Goal: Task Accomplishment & Management: Complete application form

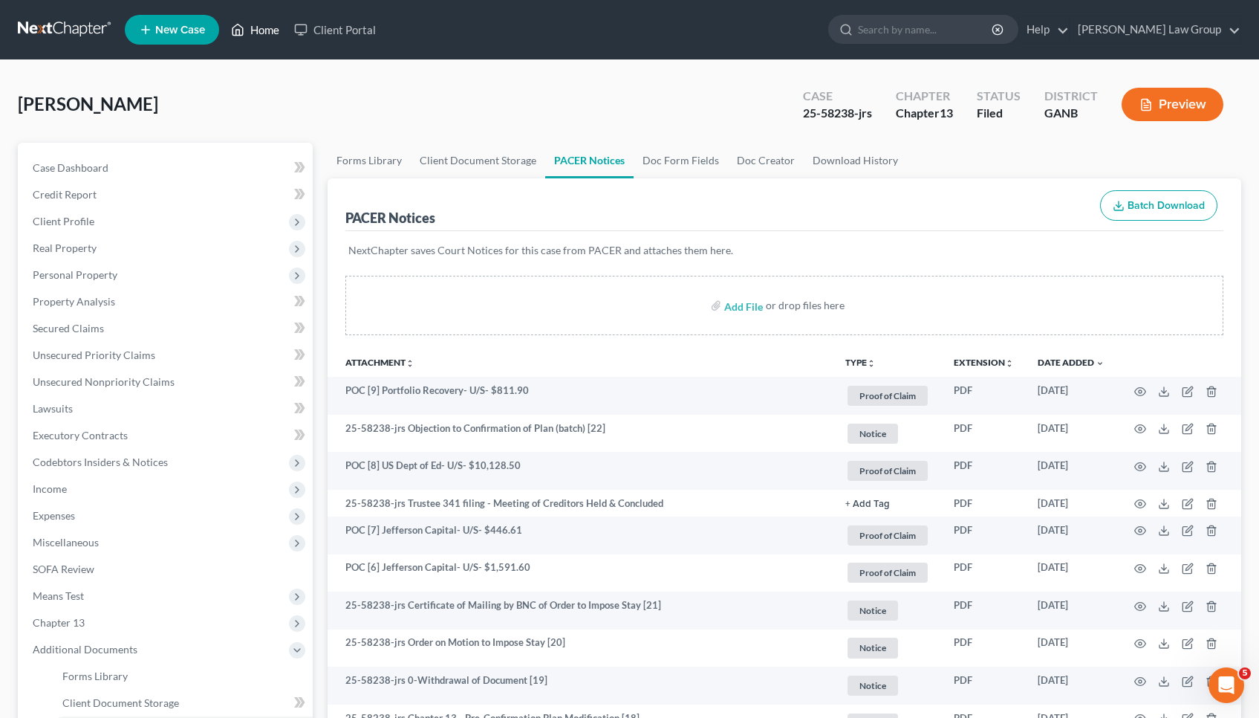
click at [256, 29] on link "Home" at bounding box center [255, 29] width 63 height 27
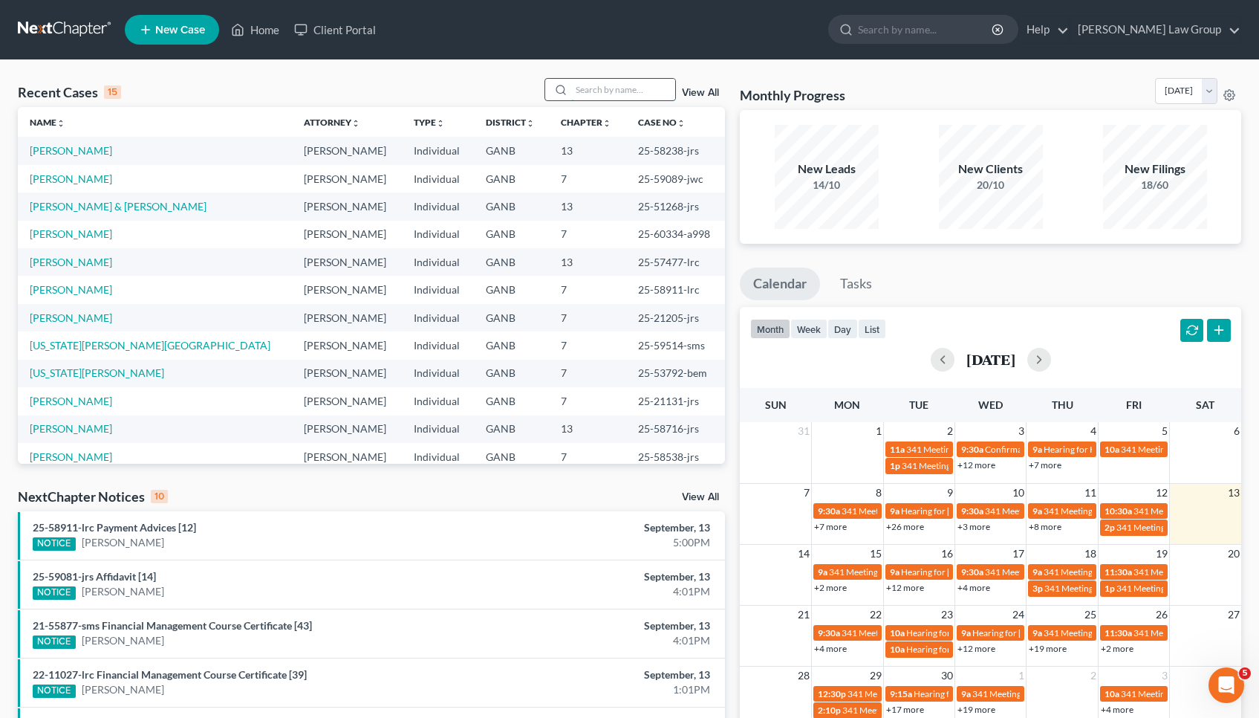
click at [588, 90] on input "search" at bounding box center [623, 90] width 104 height 22
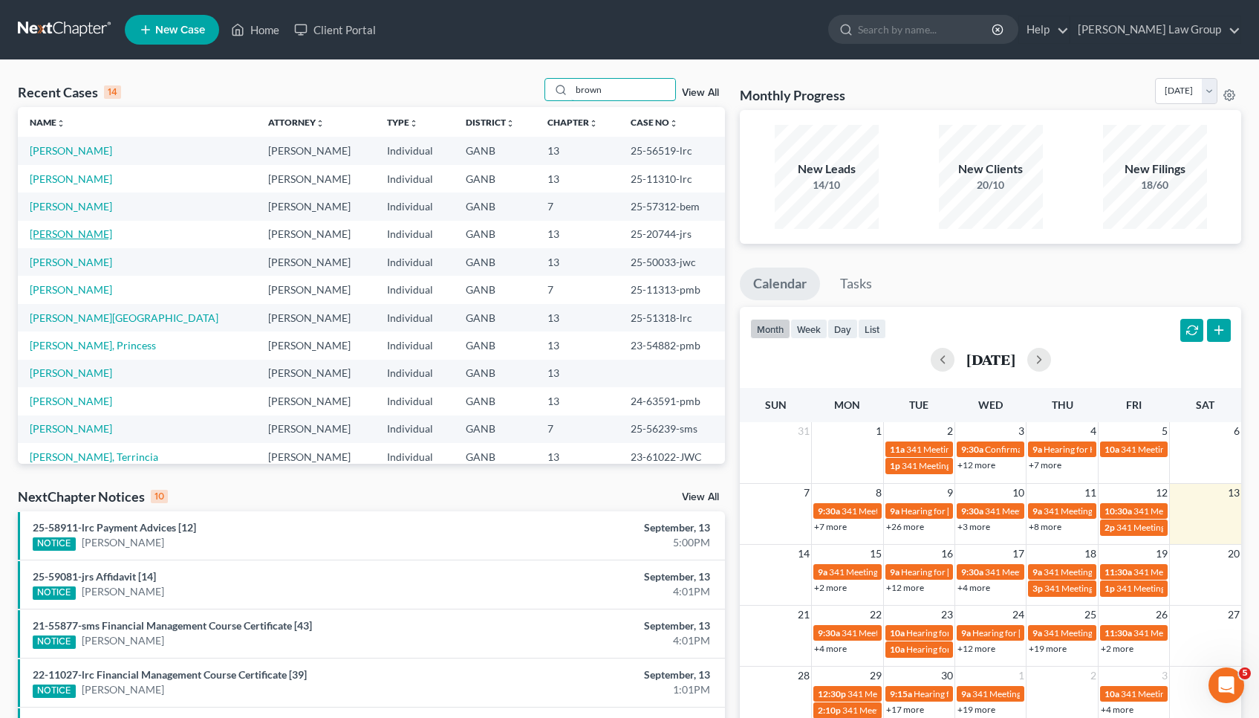
type input "brown"
click at [77, 233] on link "[PERSON_NAME]" at bounding box center [71, 233] width 82 height 13
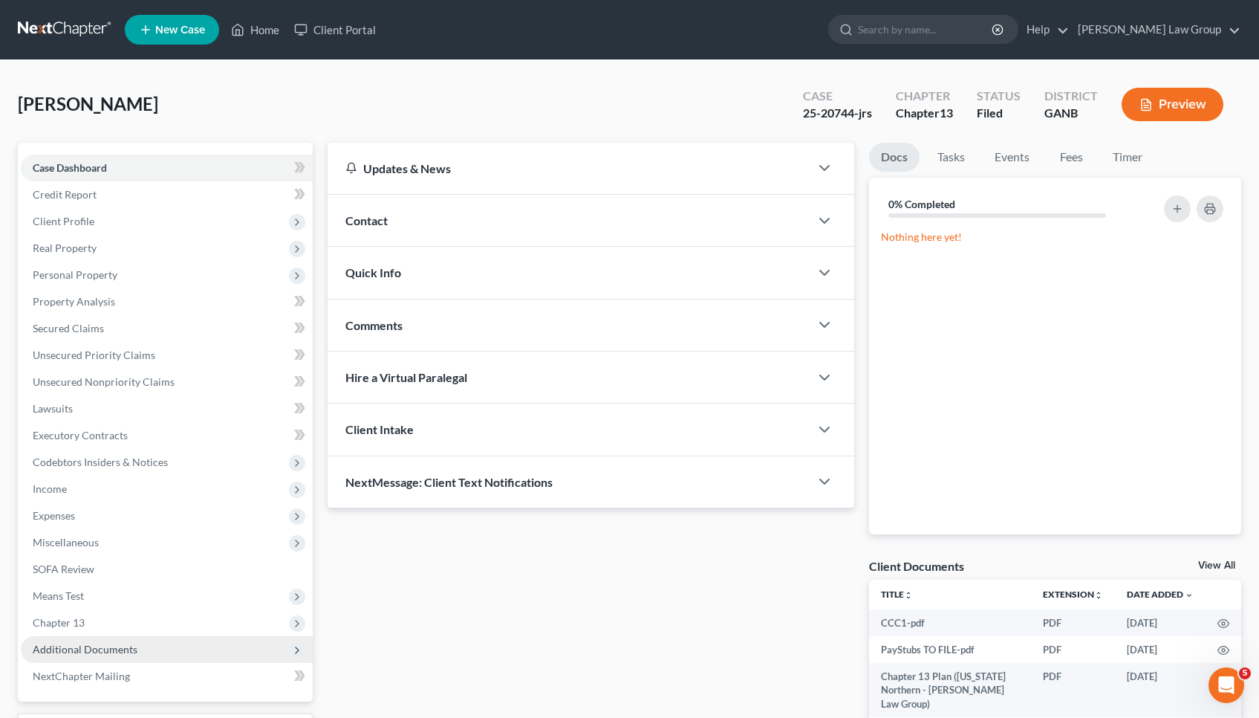
click at [107, 650] on span "Additional Documents" at bounding box center [85, 649] width 105 height 13
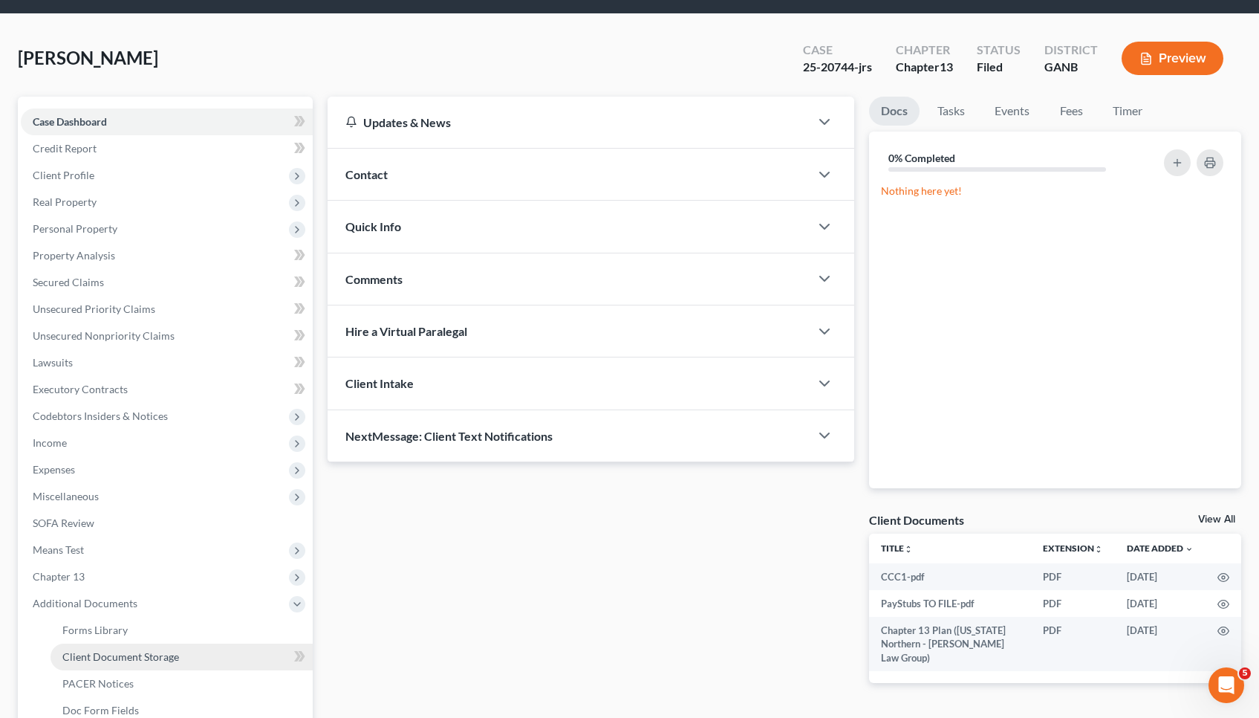
scroll to position [49, 0]
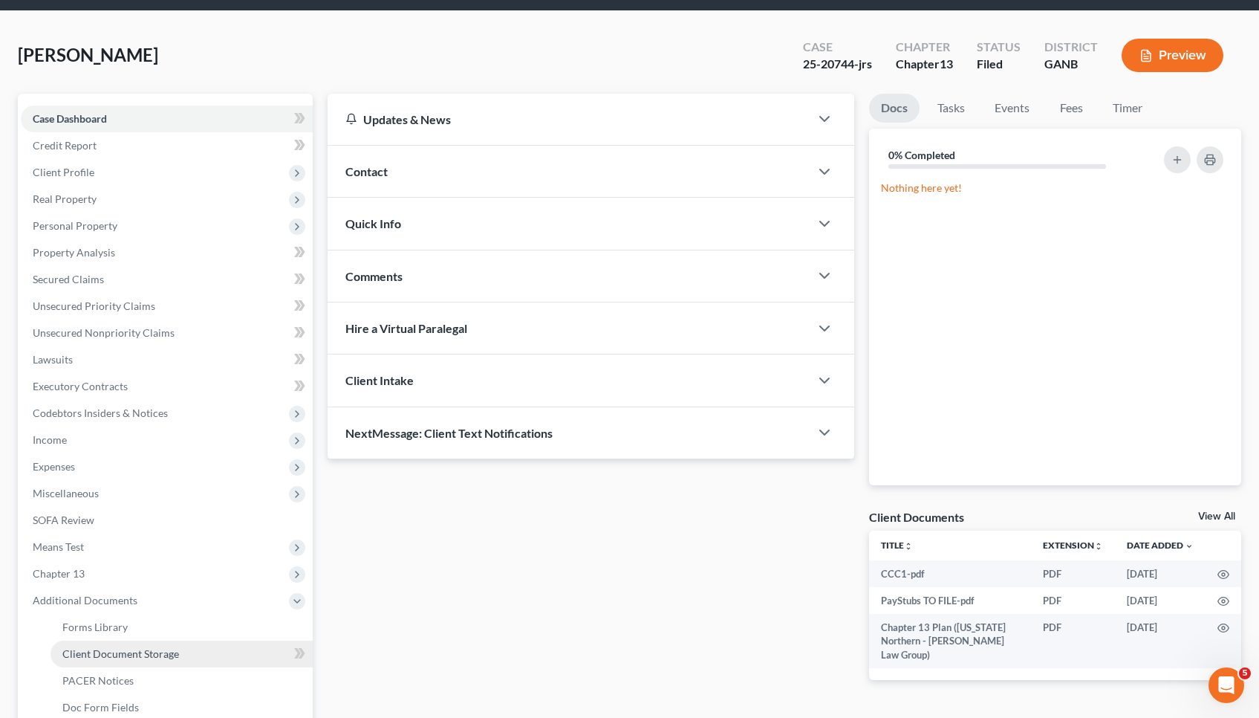
click at [113, 658] on span "Client Document Storage" at bounding box center [120, 653] width 117 height 13
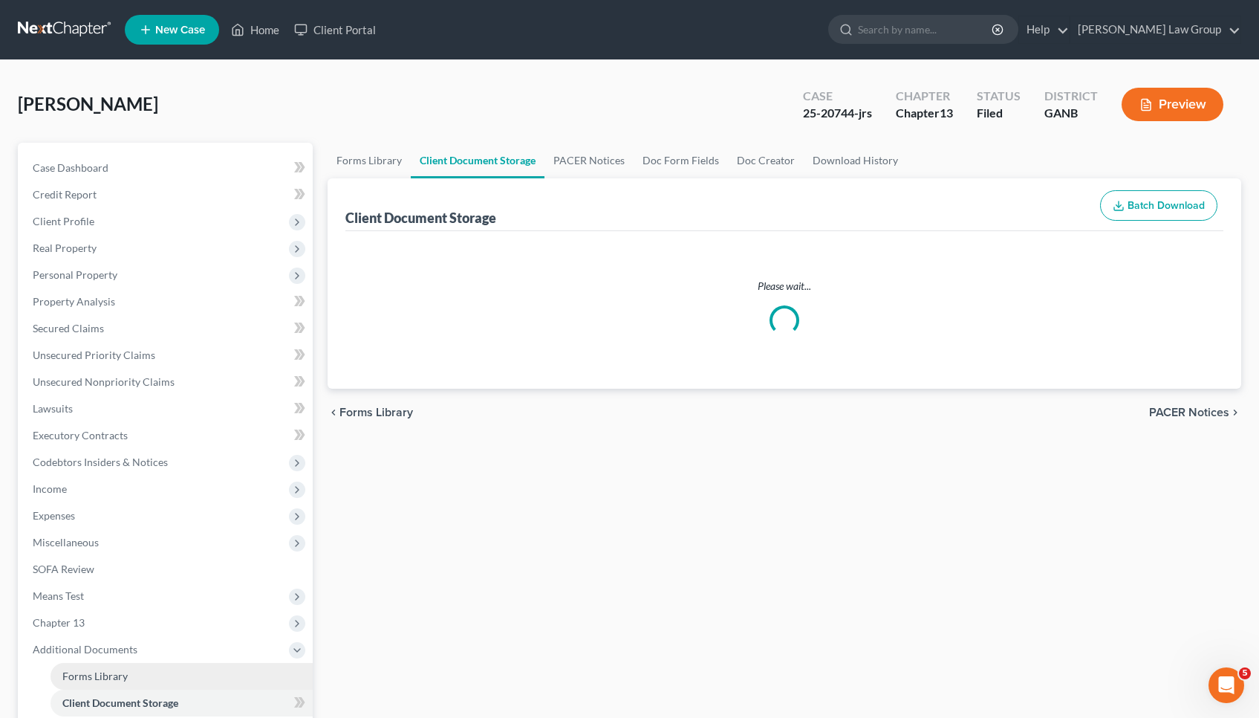
select select "0"
select select "35"
select select "5"
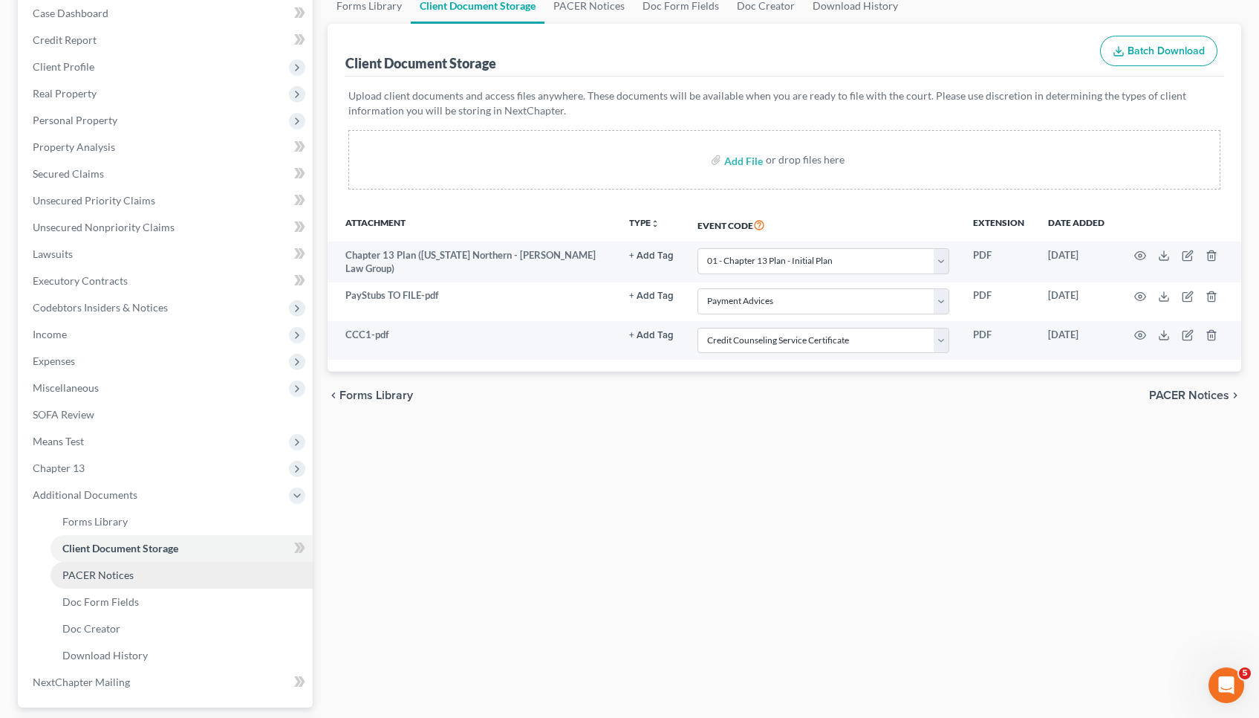
click at [117, 576] on span "PACER Notices" at bounding box center [97, 574] width 71 height 13
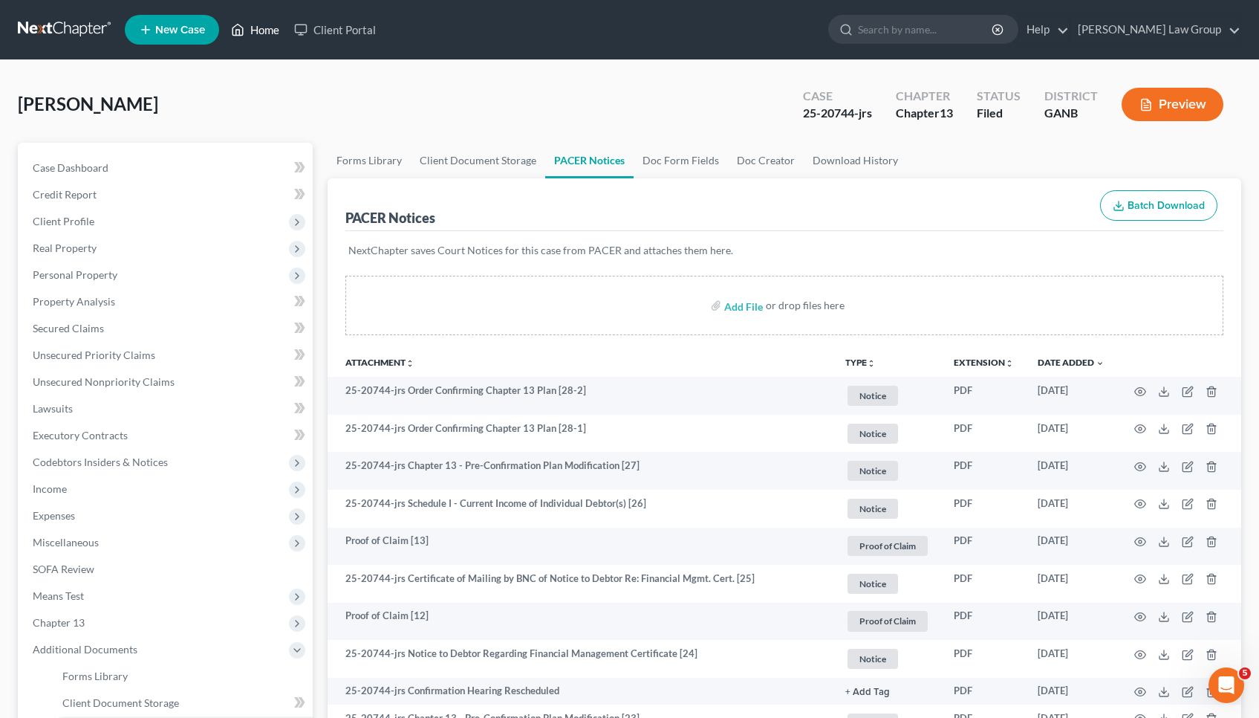
click at [261, 30] on link "Home" at bounding box center [255, 29] width 63 height 27
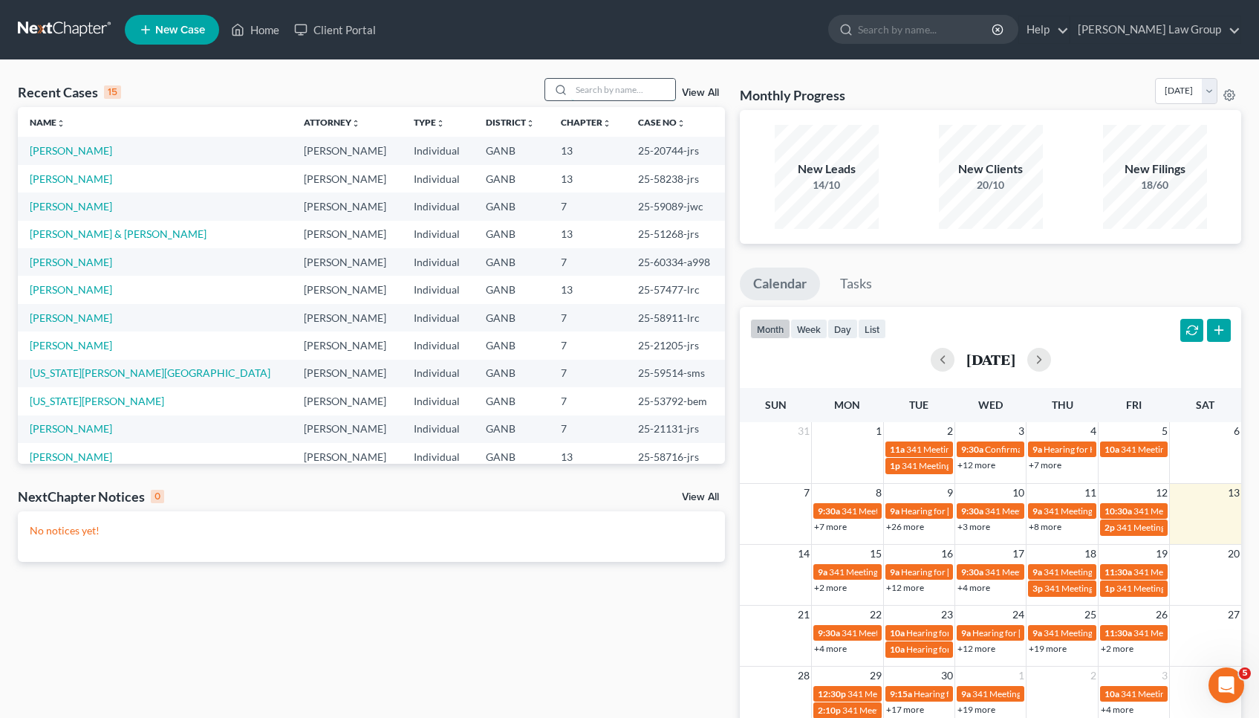
click at [607, 92] on input "search" at bounding box center [623, 90] width 104 height 22
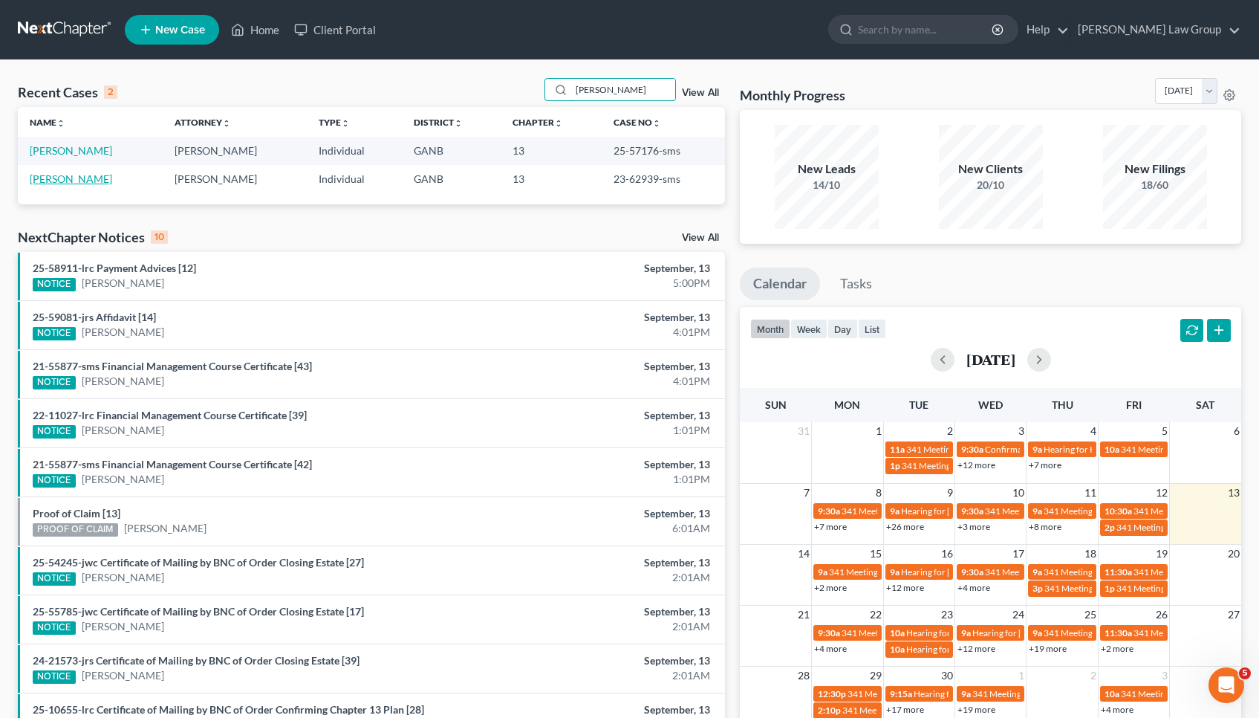
type input "[PERSON_NAME]"
drag, startPoint x: 92, startPoint y: 177, endPoint x: 97, endPoint y: 162, distance: 15.5
click at [92, 177] on link "[PERSON_NAME]" at bounding box center [71, 178] width 82 height 13
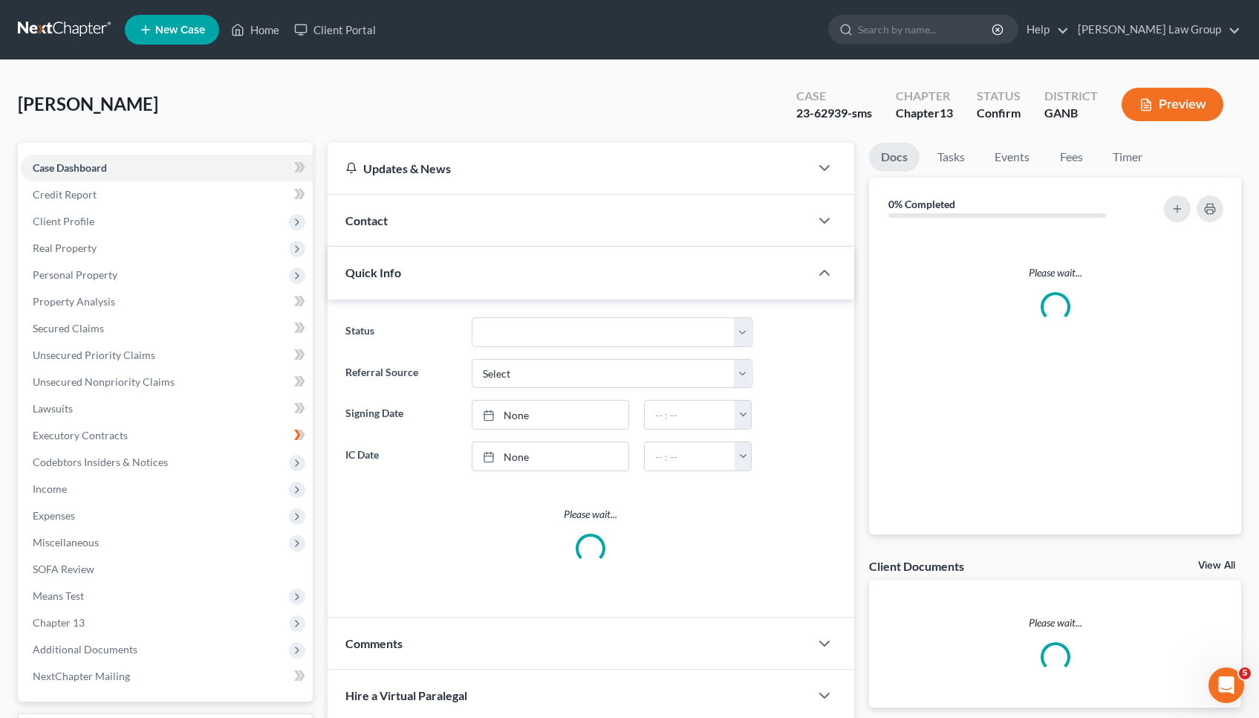
click at [90, 147] on div "Case Dashboard Payments Invoices Payments Payments Credit Report Client Profile…" at bounding box center [165, 422] width 295 height 559
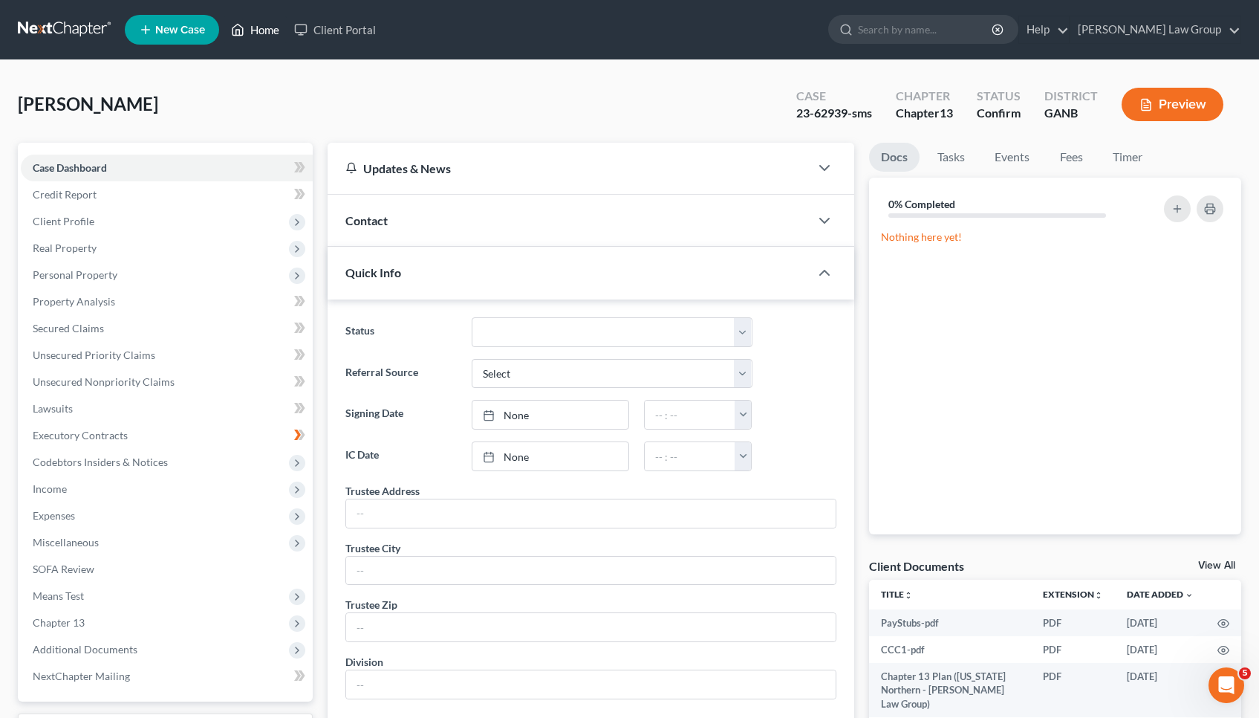
click at [255, 32] on link "Home" at bounding box center [255, 29] width 63 height 27
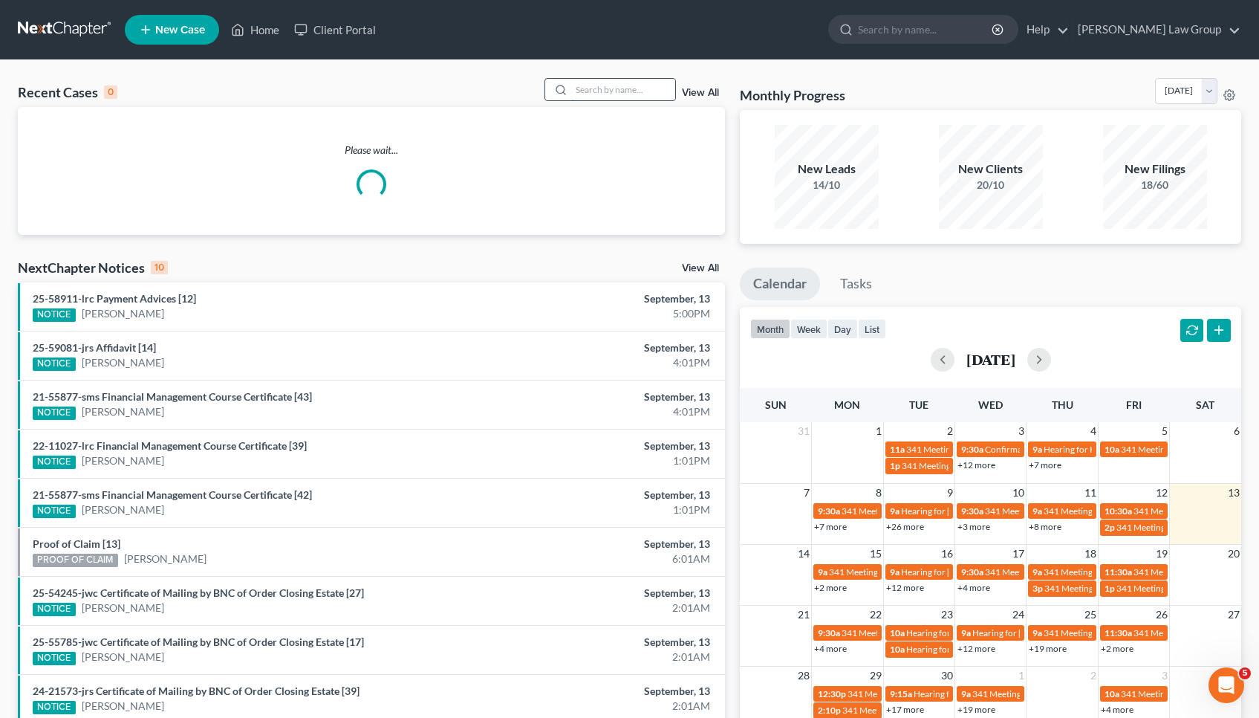
click at [658, 89] on input "search" at bounding box center [623, 90] width 104 height 22
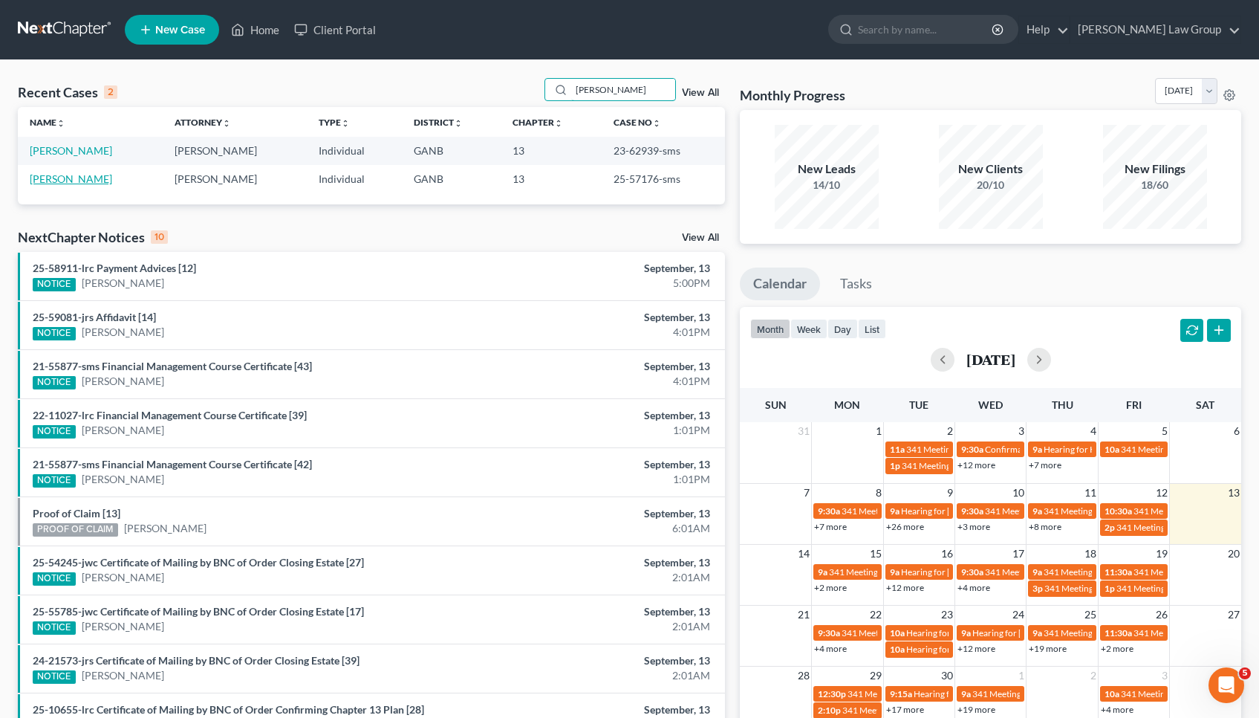
type input "[PERSON_NAME]"
click at [93, 175] on link "[PERSON_NAME]" at bounding box center [71, 178] width 82 height 13
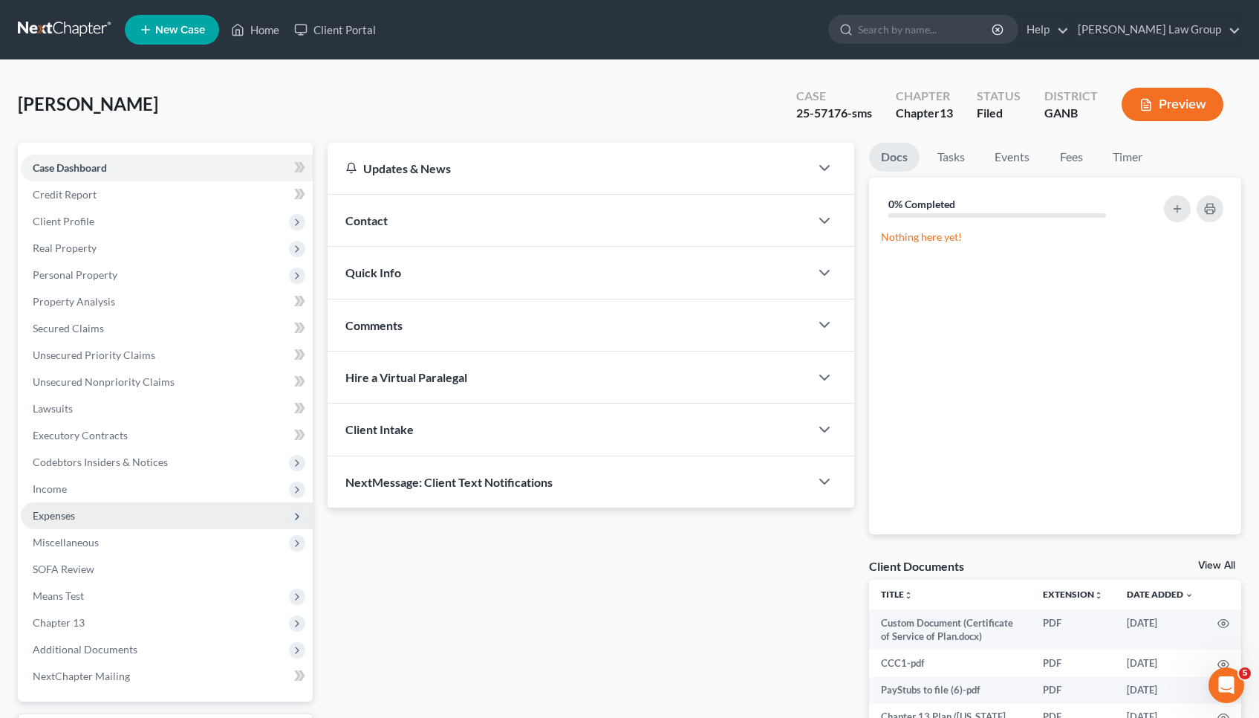
click at [100, 512] on span "Expenses" at bounding box center [167, 515] width 292 height 27
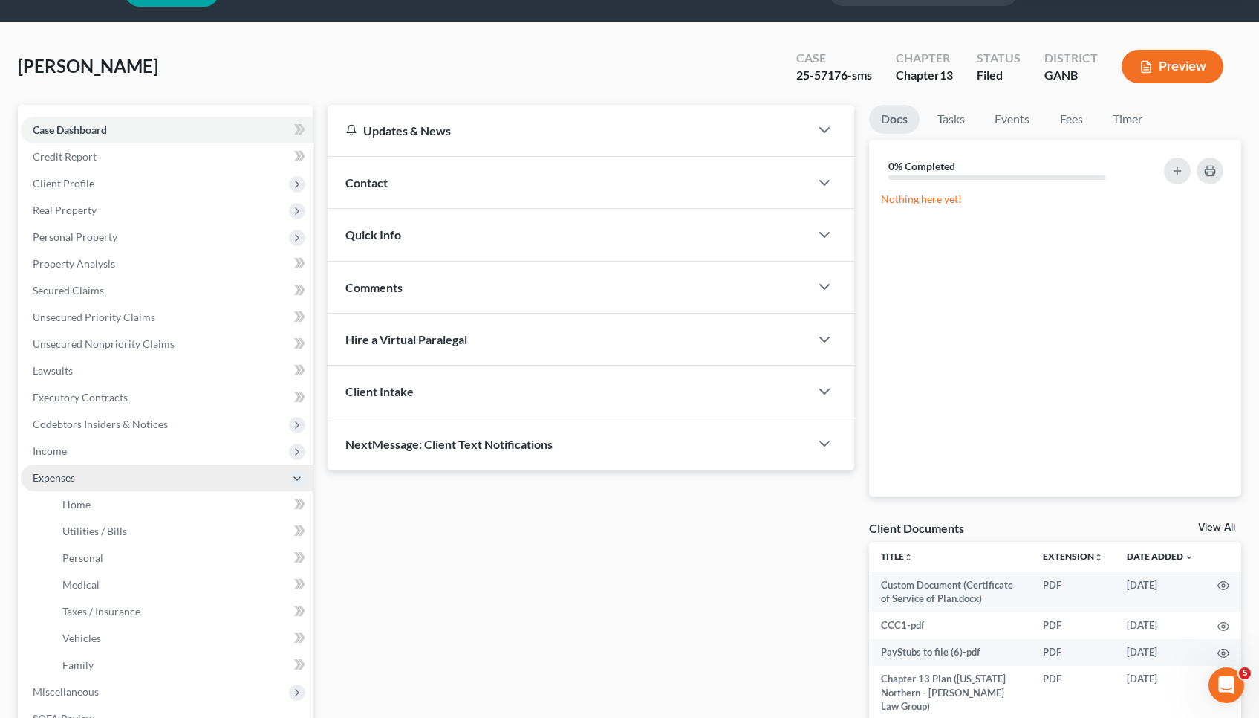
scroll to position [39, 0]
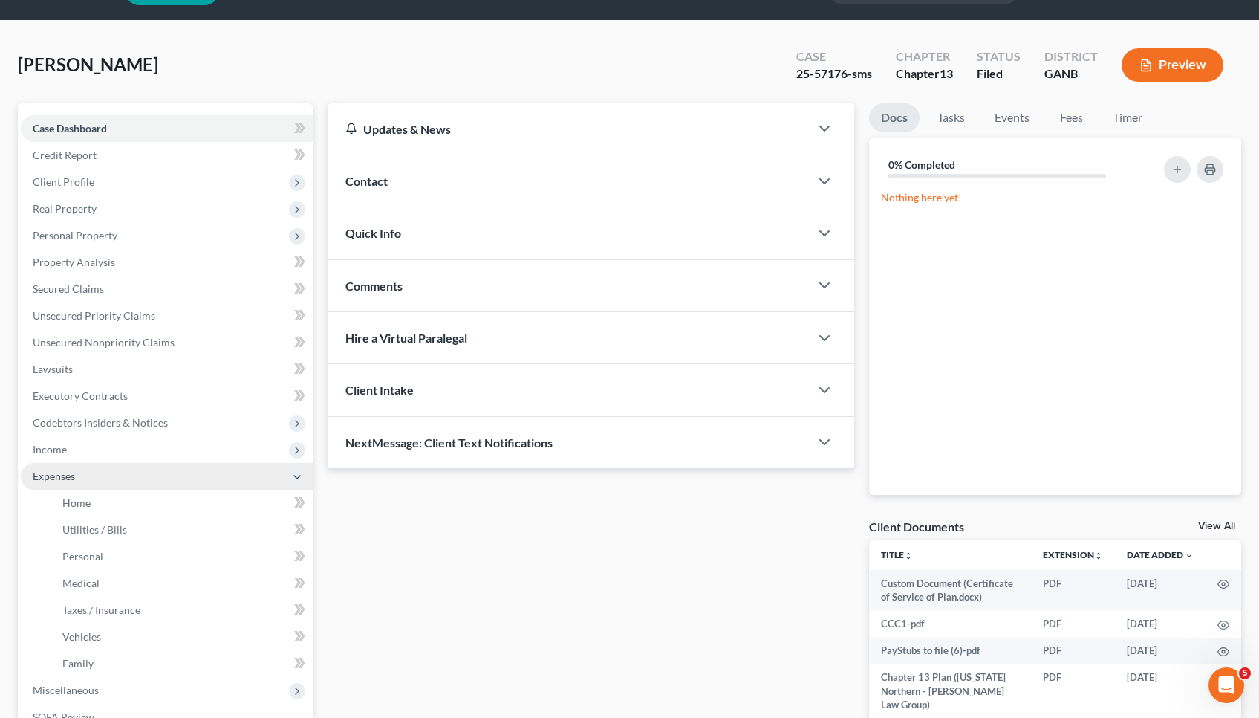
click at [100, 512] on link "Home" at bounding box center [182, 503] width 262 height 27
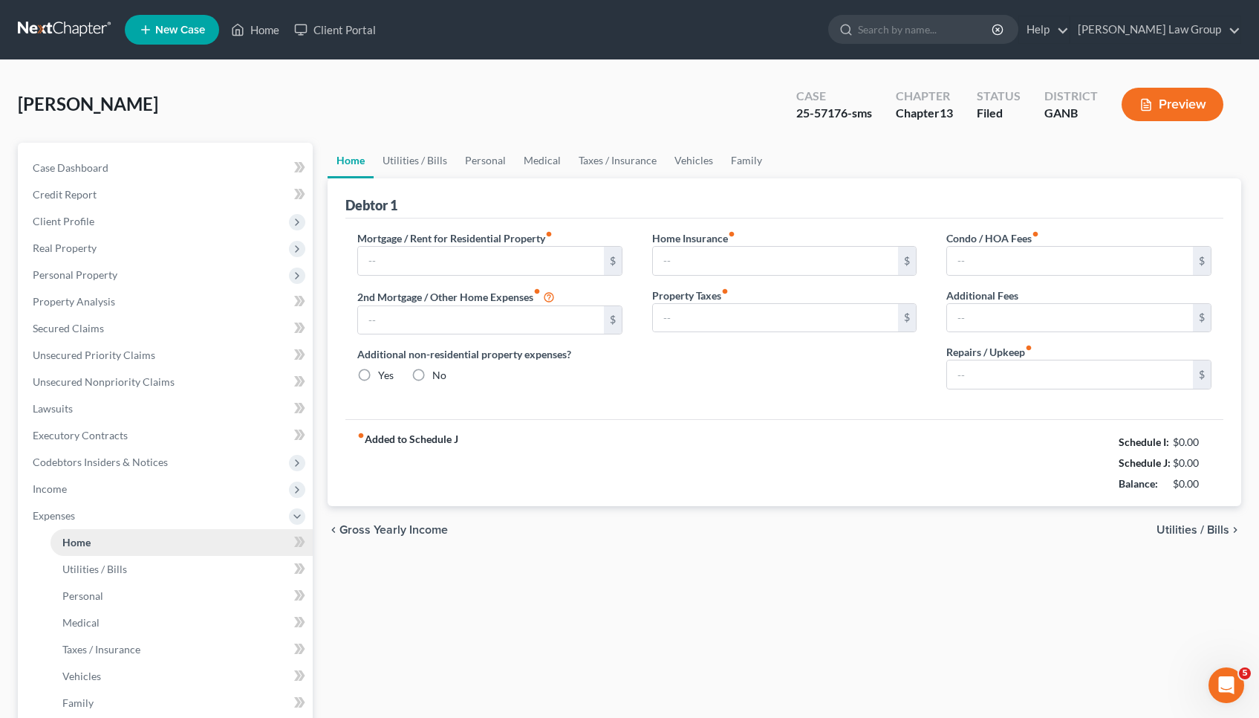
type input "900.00"
type input "0.00"
radio input "true"
type input "0.00"
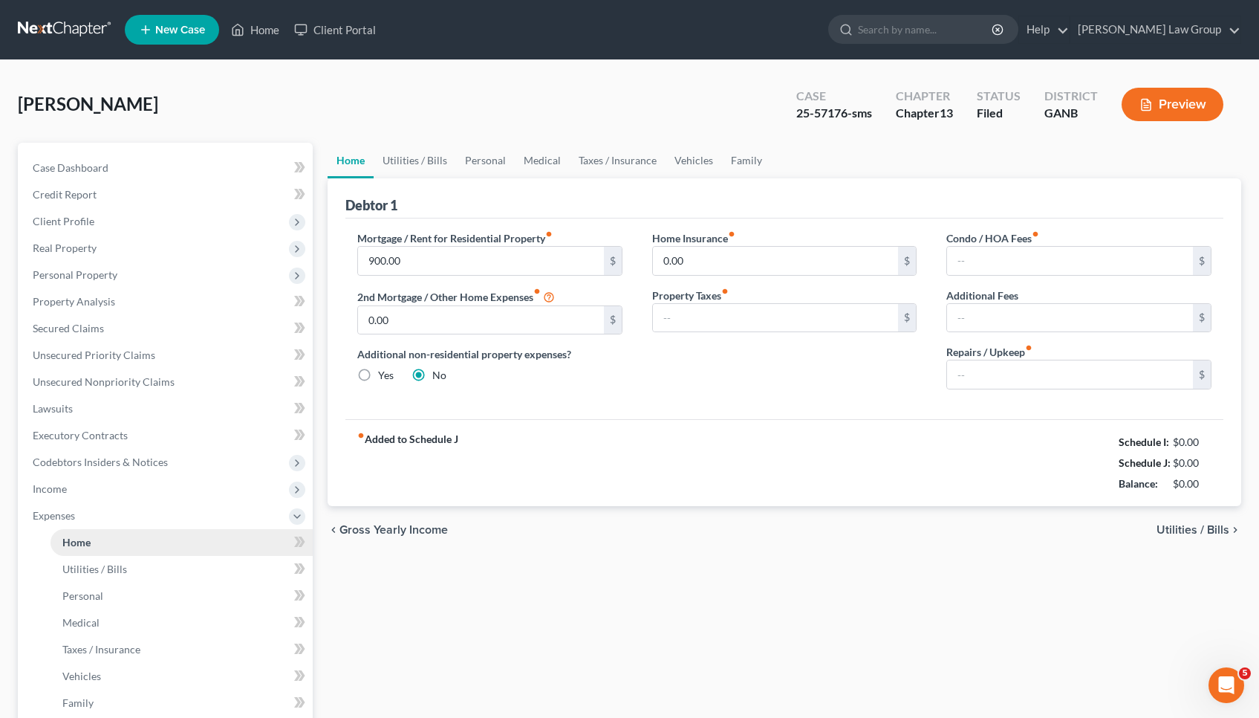
type input "0.00"
click at [1173, 528] on span "Utilities / Bills" at bounding box center [1193, 530] width 73 height 12
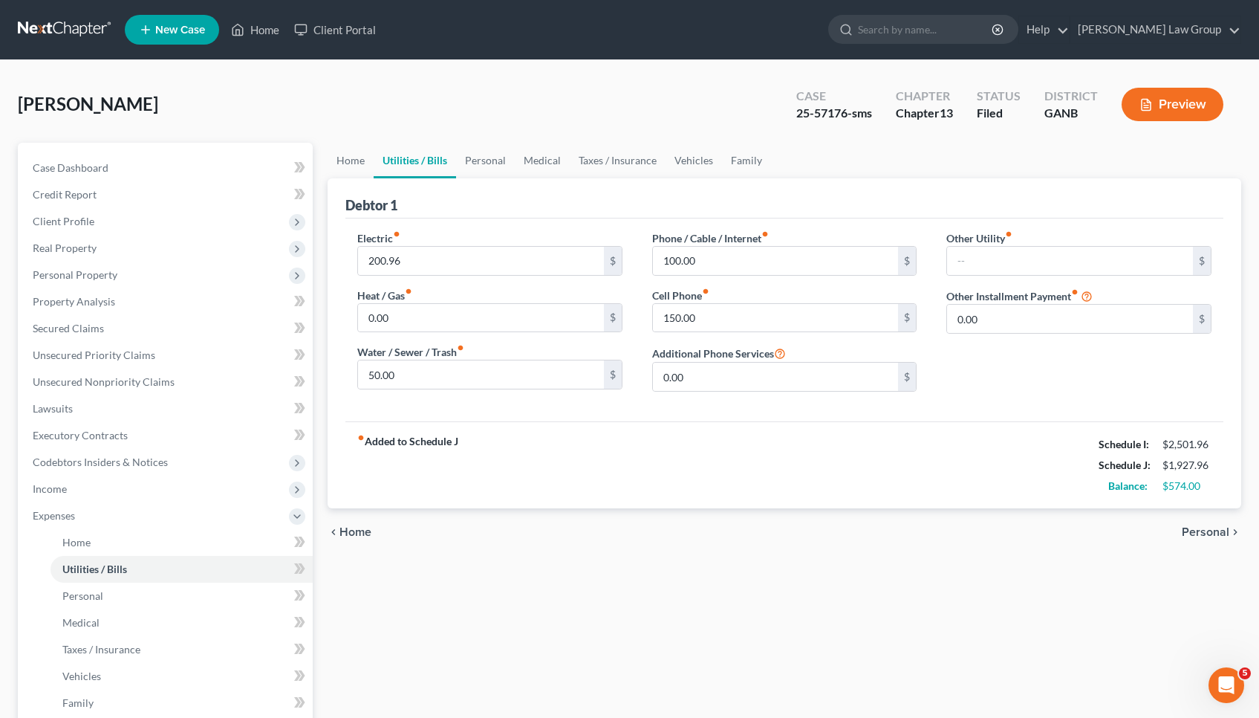
click at [1192, 535] on span "Personal" at bounding box center [1206, 532] width 48 height 12
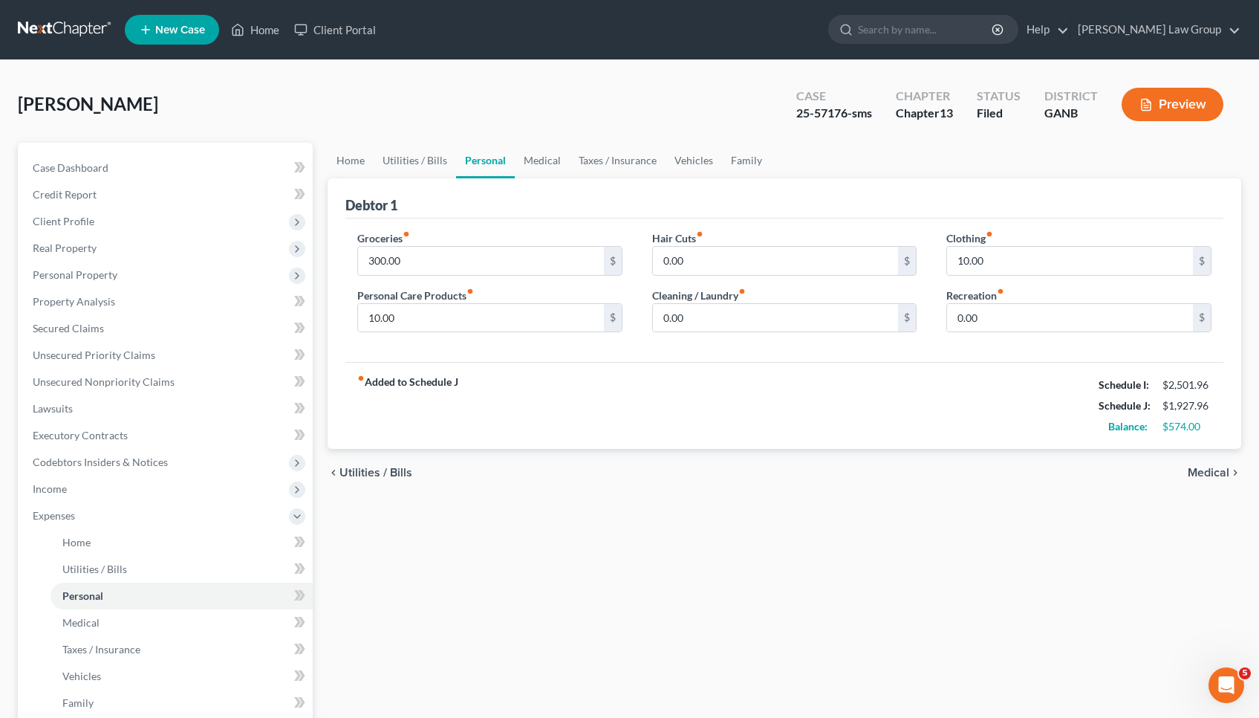
click at [1201, 470] on span "Medical" at bounding box center [1209, 473] width 42 height 12
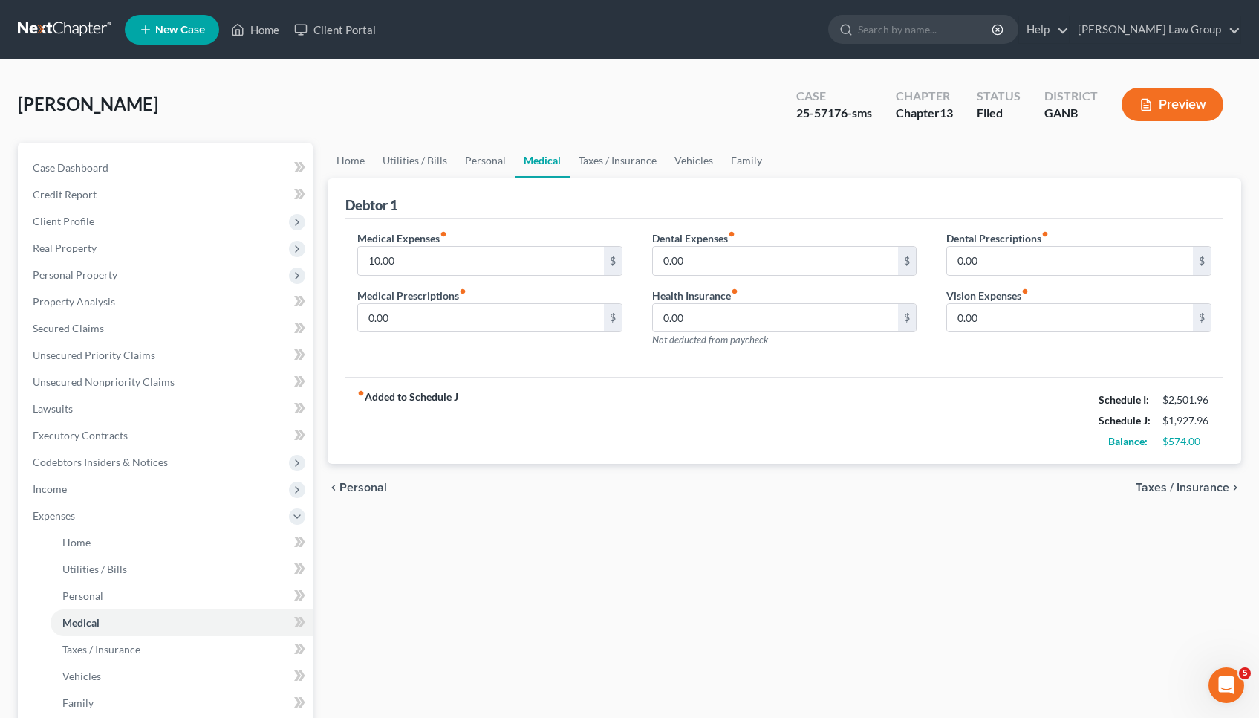
click at [1212, 487] on span "Taxes / Insurance" at bounding box center [1183, 487] width 94 height 12
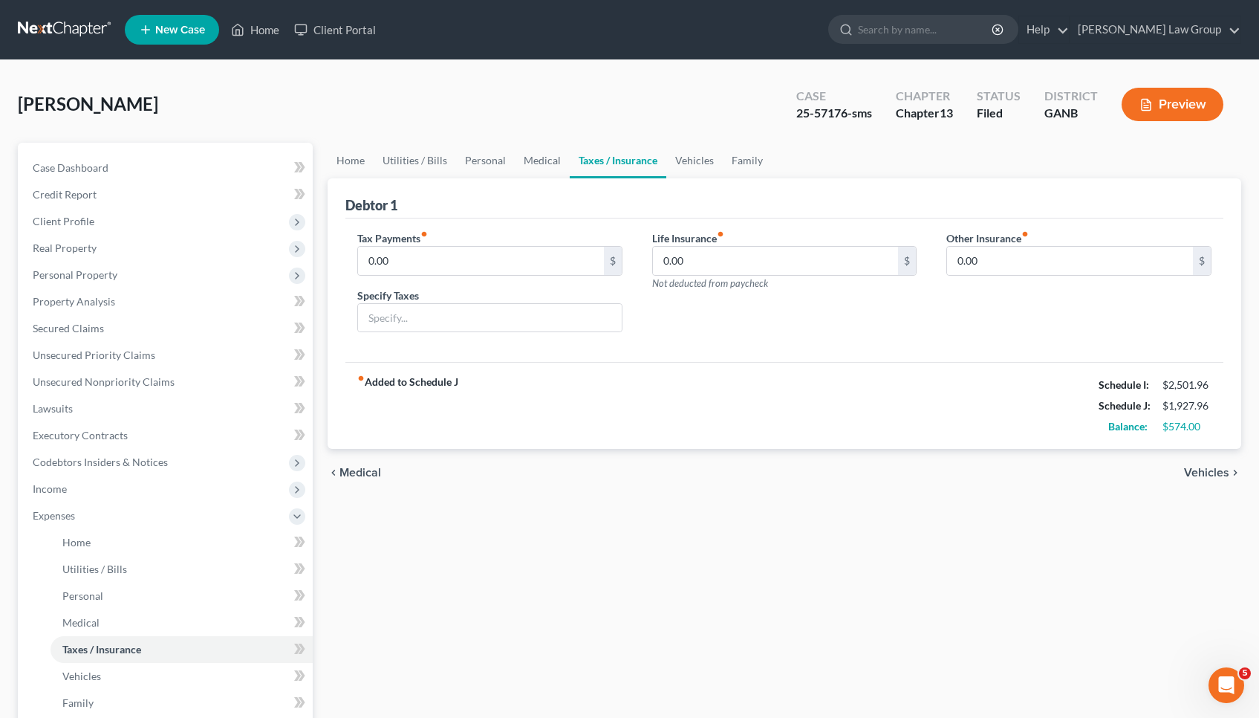
drag, startPoint x: 1207, startPoint y: 470, endPoint x: 1194, endPoint y: 524, distance: 55.1
click at [1194, 524] on div "Home Utilities / Bills Personal Medical Taxes / Insurance Vehicles Family Debto…" at bounding box center [784, 558] width 929 height 831
click at [1210, 473] on span "Vehicles" at bounding box center [1206, 473] width 45 height 12
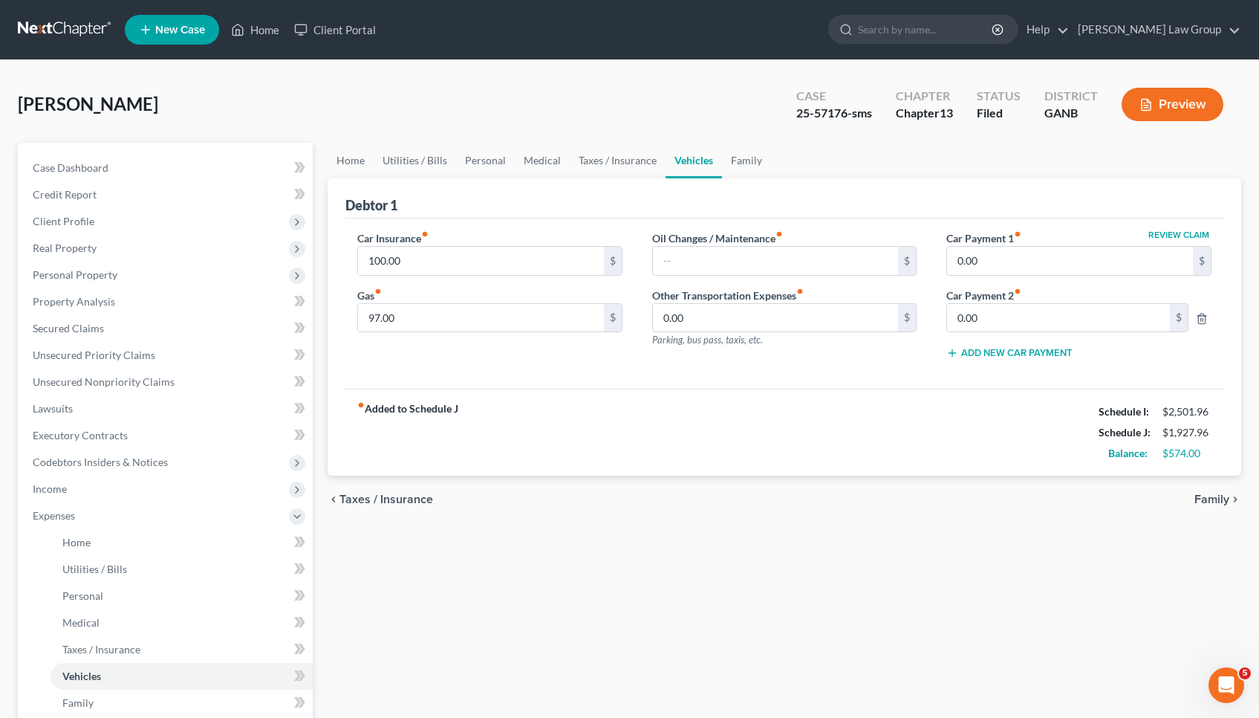
click at [1210, 495] on span "Family" at bounding box center [1212, 499] width 35 height 12
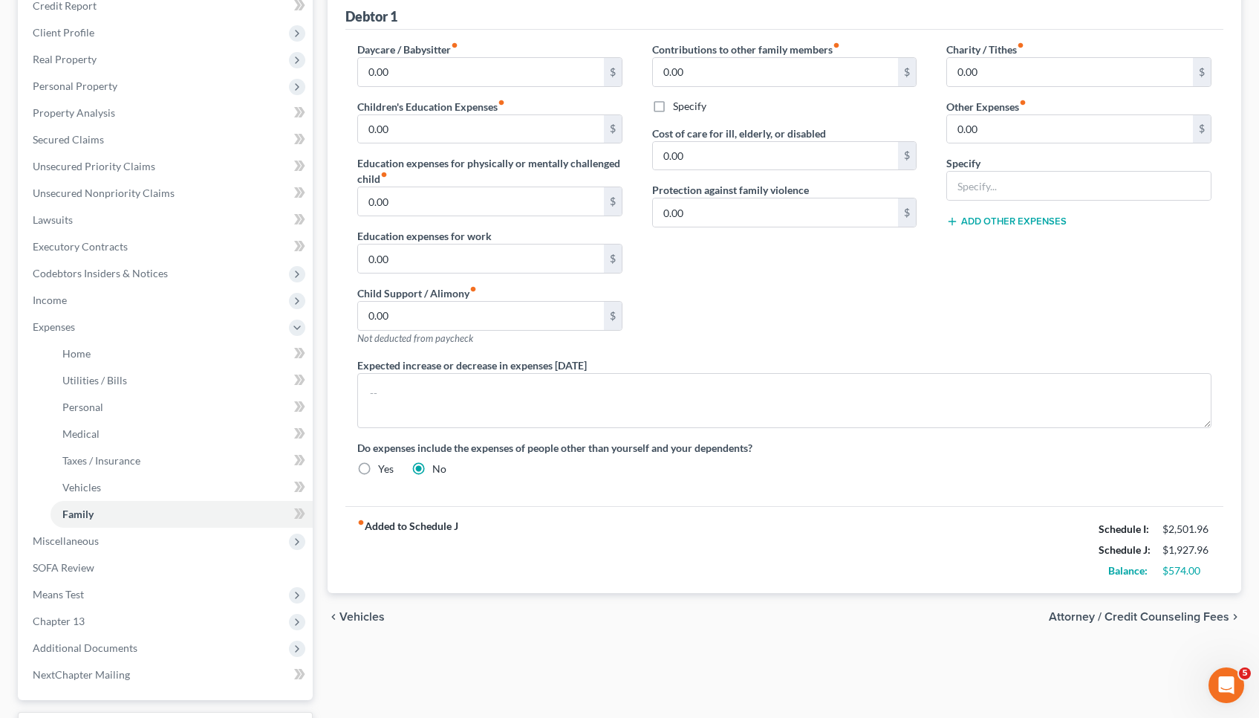
scroll to position [163, 0]
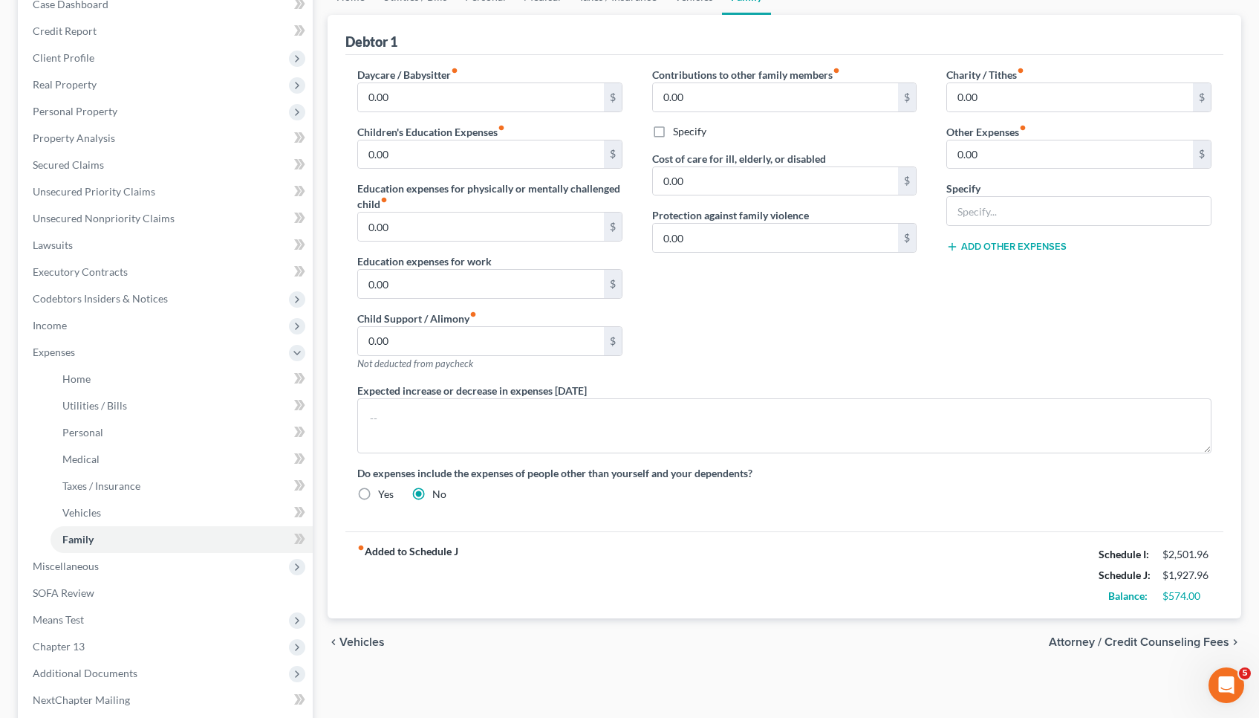
click at [366, 637] on span "Vehicles" at bounding box center [362, 642] width 45 height 12
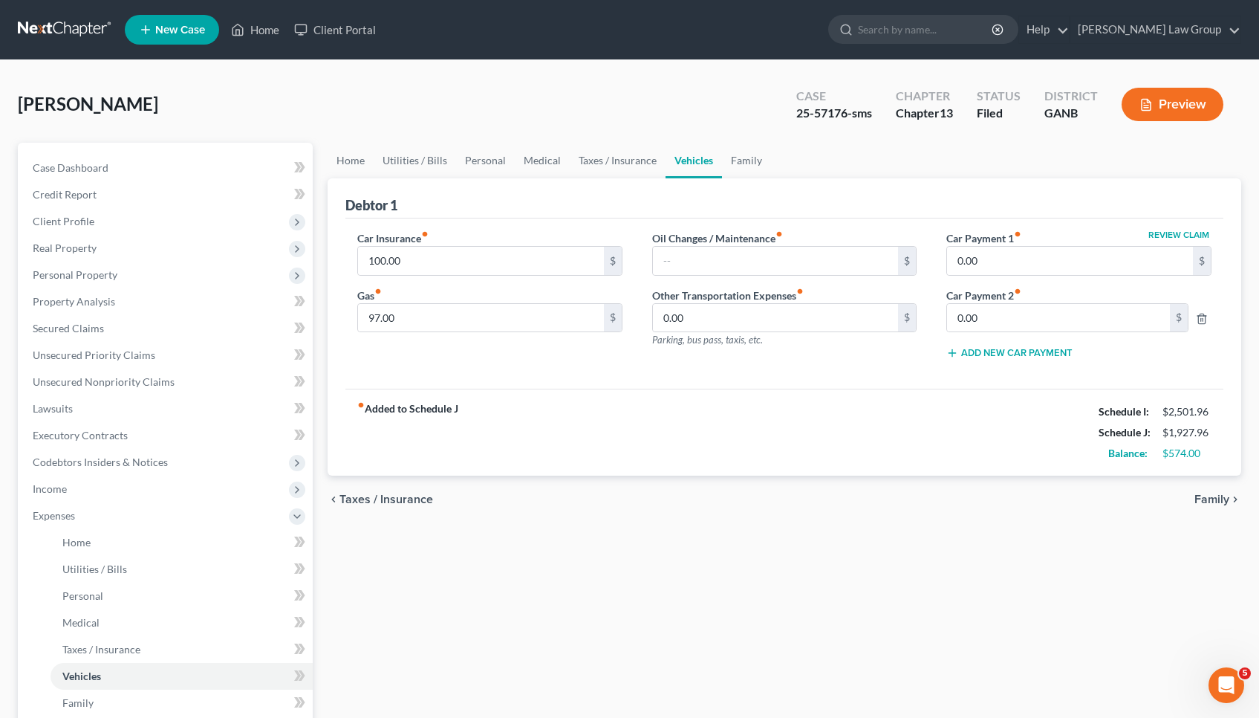
click at [369, 502] on span "Taxes / Insurance" at bounding box center [387, 499] width 94 height 12
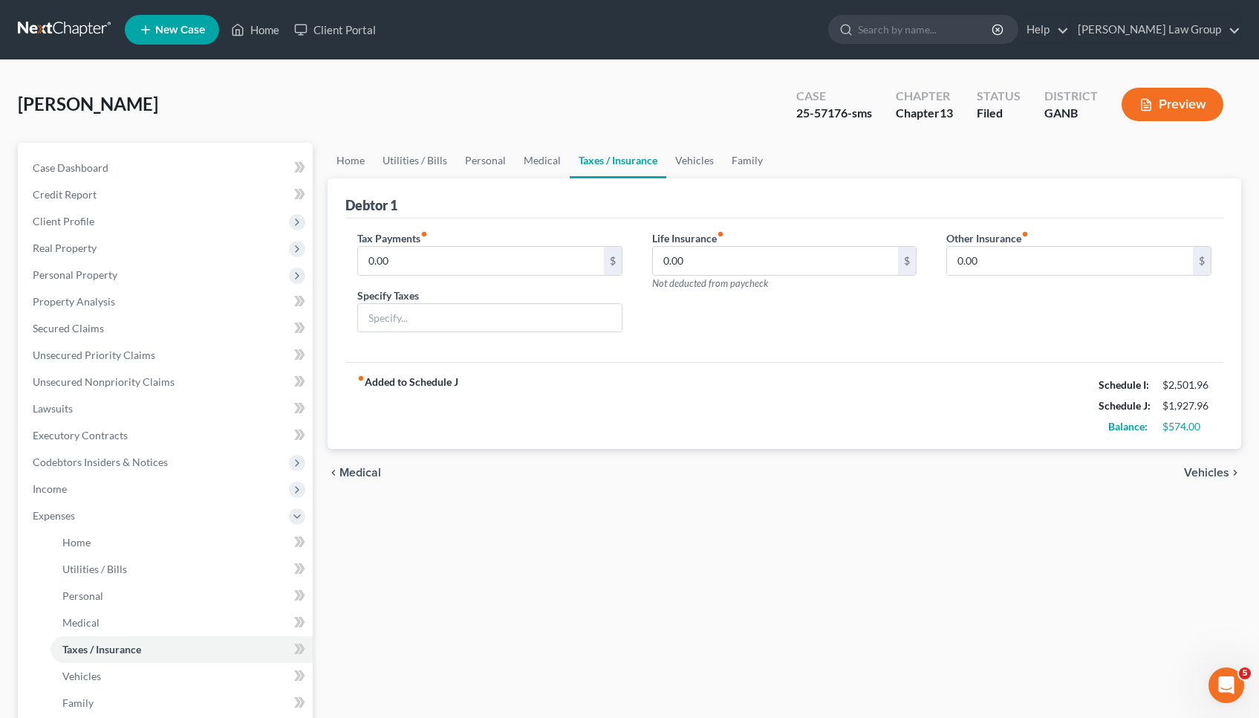
click at [373, 467] on span "Medical" at bounding box center [361, 473] width 42 height 12
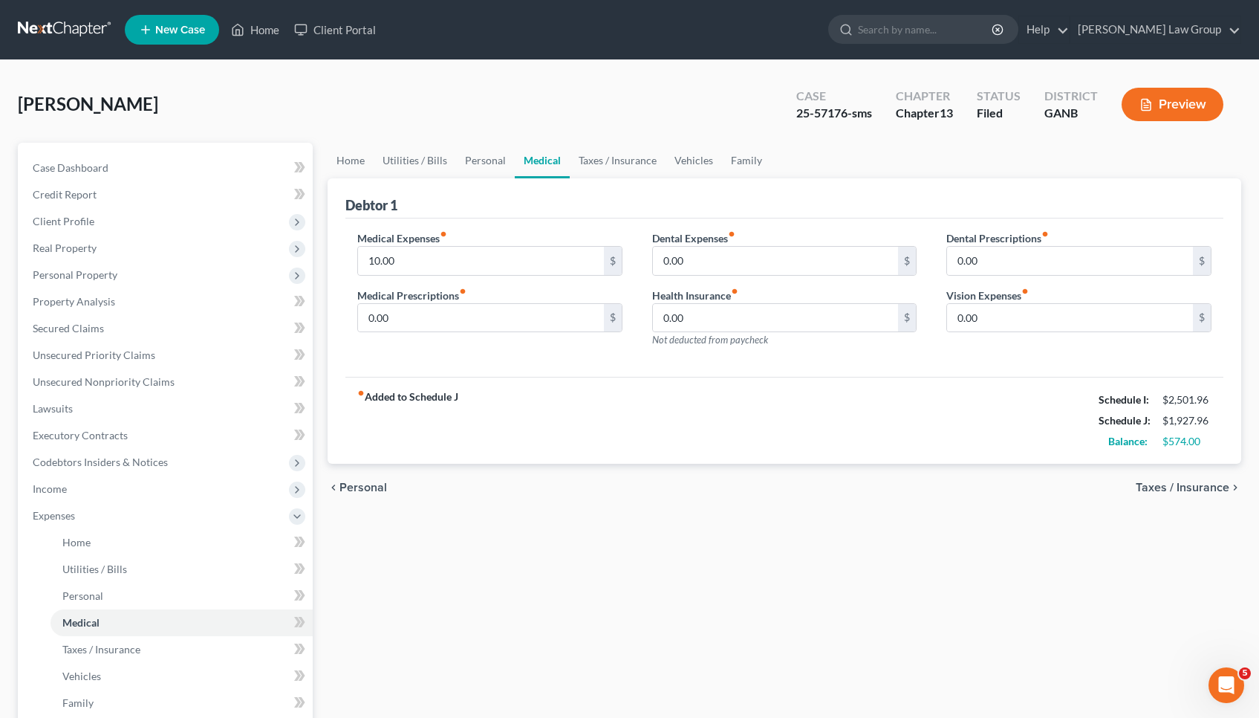
click at [370, 484] on span "Personal" at bounding box center [364, 487] width 48 height 12
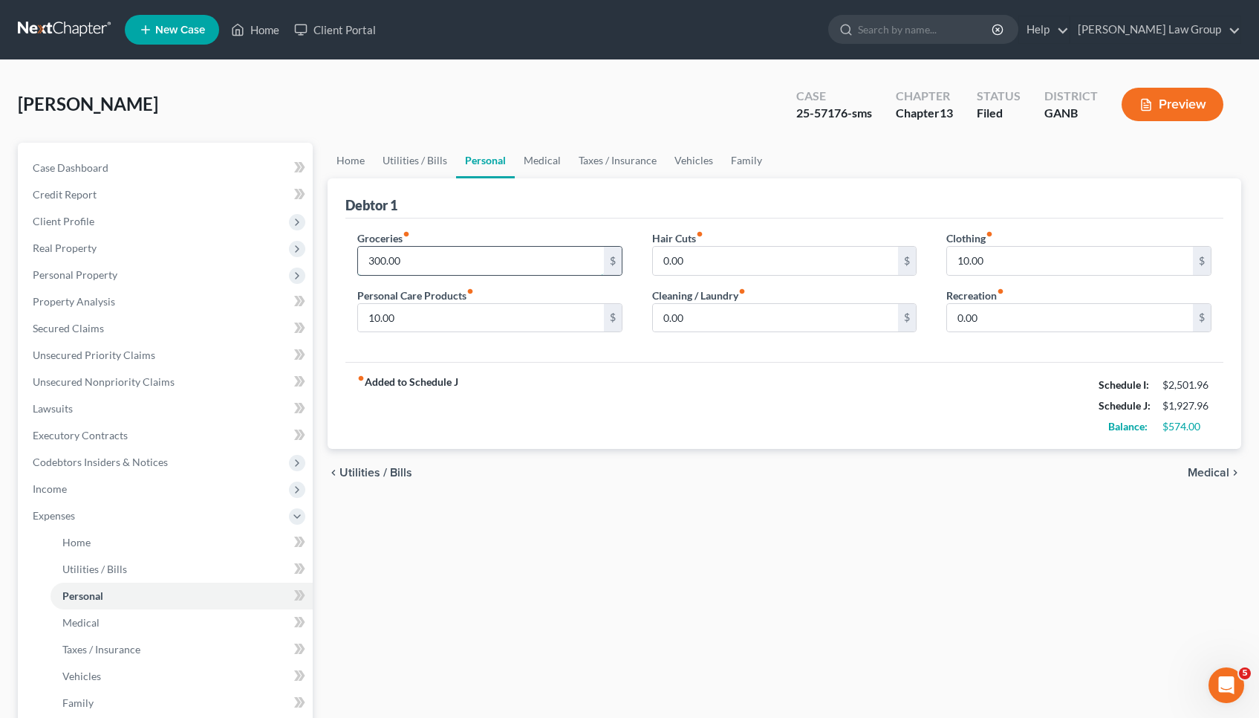
click at [432, 263] on input "300.00" at bounding box center [481, 261] width 246 height 28
click at [548, 84] on div "[PERSON_NAME] Upgraded Case 25-57176-sms Chapter Chapter 13 Status Filed Distri…" at bounding box center [630, 110] width 1224 height 65
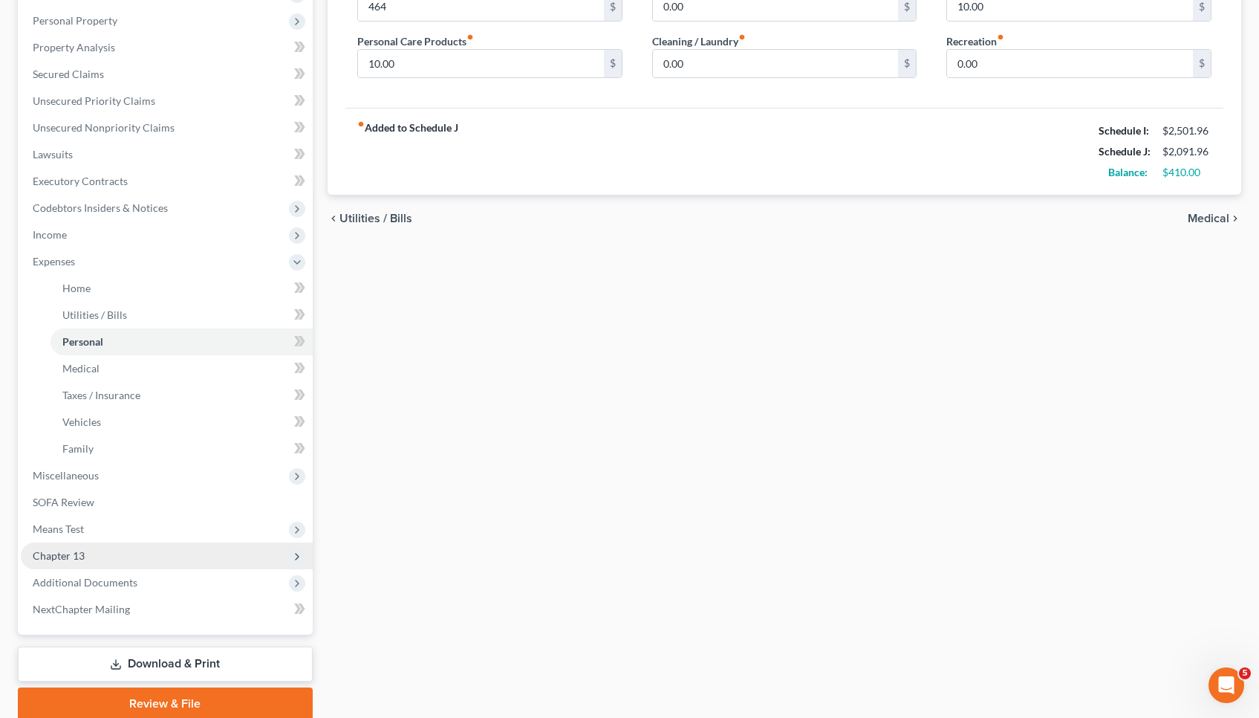
click at [129, 558] on span "Chapter 13" at bounding box center [167, 555] width 292 height 27
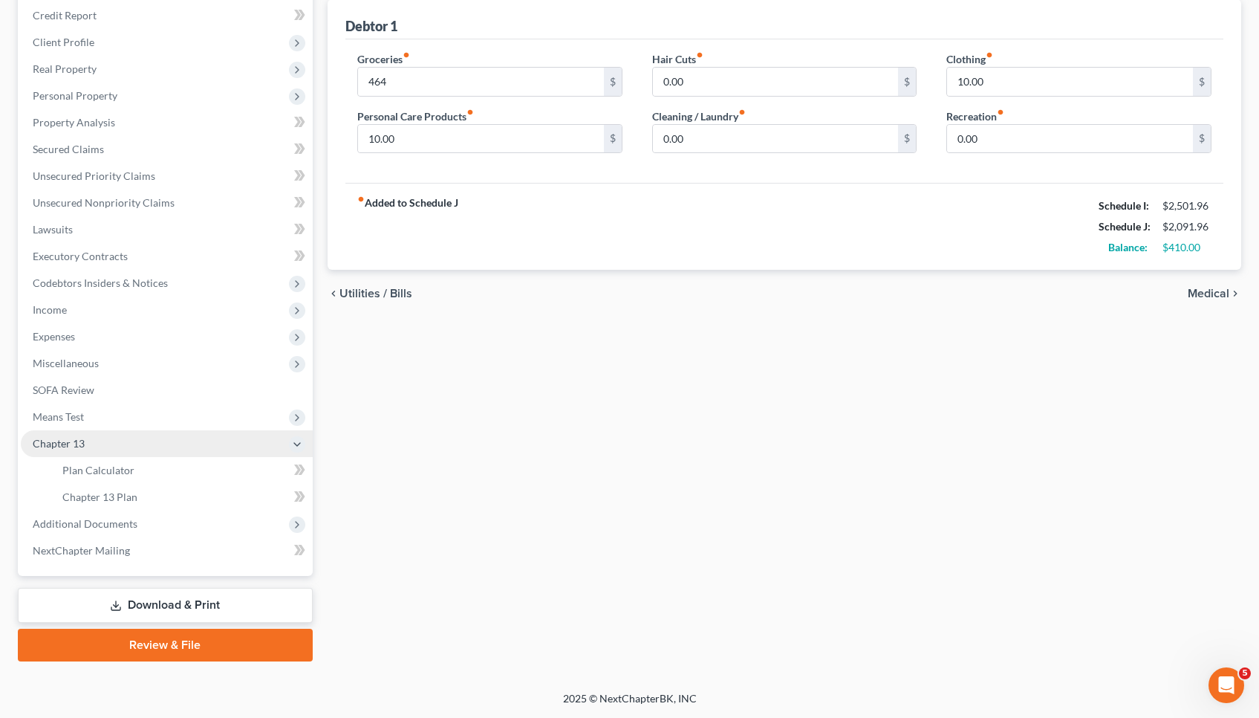
scroll to position [179, 0]
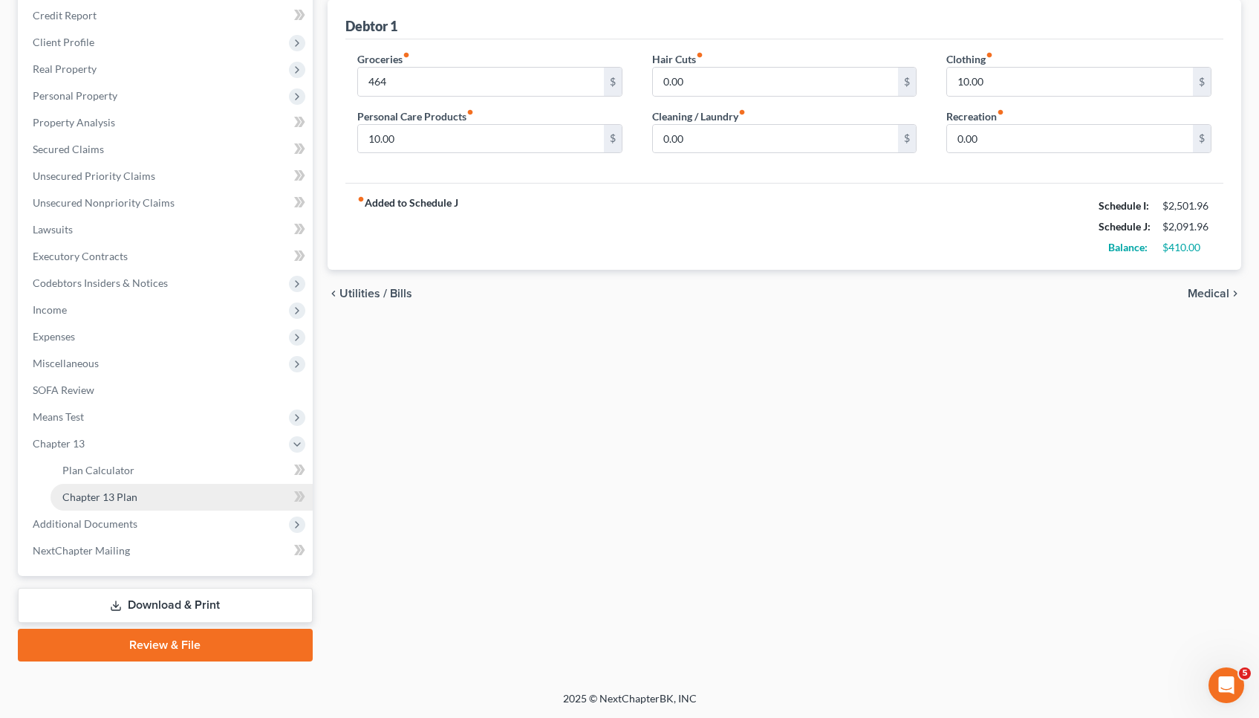
click at [120, 504] on link "Chapter 13 Plan" at bounding box center [182, 497] width 262 height 27
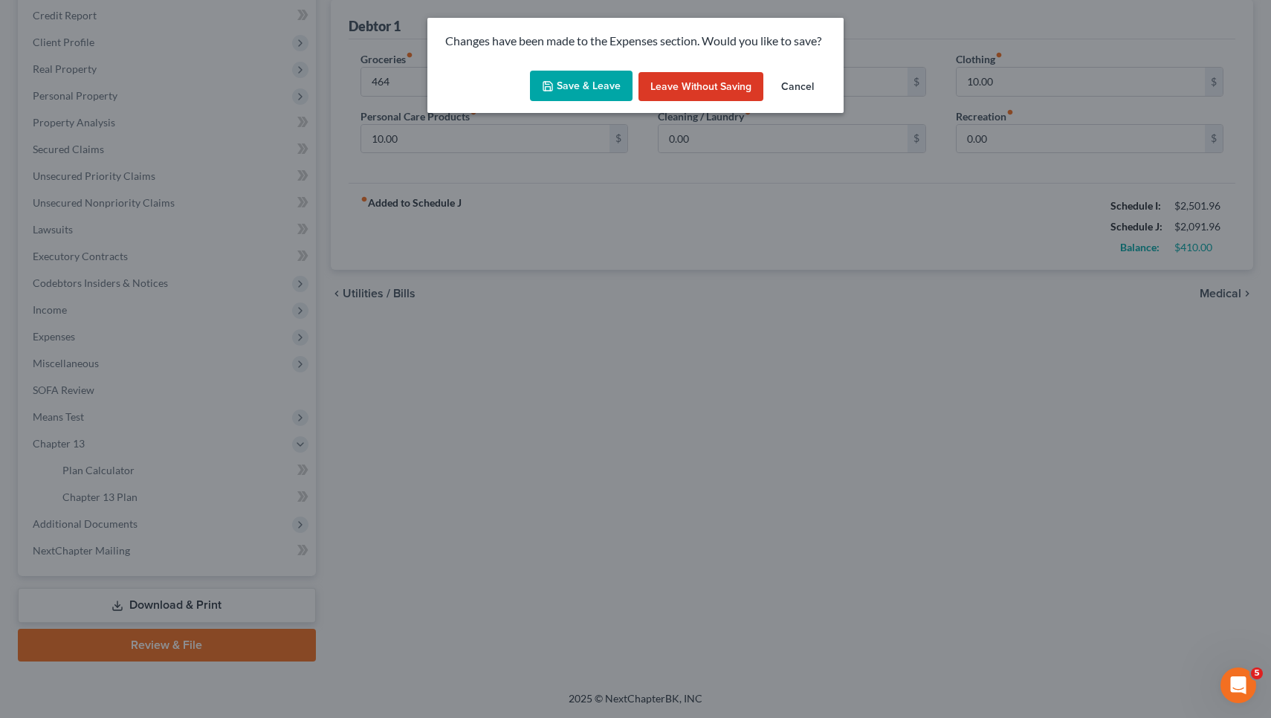
click at [562, 95] on button "Save & Leave" at bounding box center [581, 86] width 103 height 31
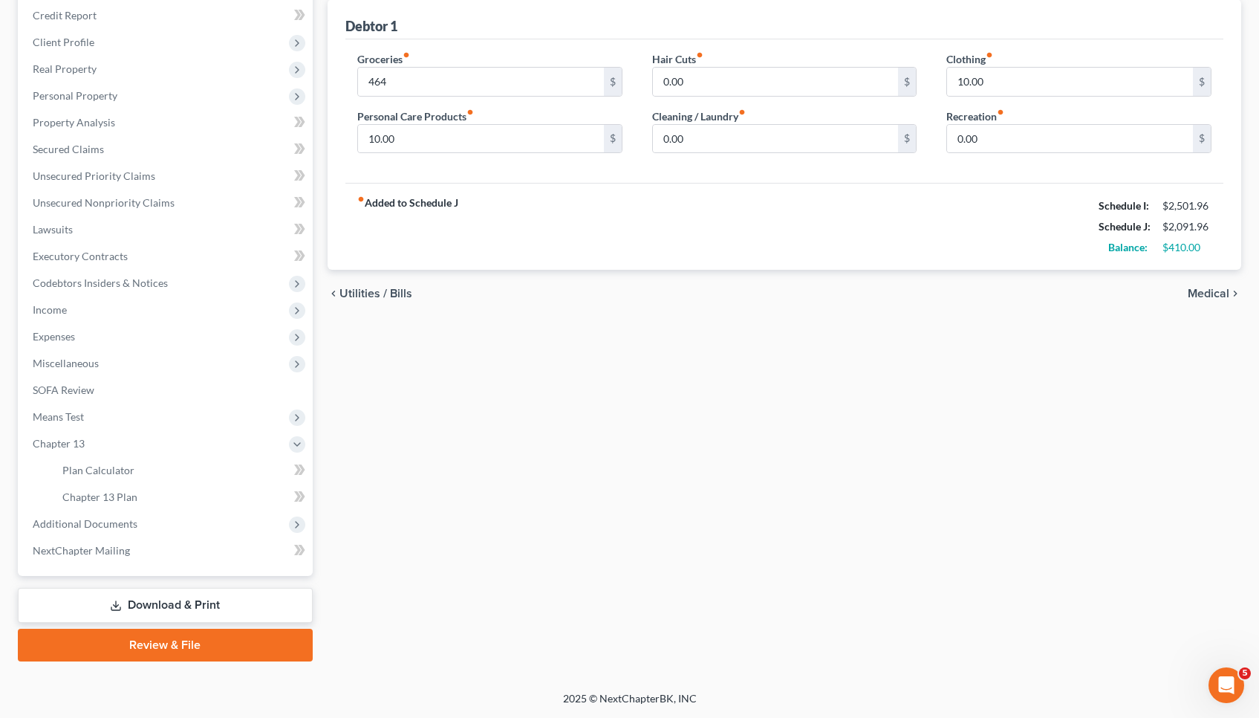
type input "464.00"
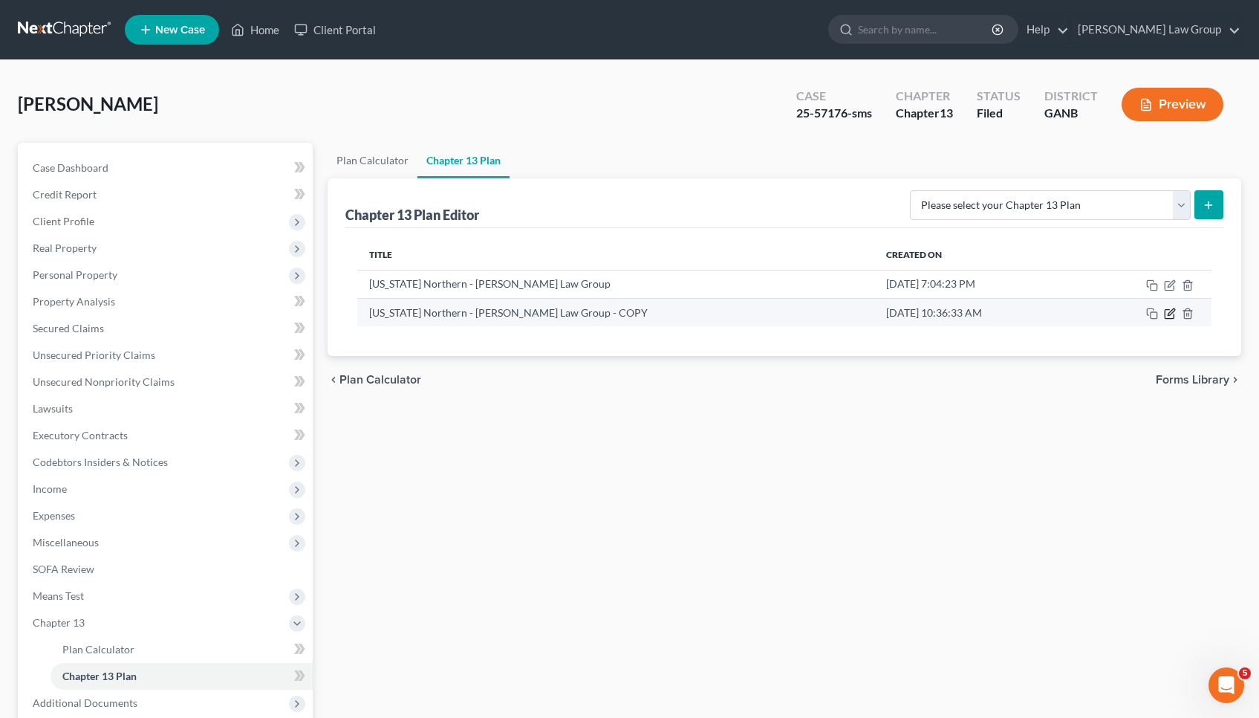
click at [1172, 312] on icon "button" at bounding box center [1170, 314] width 12 height 12
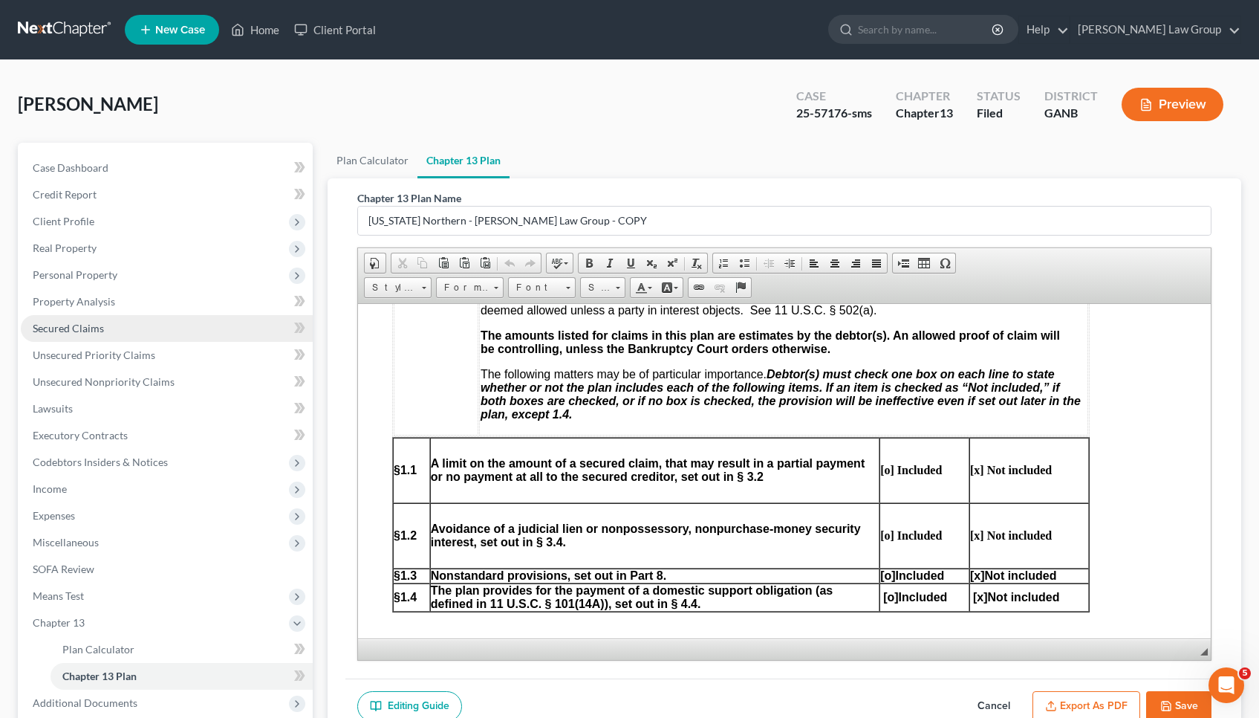
scroll to position [25, 0]
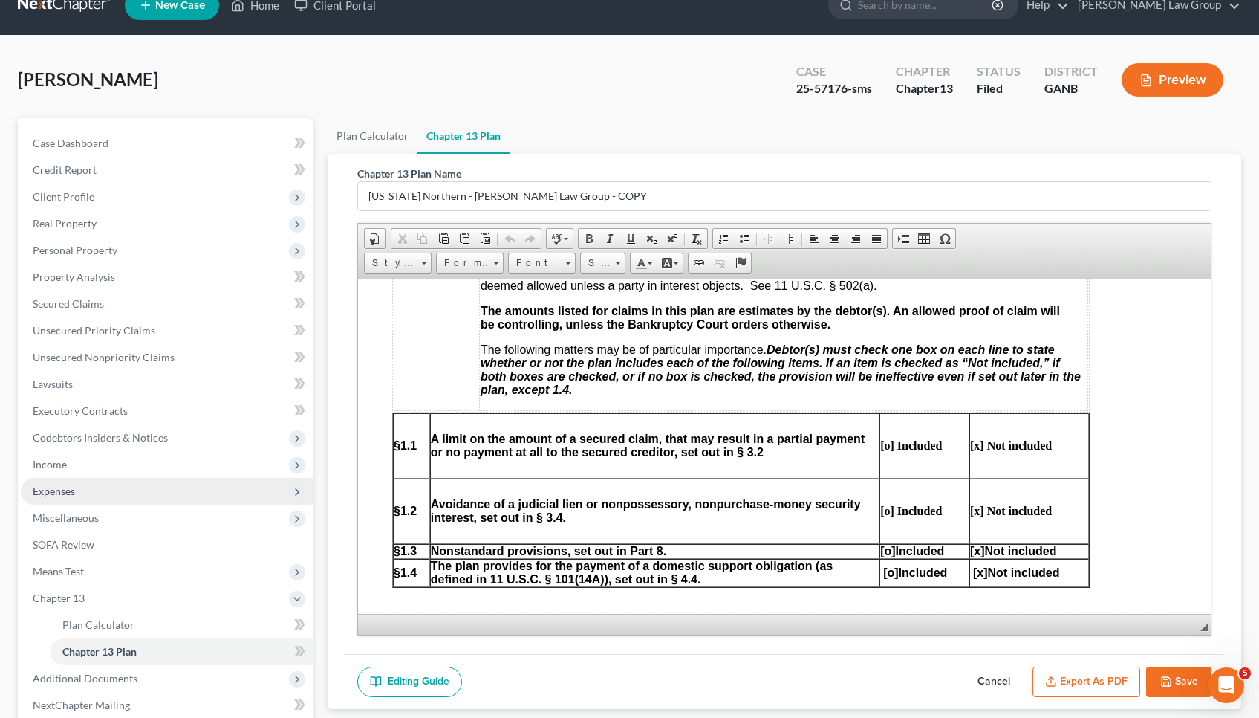
click at [175, 493] on span "Expenses" at bounding box center [167, 491] width 292 height 27
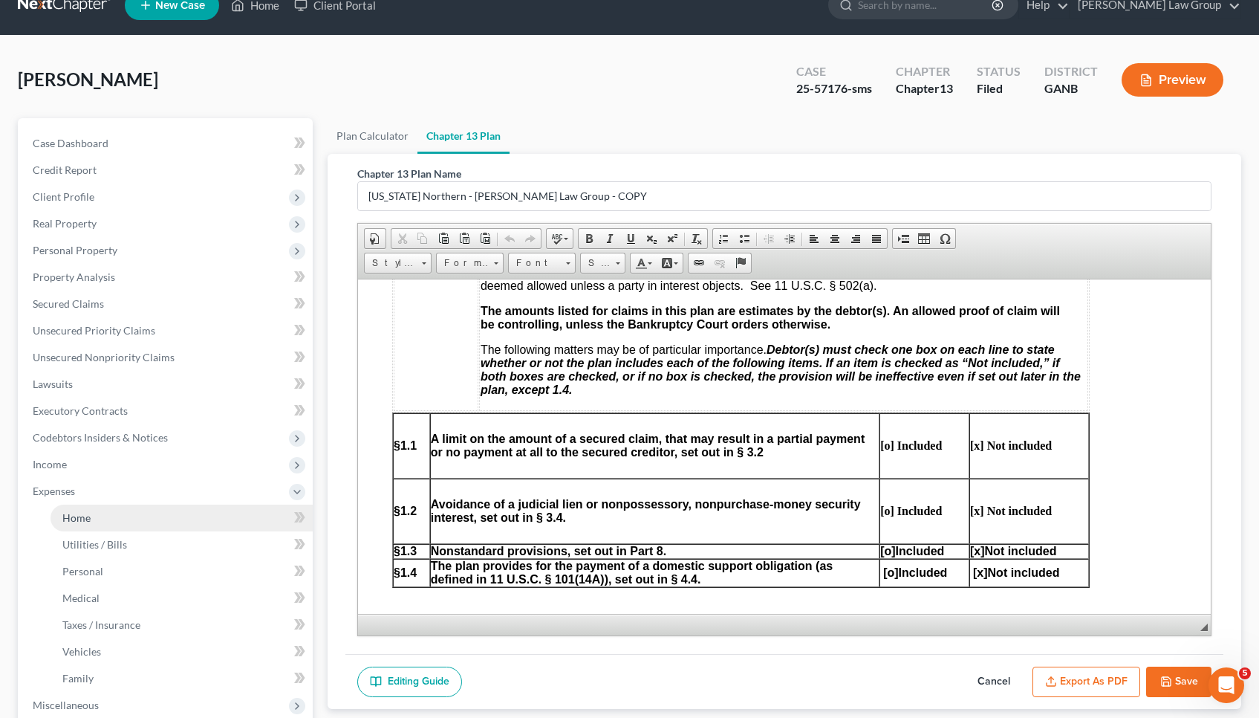
click at [172, 512] on link "Home" at bounding box center [182, 518] width 262 height 27
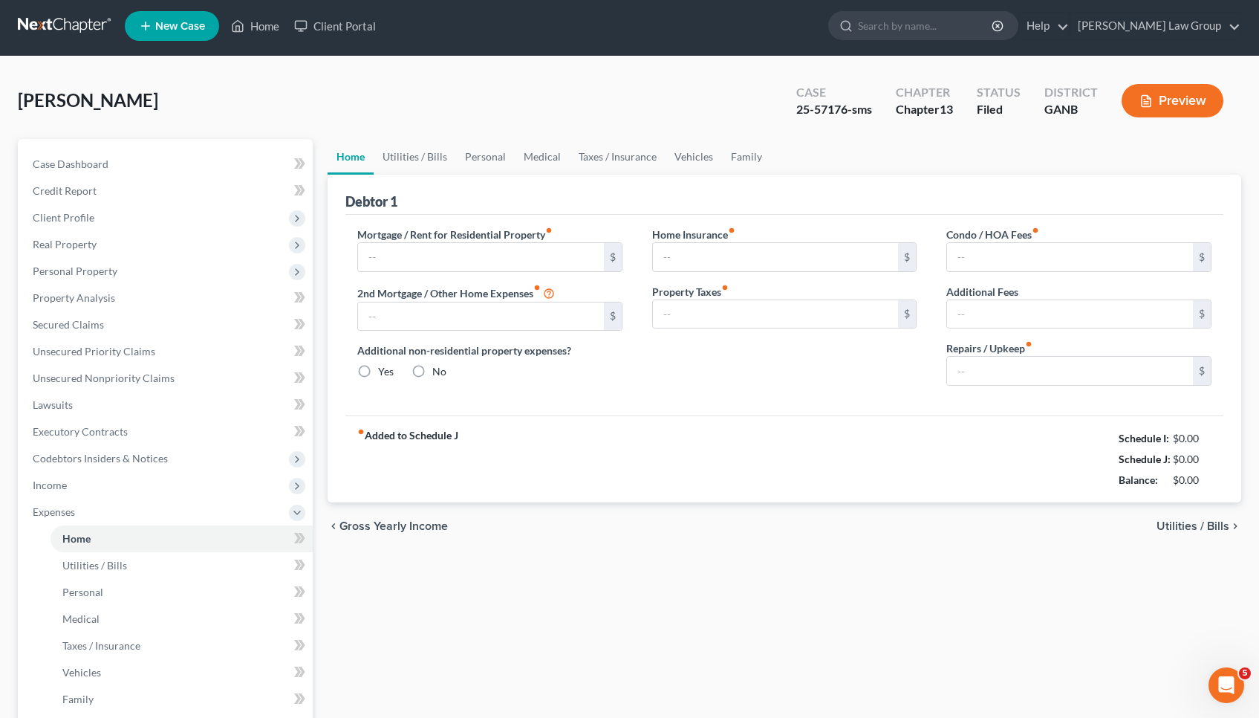
type input "900.00"
type input "0.00"
radio input "true"
type input "0.00"
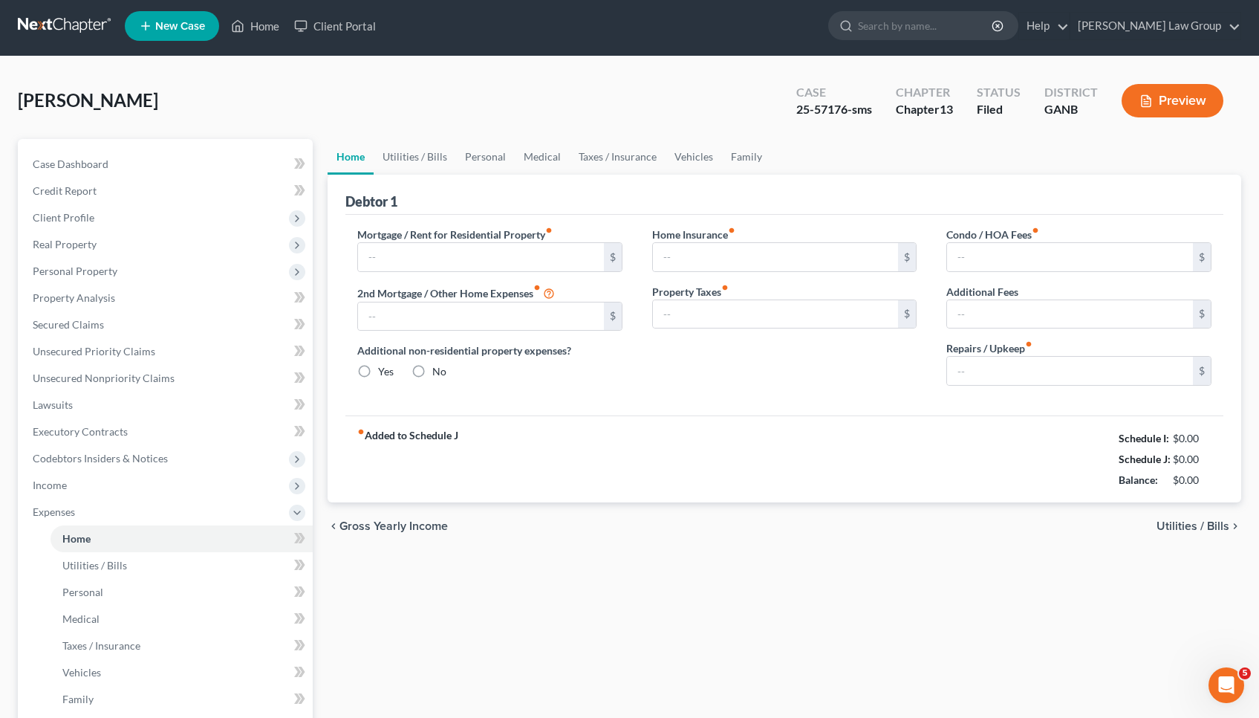
type input "0.00"
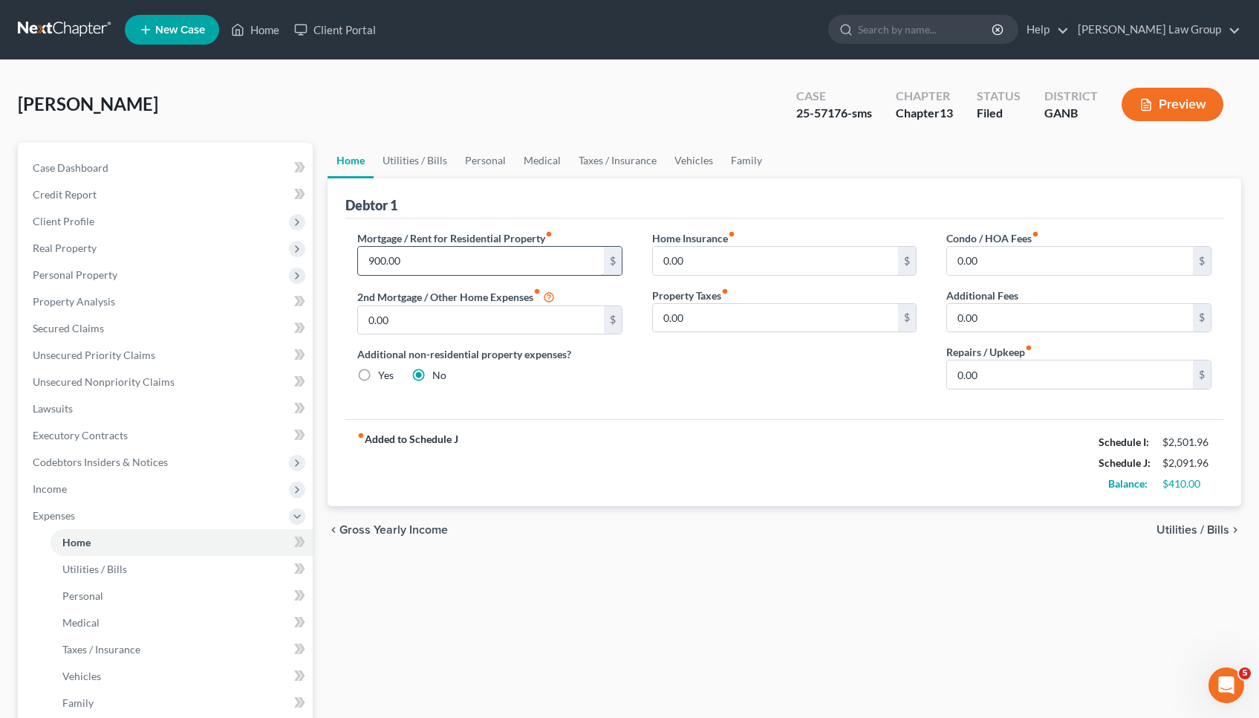
click at [423, 261] on input "900.00" at bounding box center [481, 261] width 246 height 28
type input "1,000"
click at [481, 163] on link "Personal" at bounding box center [485, 161] width 59 height 36
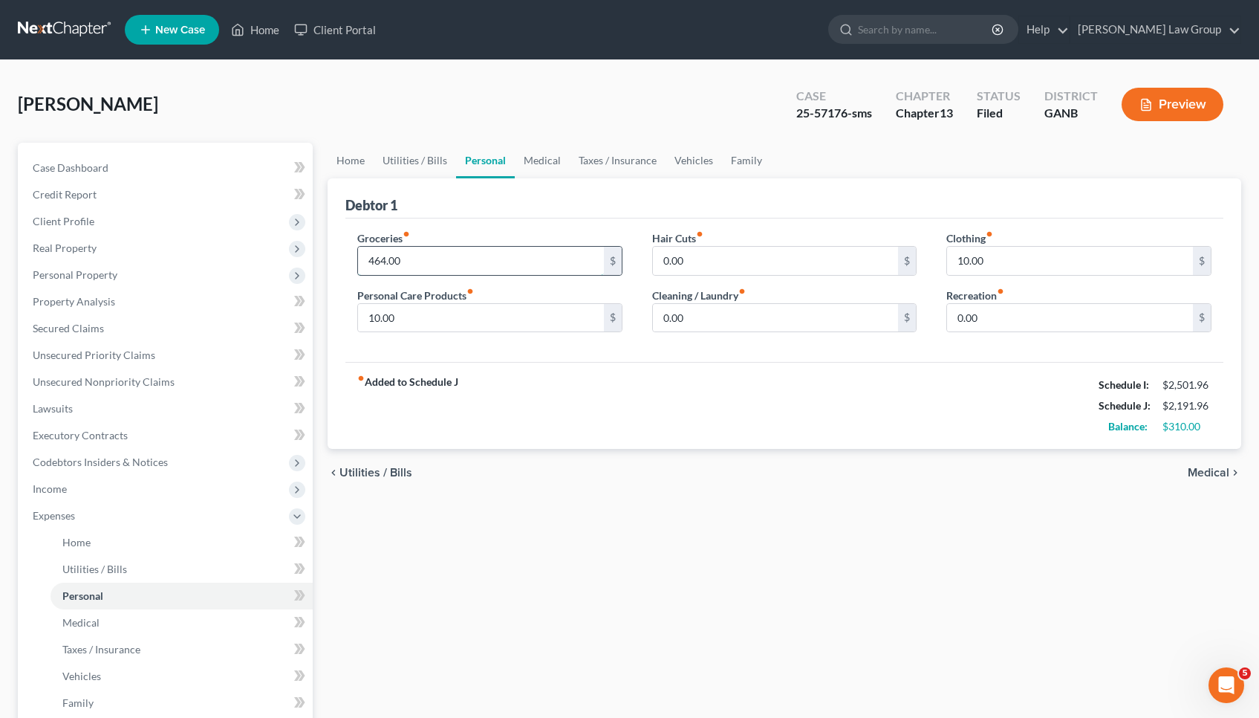
drag, startPoint x: 375, startPoint y: 262, endPoint x: 361, endPoint y: 262, distance: 14.1
click at [361, 262] on input "464.00" at bounding box center [481, 261] width 246 height 28
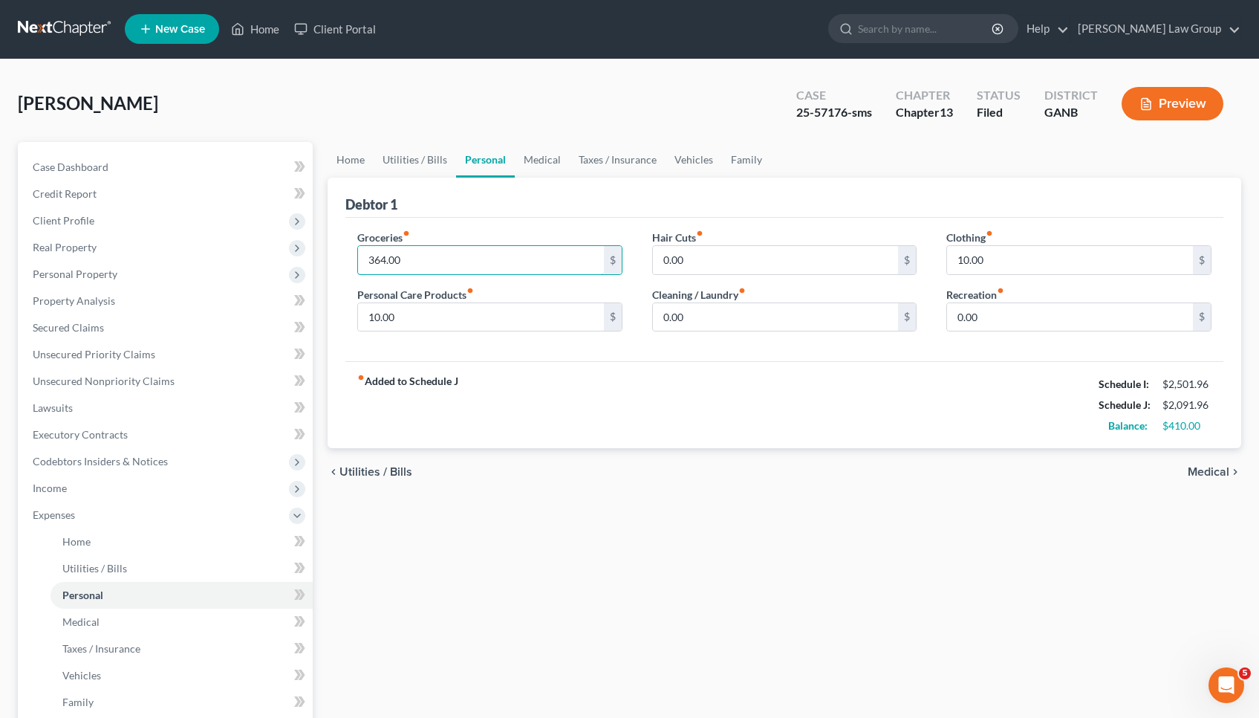
type input "364.00"
click at [724, 216] on div "Debtor 1" at bounding box center [785, 198] width 878 height 40
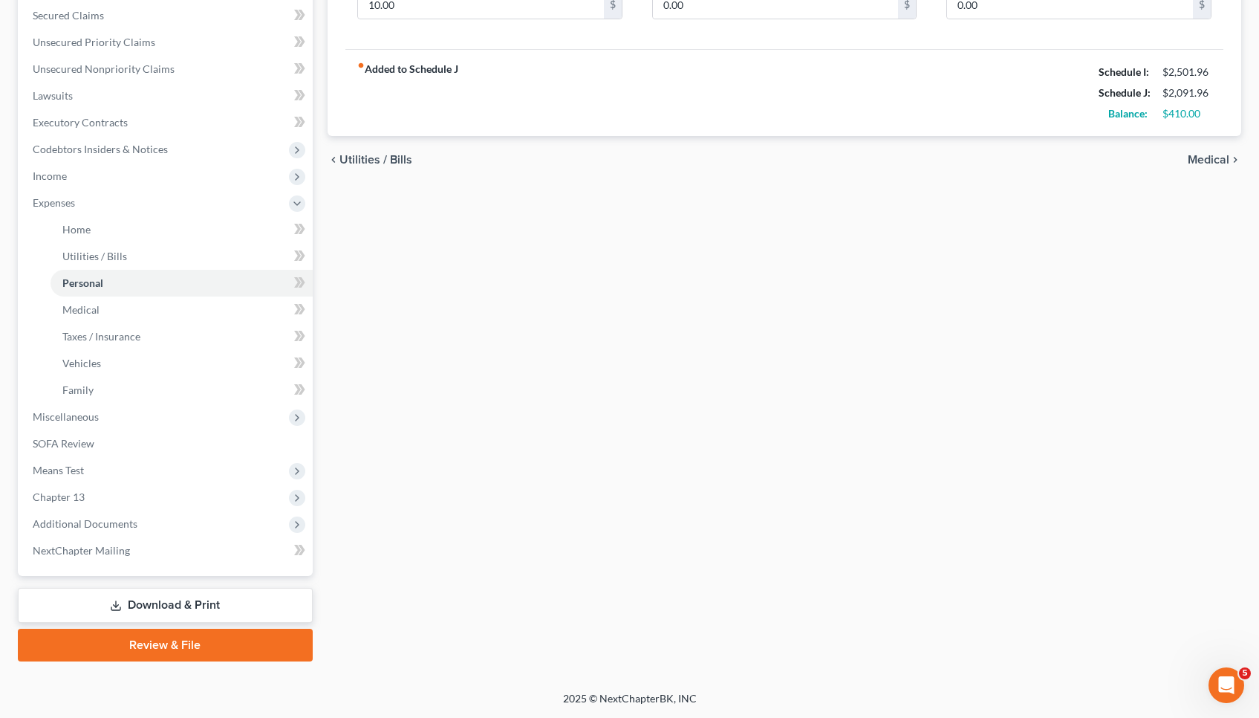
scroll to position [313, 0]
click at [222, 596] on link "Download & Print" at bounding box center [165, 605] width 295 height 35
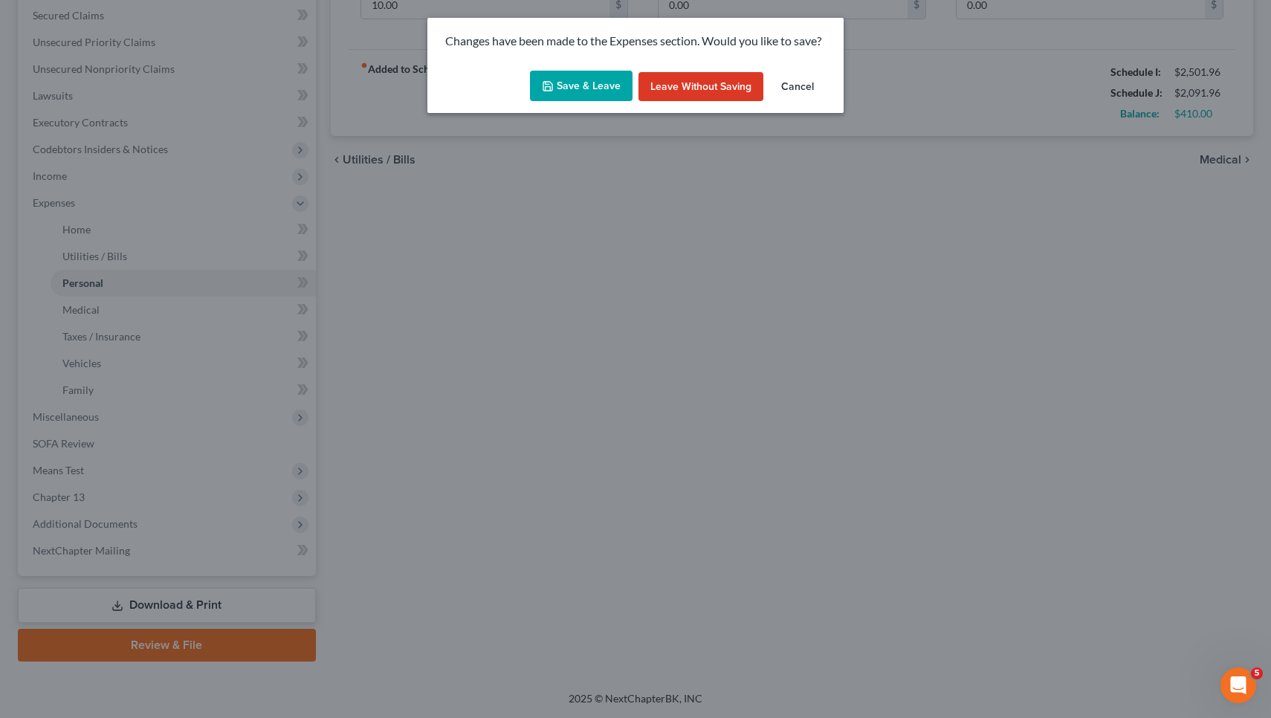
click at [583, 80] on button "Save & Leave" at bounding box center [581, 86] width 103 height 31
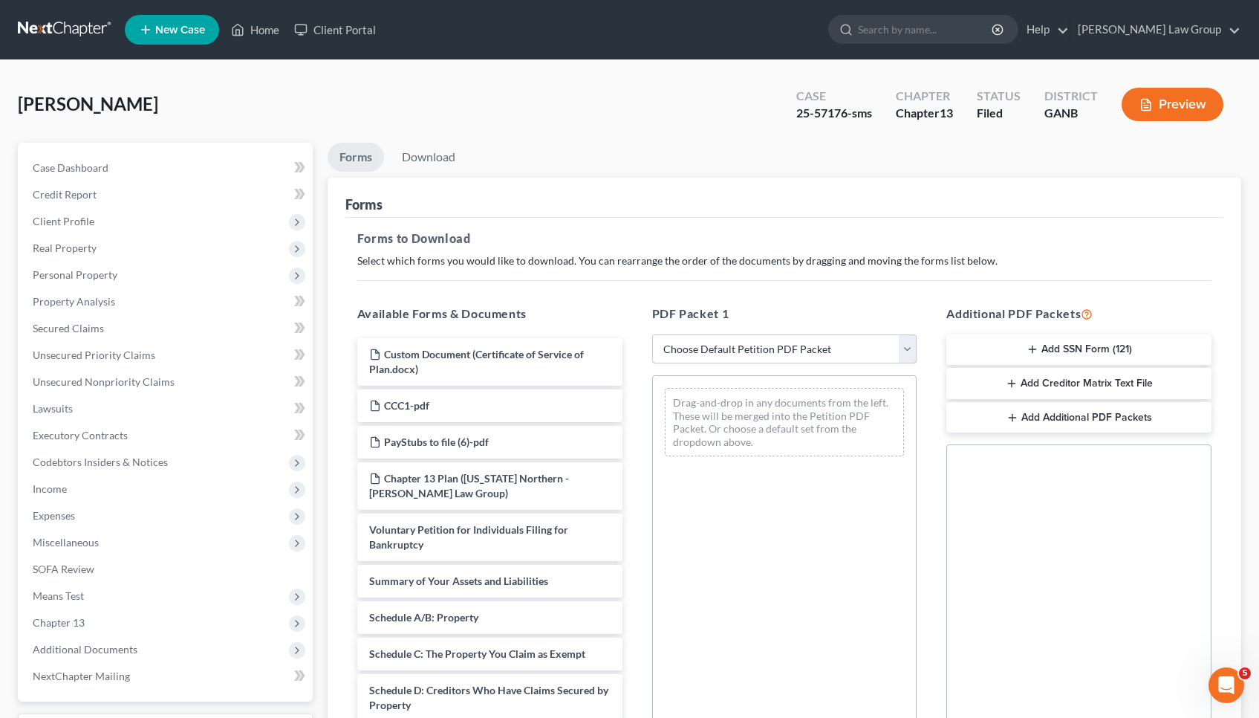
select select "2"
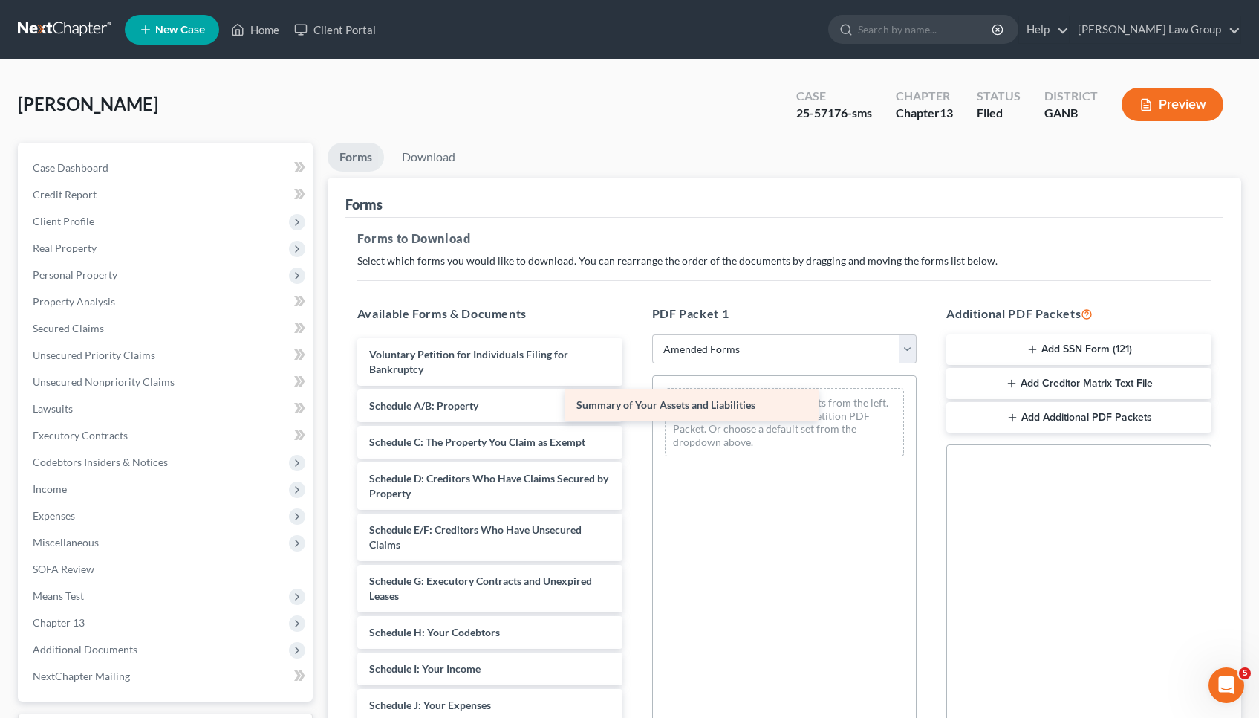
drag, startPoint x: 493, startPoint y: 404, endPoint x: 721, endPoint y: 406, distance: 228.1
click at [635, 406] on div "Summary of Your Assets and Liabilities Voluntary Petition for Individuals Filin…" at bounding box center [490, 679] width 289 height 683
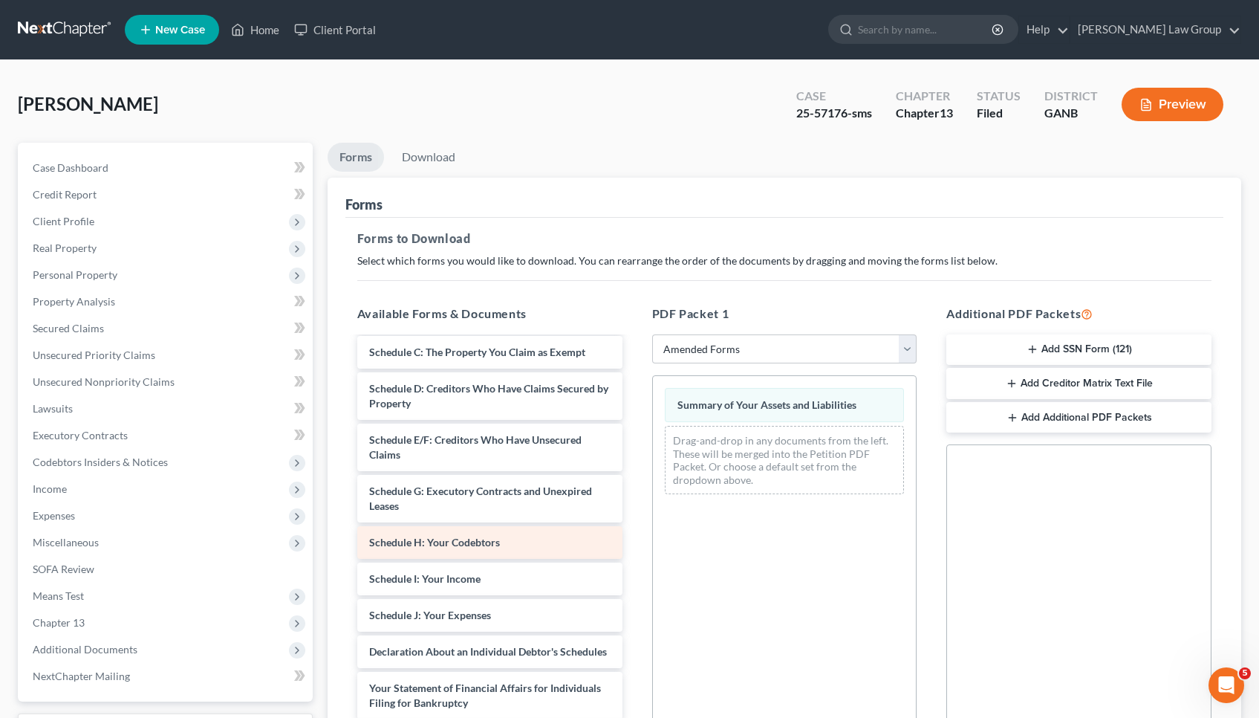
scroll to position [99, 0]
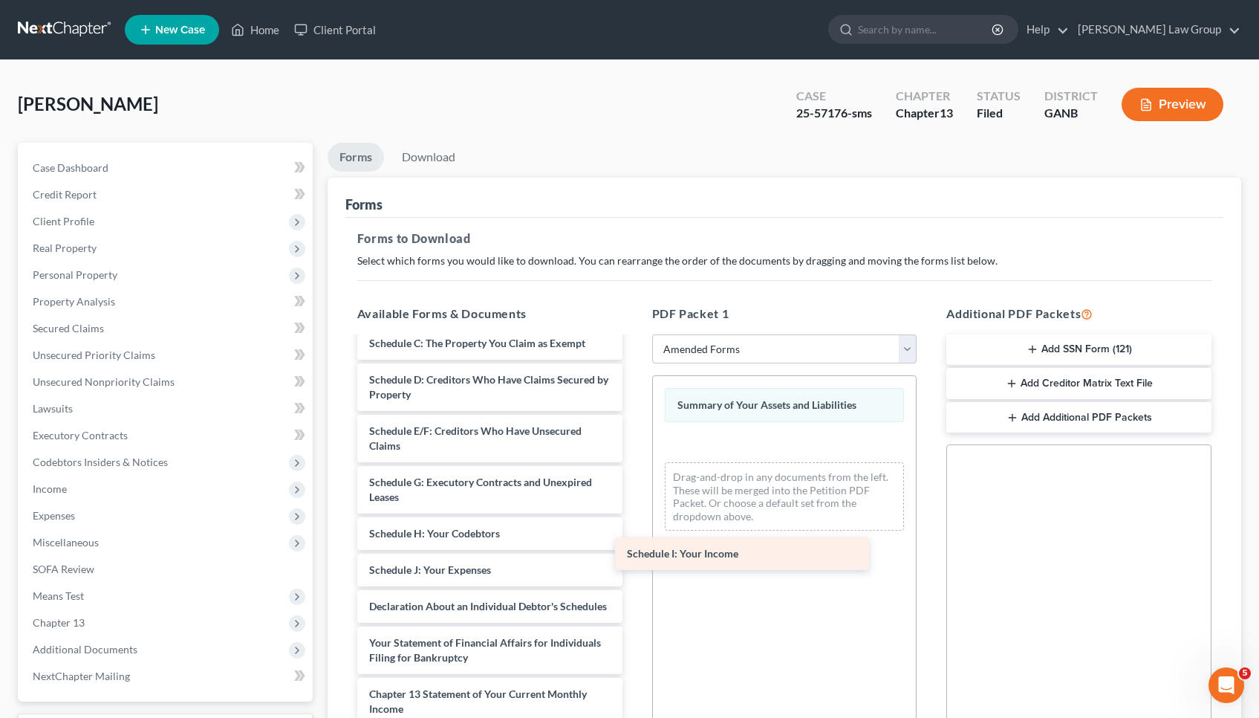
drag, startPoint x: 488, startPoint y: 560, endPoint x: 767, endPoint y: 543, distance: 279.1
click at [635, 543] on div "Schedule I: Your Income Voluntary Petition for Individuals Filing for Bankruptc…" at bounding box center [490, 562] width 289 height 646
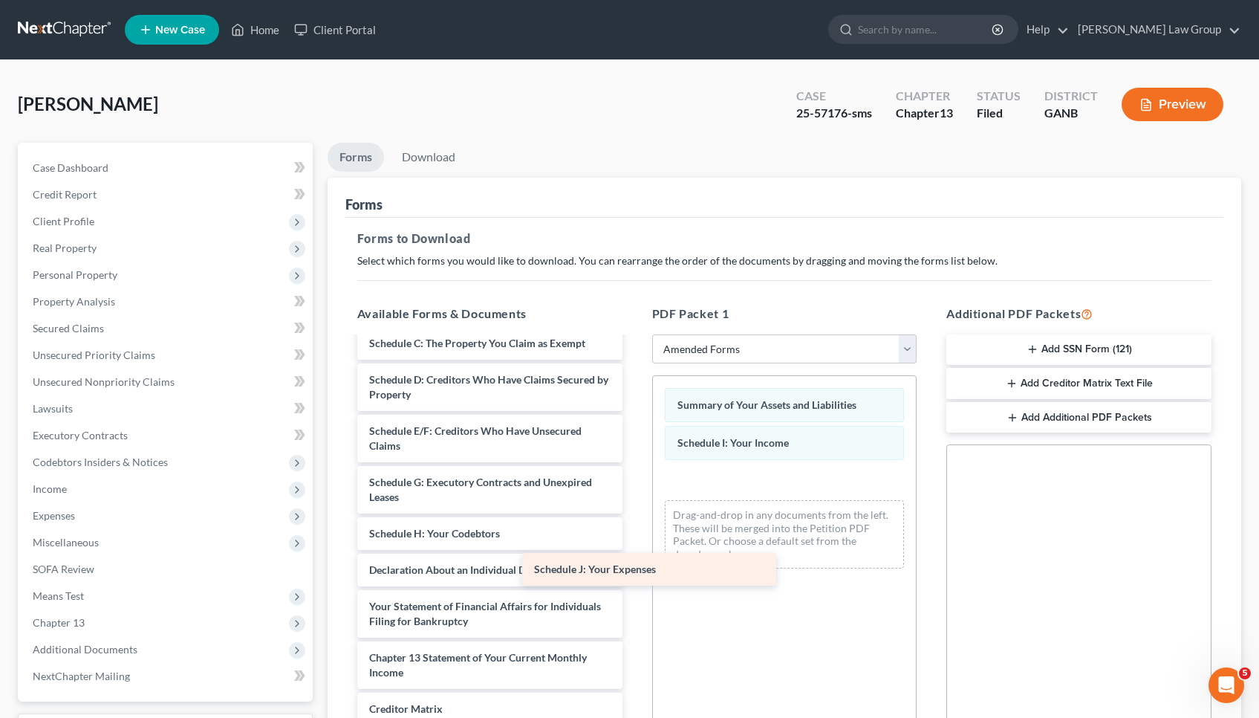
drag, startPoint x: 507, startPoint y: 569, endPoint x: 802, endPoint y: 565, distance: 295.0
click at [635, 565] on div "Schedule J: Your Expenses Voluntary Petition for Individuals Filing for Bankrup…" at bounding box center [490, 544] width 289 height 610
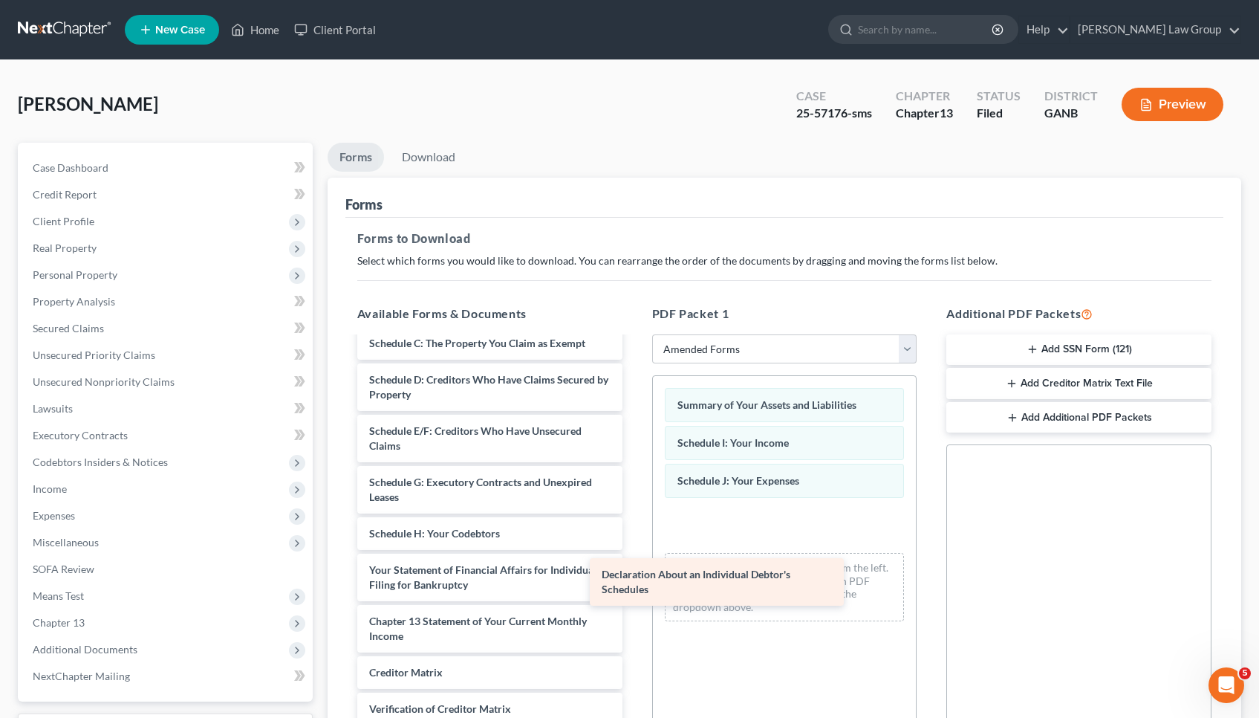
drag, startPoint x: 516, startPoint y: 574, endPoint x: 808, endPoint y: 567, distance: 292.1
click at [635, 567] on div "Declaration About an Individual Debtor's Schedules Voluntary Petition for Indiv…" at bounding box center [490, 526] width 289 height 574
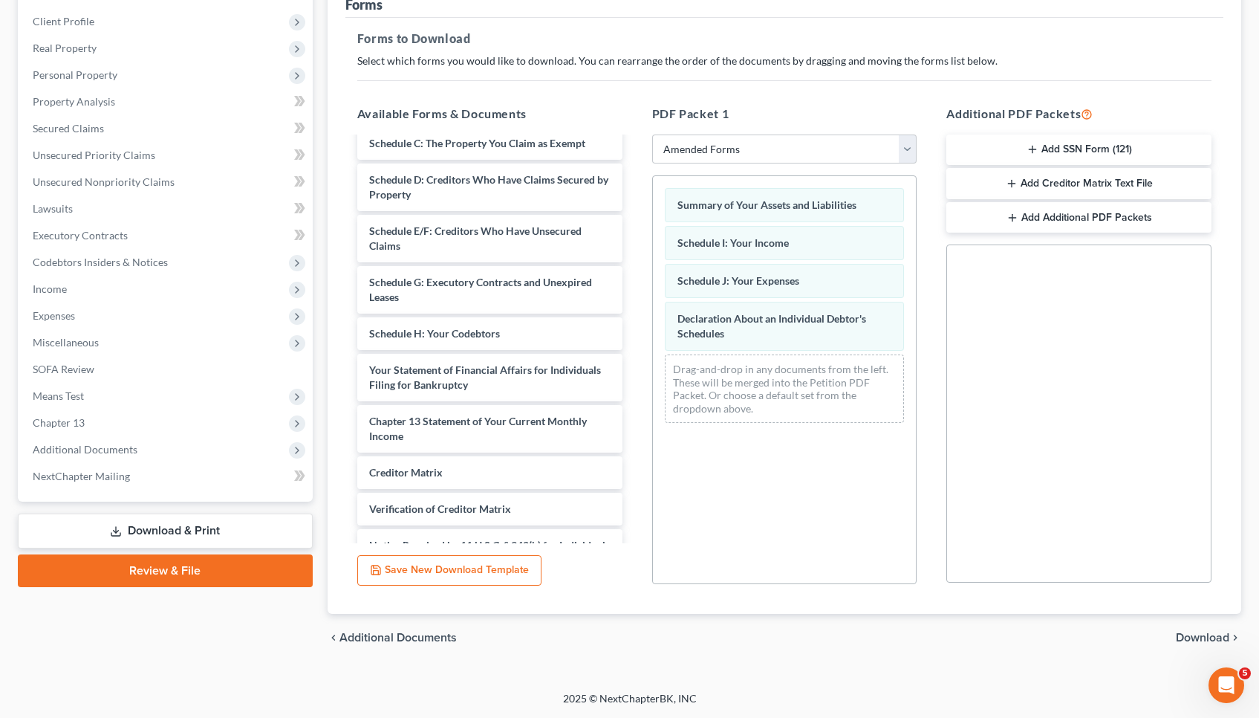
click at [1209, 638] on span "Download" at bounding box center [1202, 638] width 53 height 12
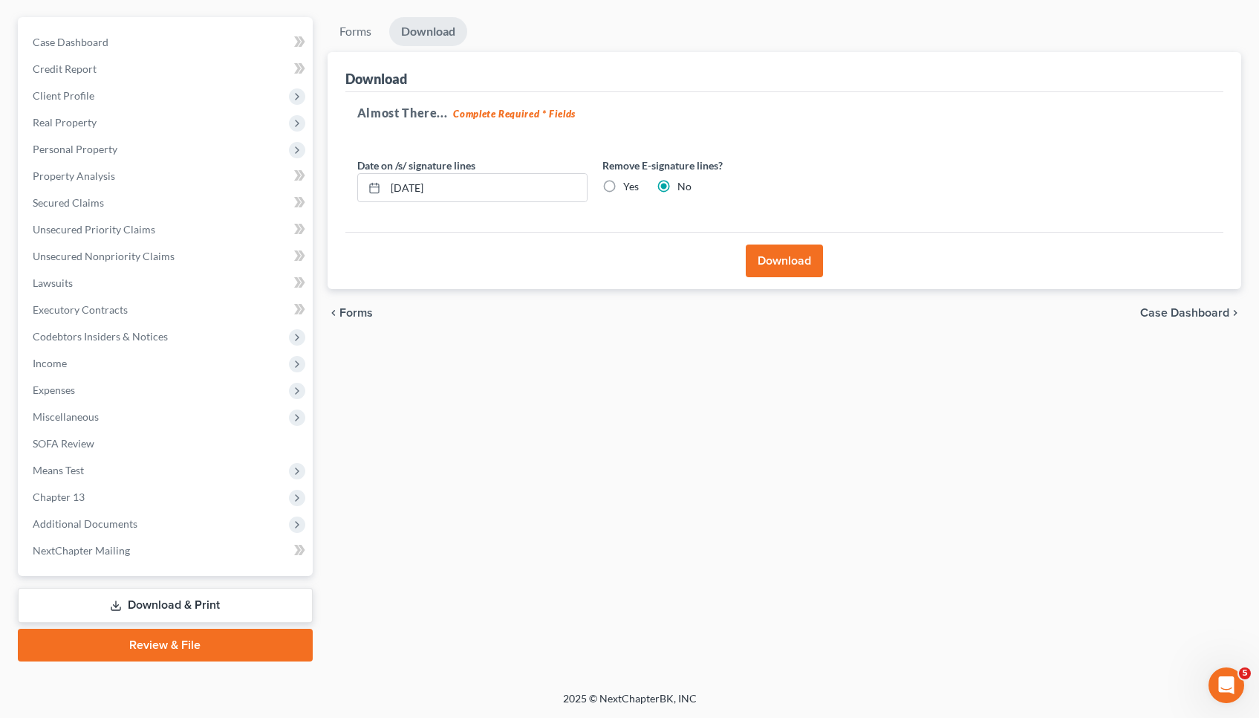
click at [775, 263] on button "Download" at bounding box center [784, 260] width 77 height 33
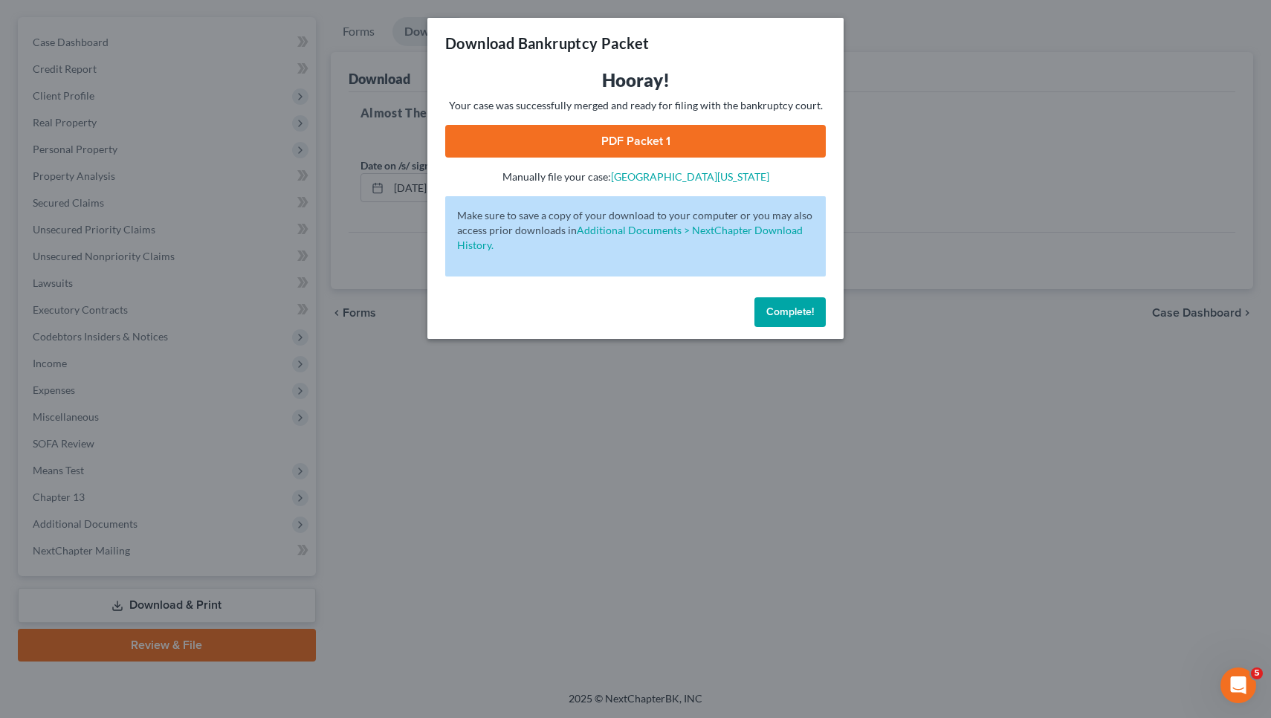
click at [736, 134] on link "PDF Packet 1" at bounding box center [635, 141] width 380 height 33
click at [784, 313] on span "Complete!" at bounding box center [790, 311] width 48 height 13
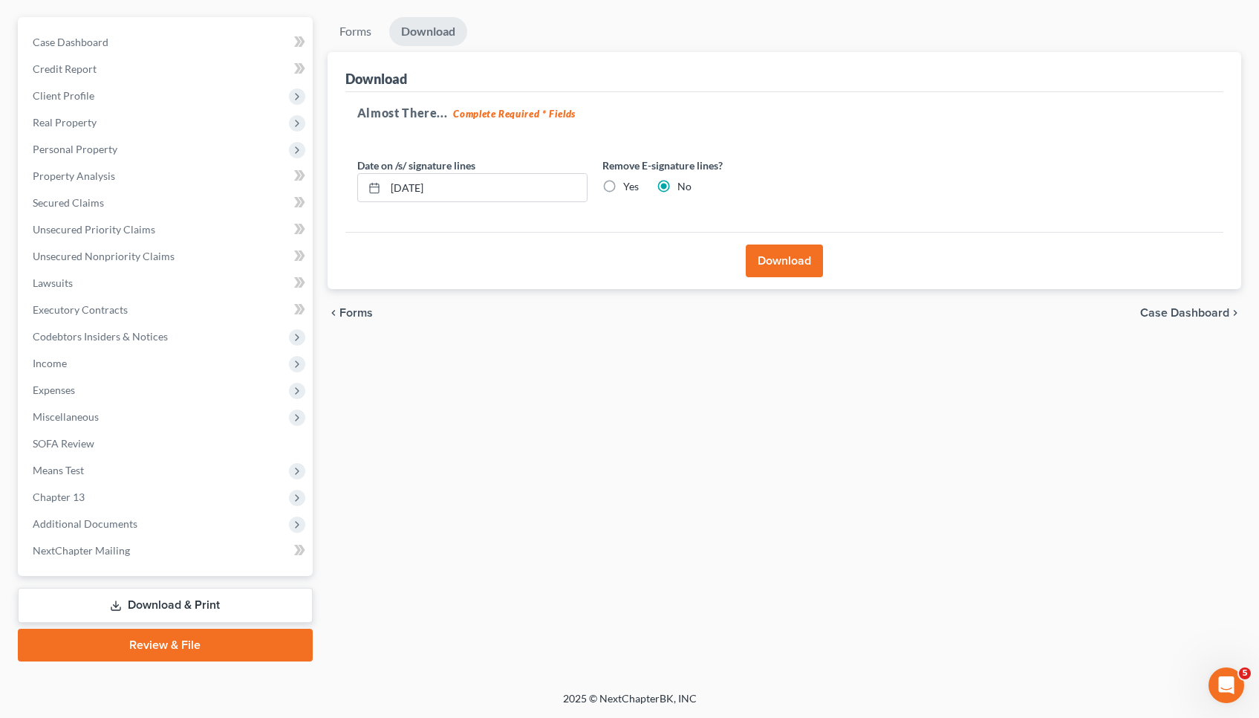
scroll to position [125, 0]
click at [225, 519] on span "Additional Documents" at bounding box center [167, 524] width 292 height 27
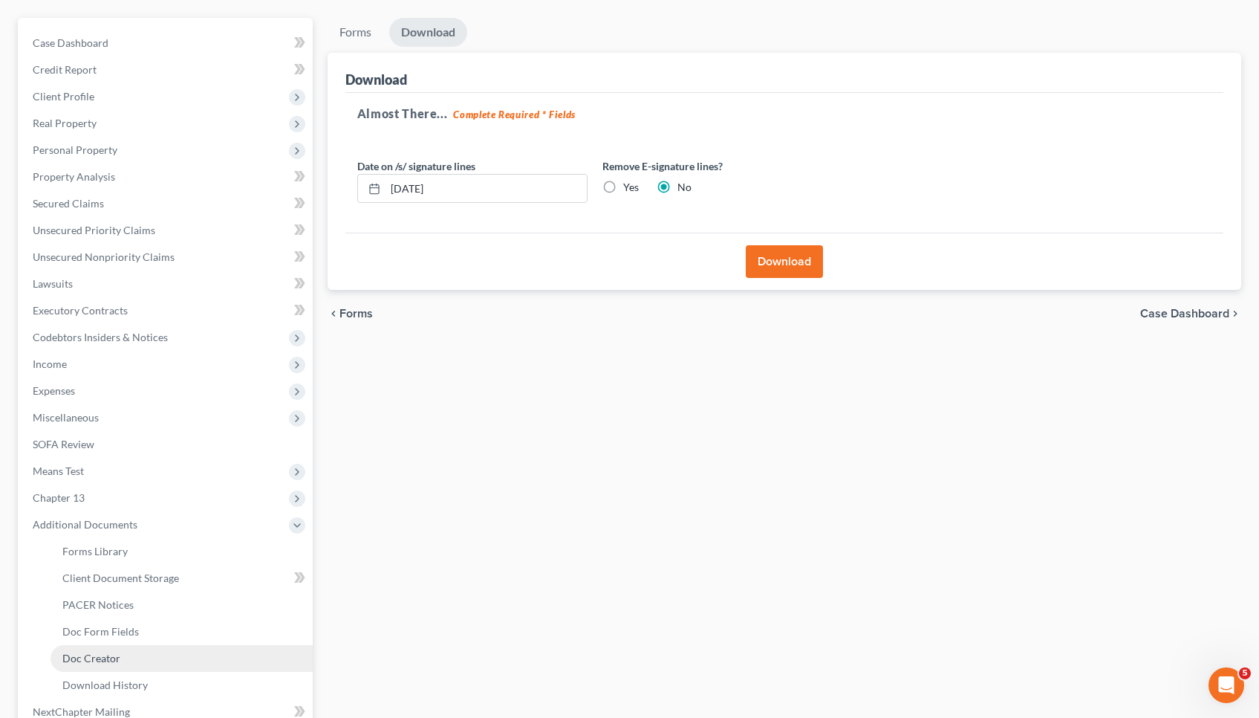
click at [182, 660] on link "Doc Creator" at bounding box center [182, 658] width 262 height 27
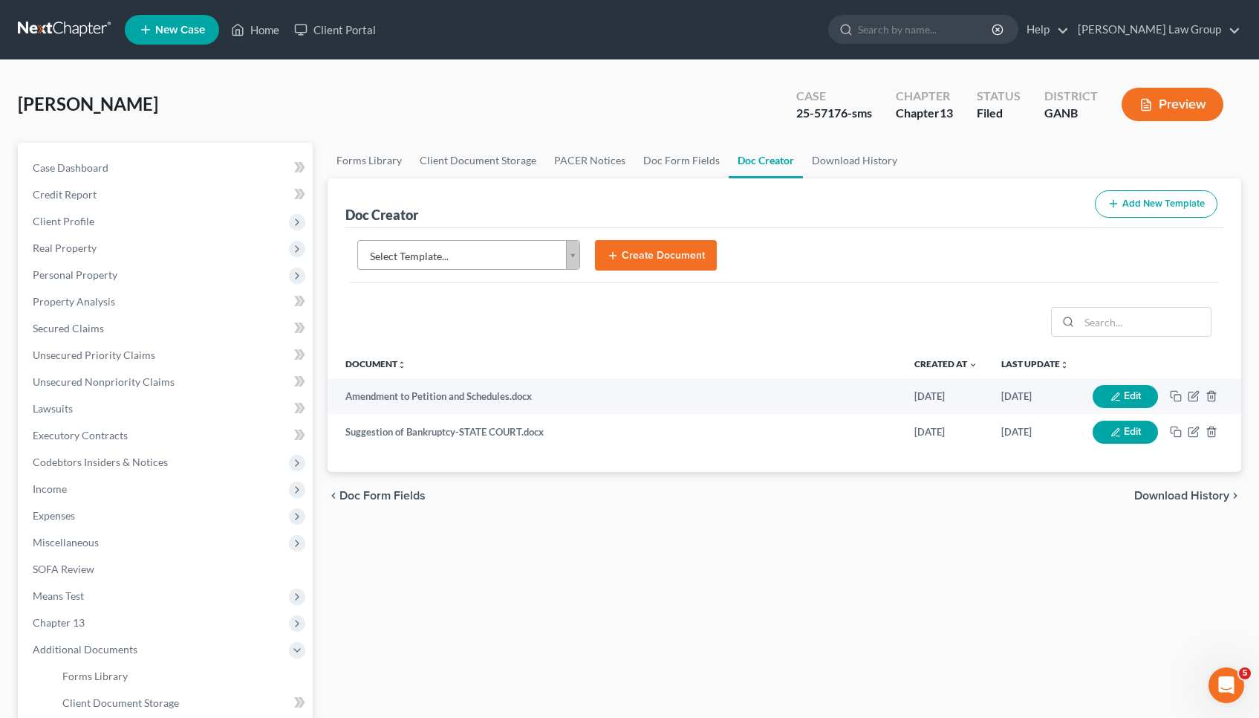
click at [539, 262] on body "Home New Case Client Portal [PERSON_NAME] Law Group [EMAIL_ADDRESS][DOMAIN_NAME…" at bounding box center [629, 502] width 1259 height 1004
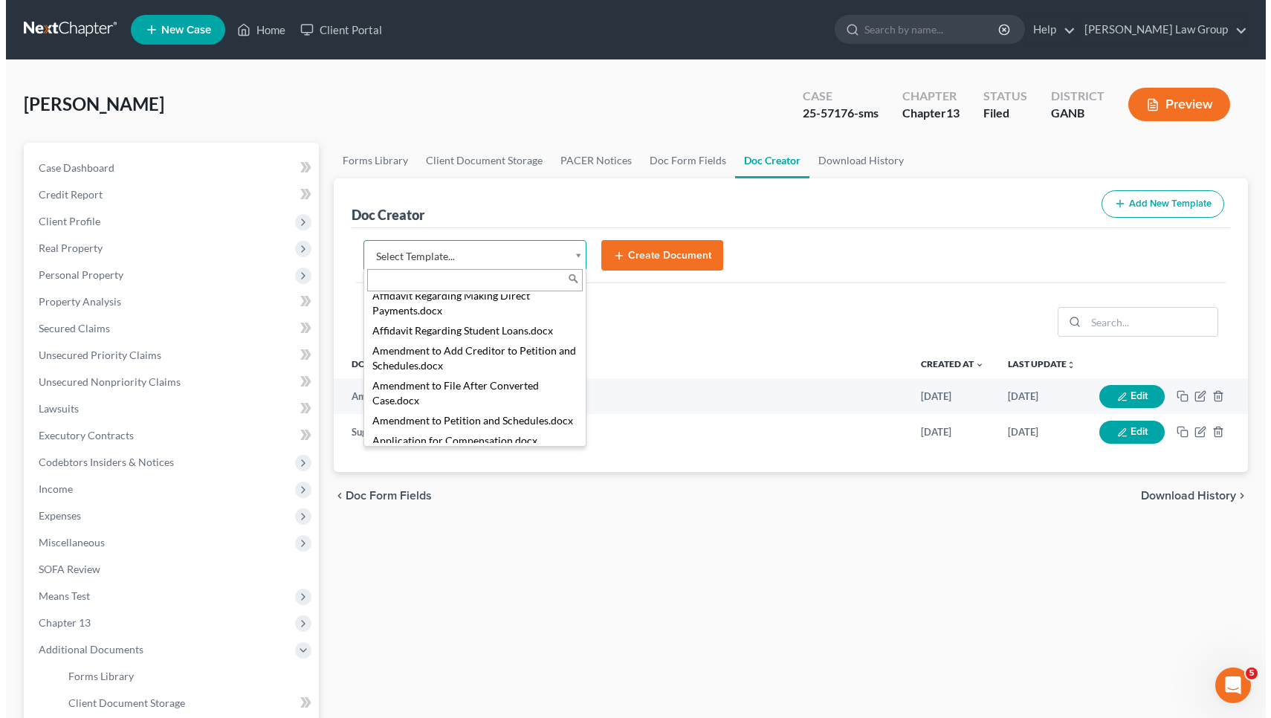
scroll to position [277, 0]
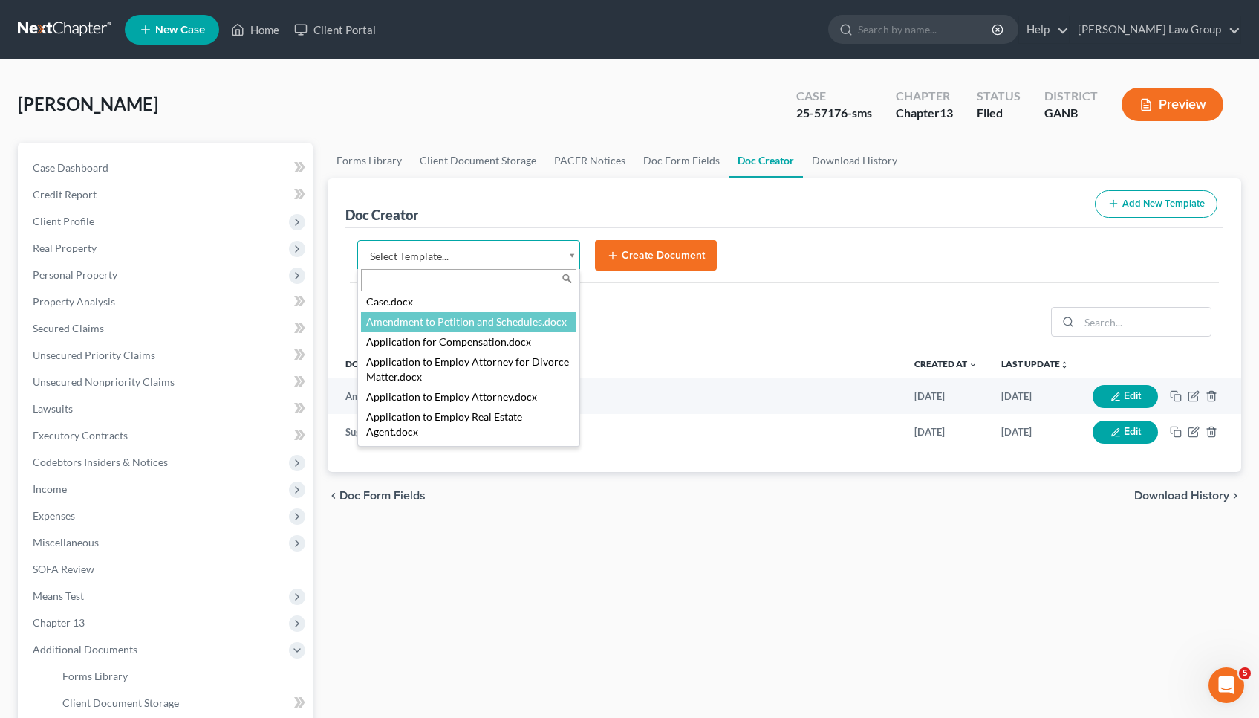
select select "110999"
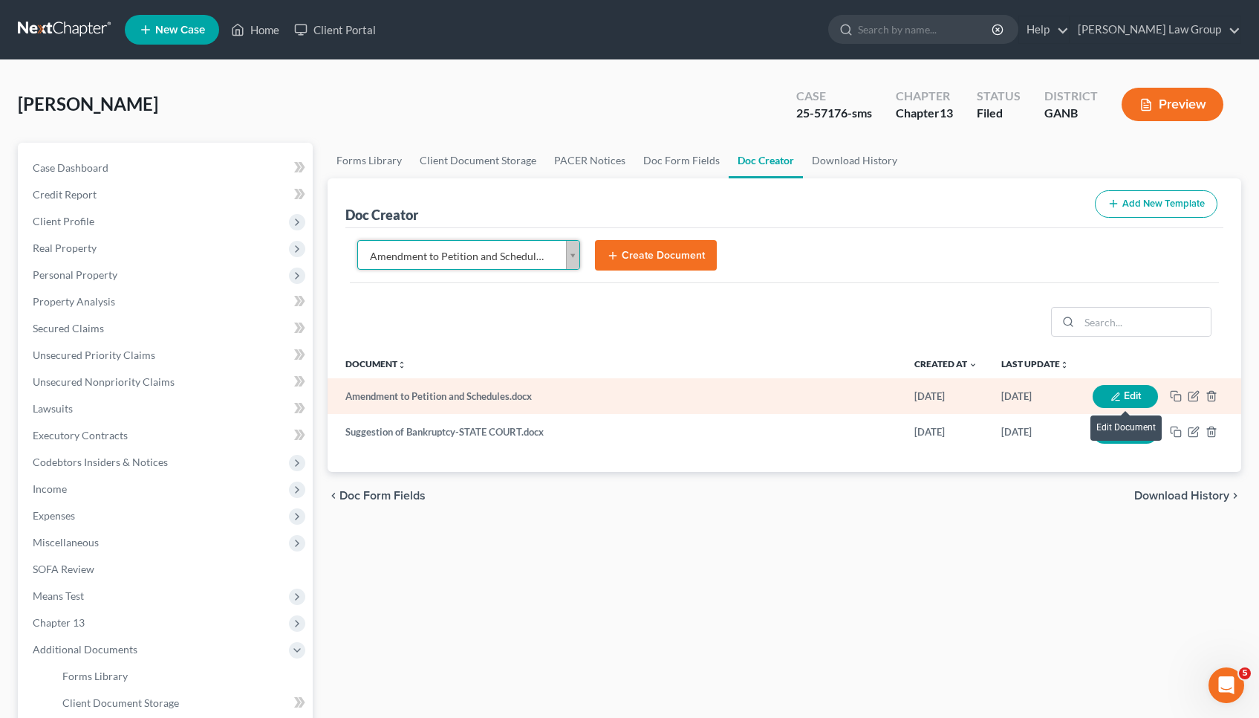
click at [1132, 393] on button "Edit" at bounding box center [1125, 396] width 65 height 23
select select
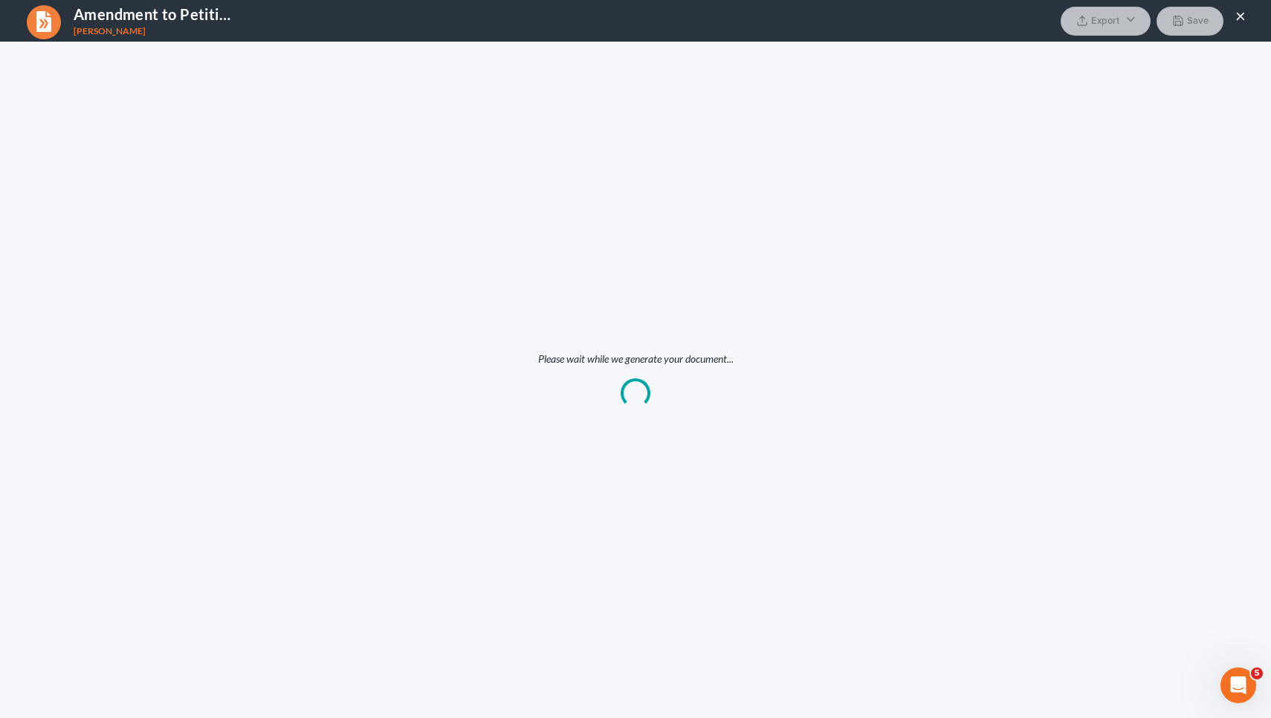
scroll to position [0, 0]
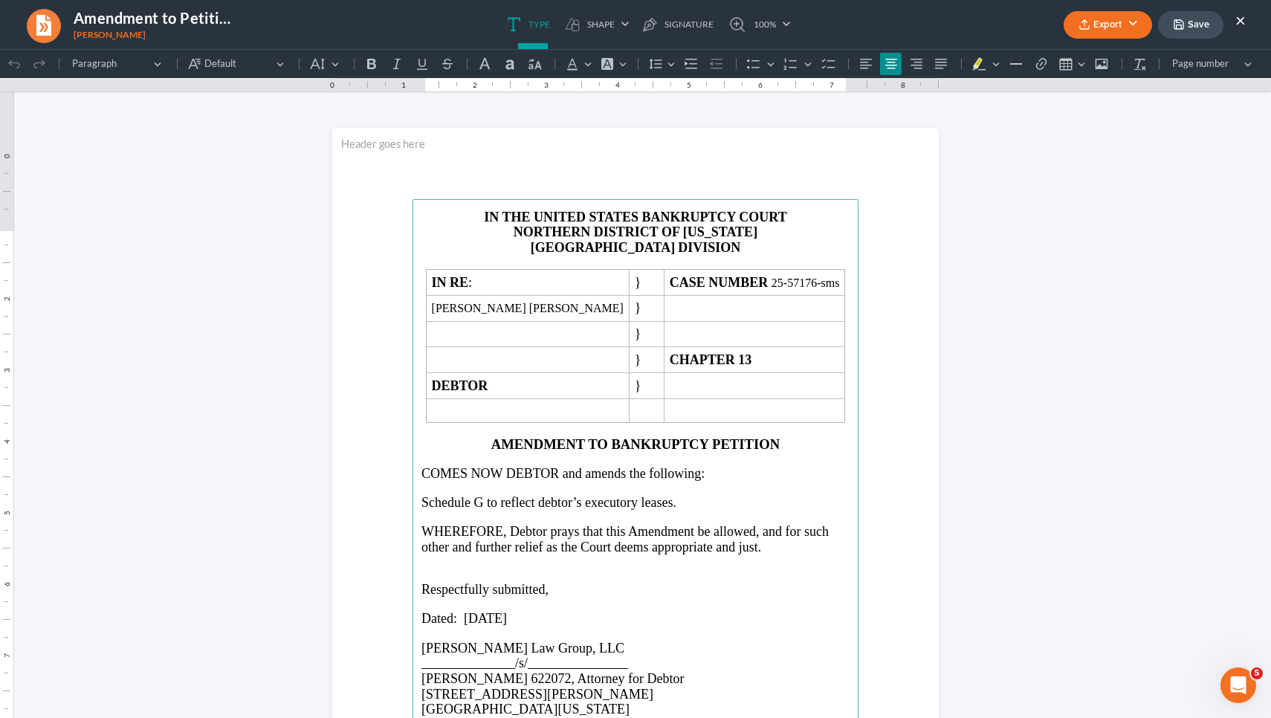
click at [478, 510] on span "Schedule G to reflect debtor’s executory leases." at bounding box center [548, 502] width 255 height 15
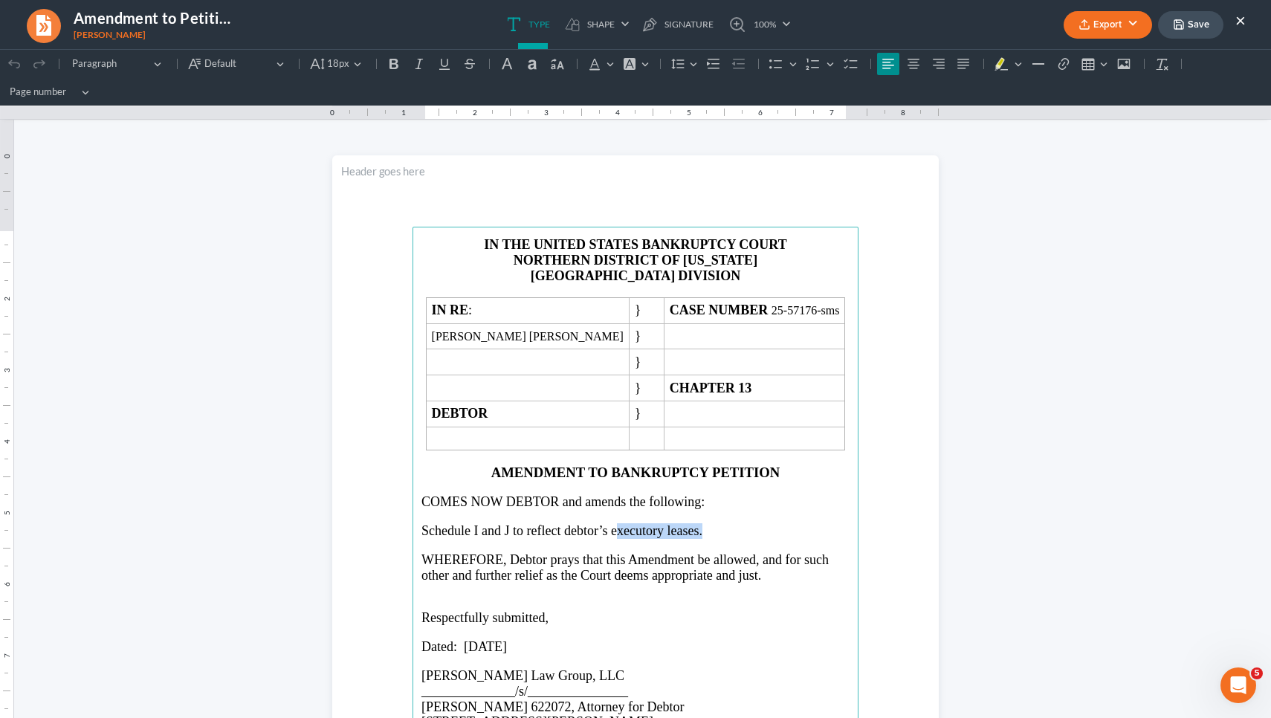
drag, startPoint x: 609, startPoint y: 528, endPoint x: 715, endPoint y: 525, distance: 105.6
click at [715, 525] on p "Schedule I and J to reflect debtor’s executory leases." at bounding box center [635, 531] width 428 height 16
click at [487, 641] on span "Dated: [DATE]" at bounding box center [463, 646] width 85 height 15
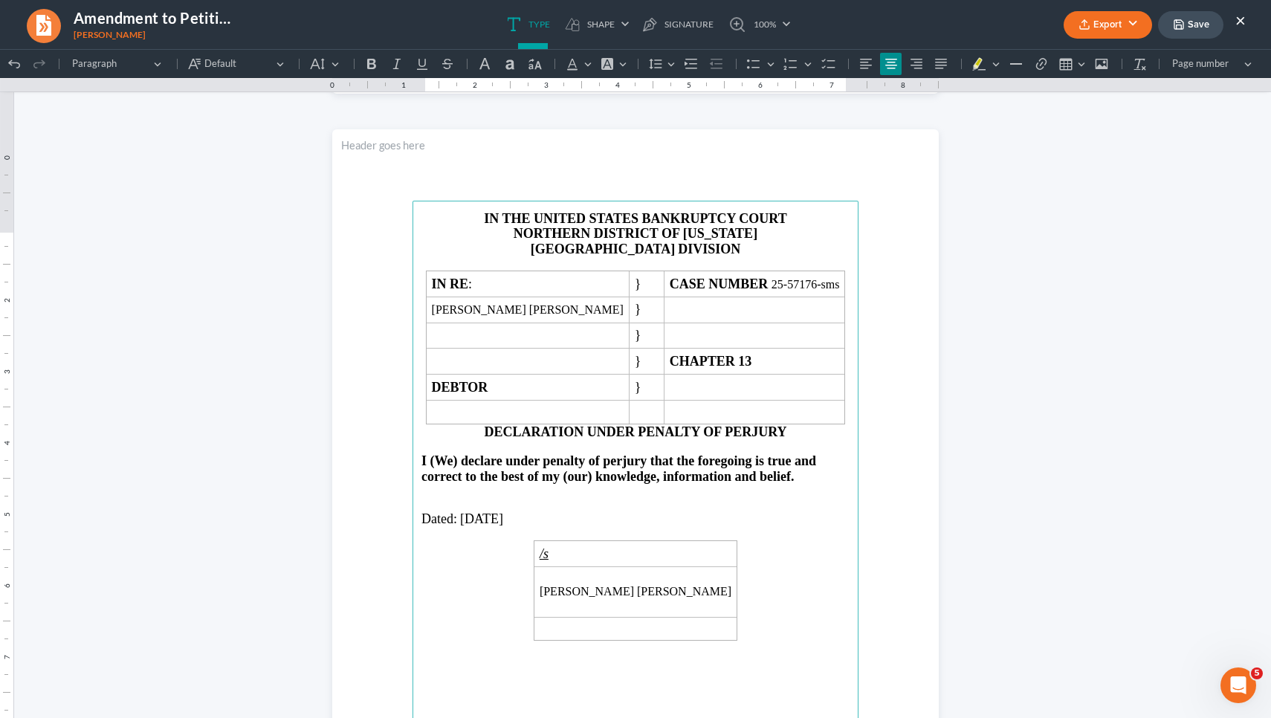
scroll to position [820, 0]
click at [484, 525] on span "[DATE]" at bounding box center [481, 517] width 43 height 15
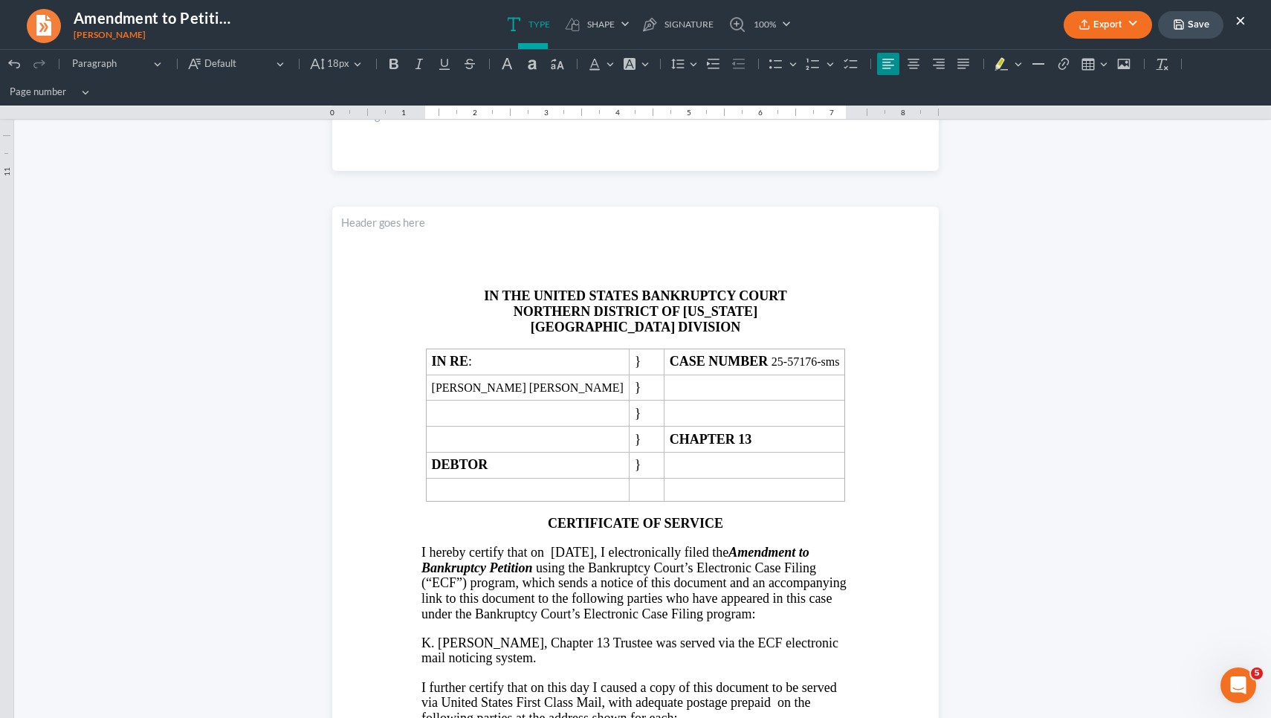
scroll to position [1592, 0]
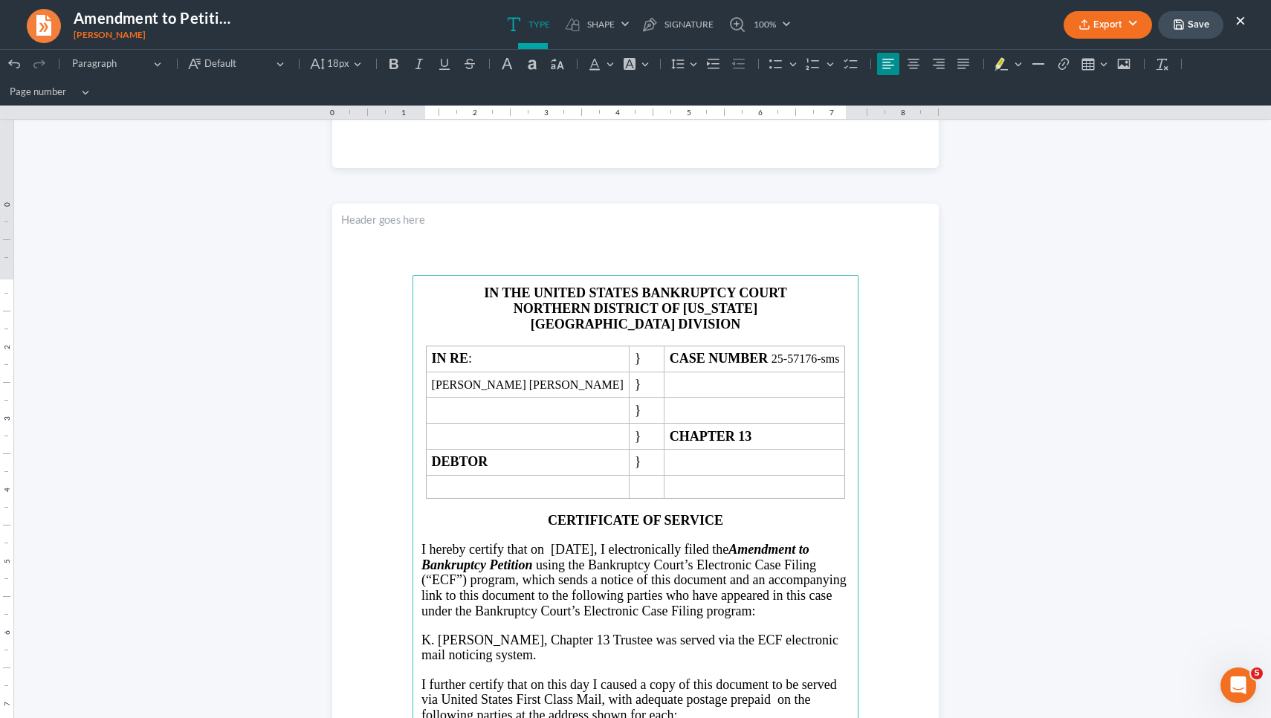
click at [603, 544] on span "I hereby certify that on [DATE], I electronically filed the Amendment to Bankru…" at bounding box center [633, 580] width 425 height 77
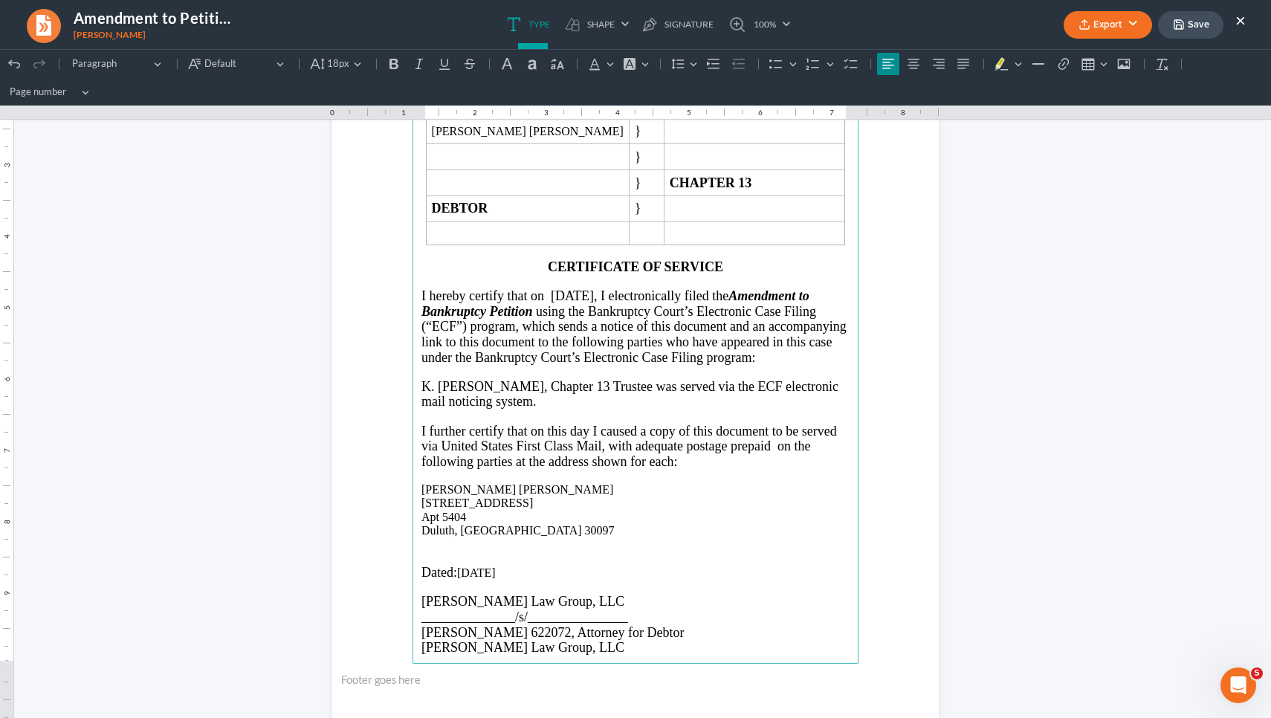
scroll to position [1861, 0]
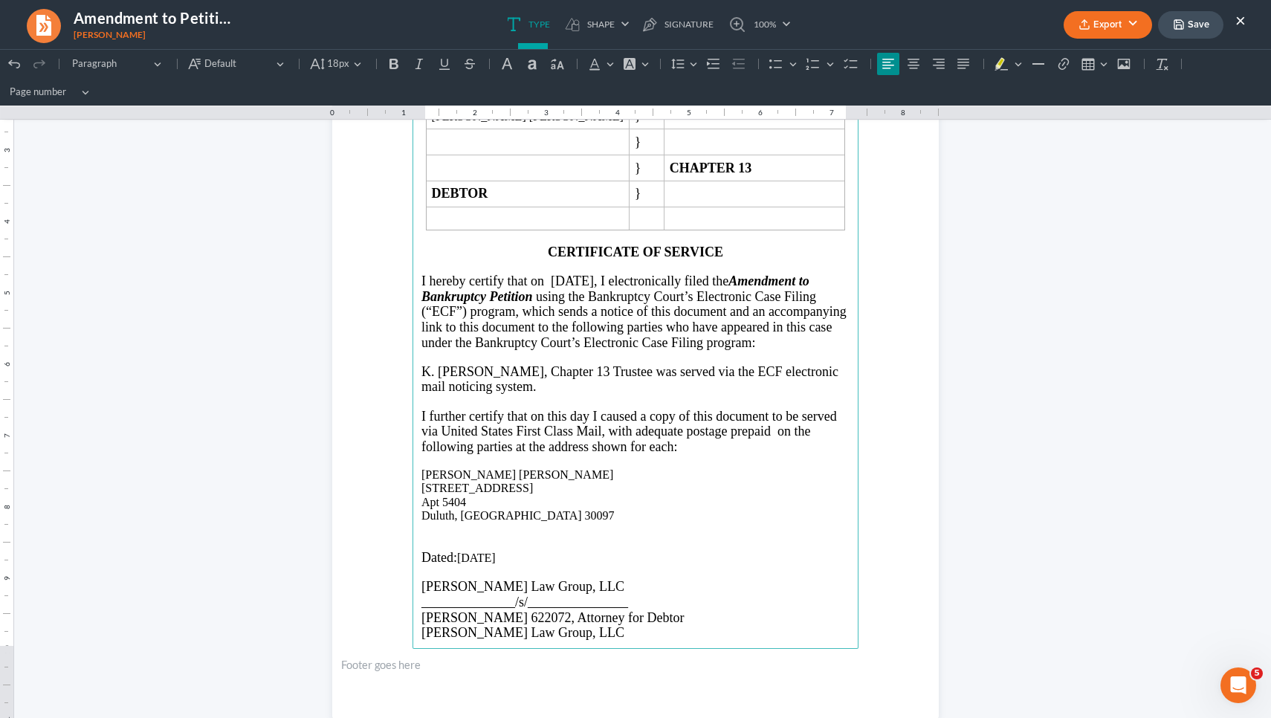
click at [481, 550] on p "Dated: [DATE]" at bounding box center [635, 558] width 428 height 16
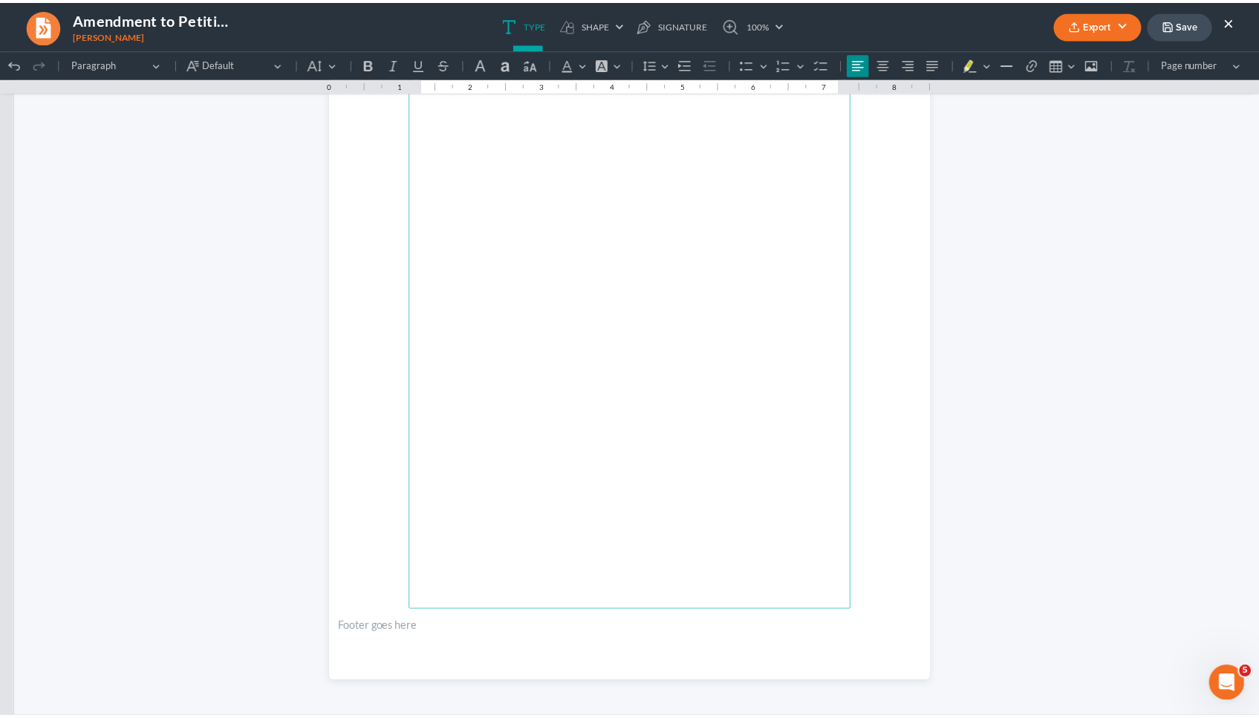
scroll to position [2720, 0]
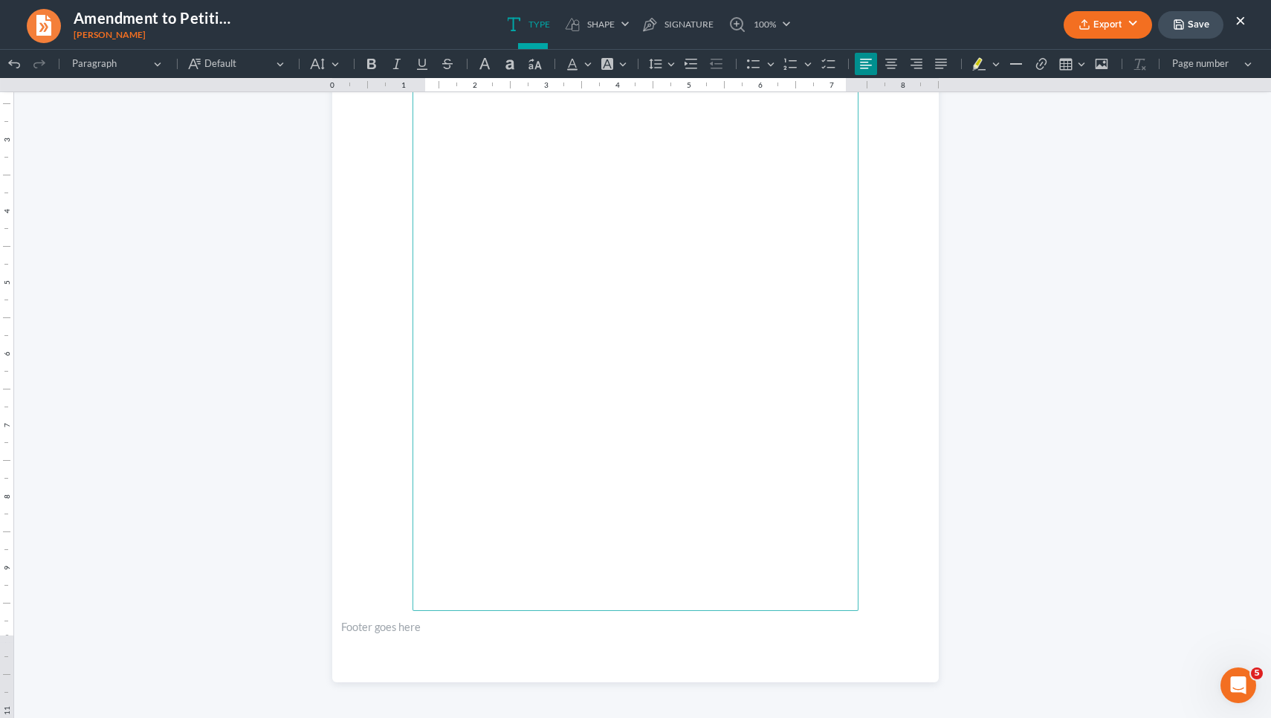
click at [1210, 21] on button "Save" at bounding box center [1190, 24] width 65 height 27
click at [1095, 31] on button "Export" at bounding box center [1107, 24] width 88 height 27
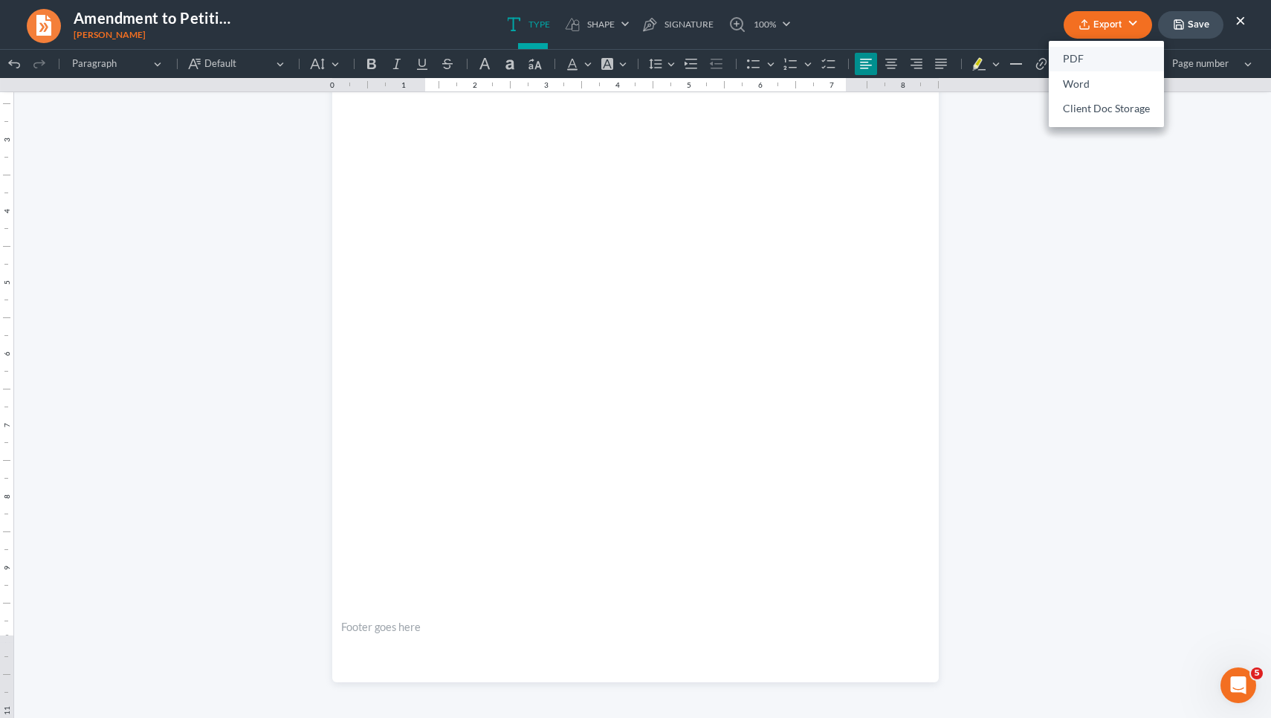
click at [1081, 58] on link "PDF" at bounding box center [1105, 59] width 115 height 25
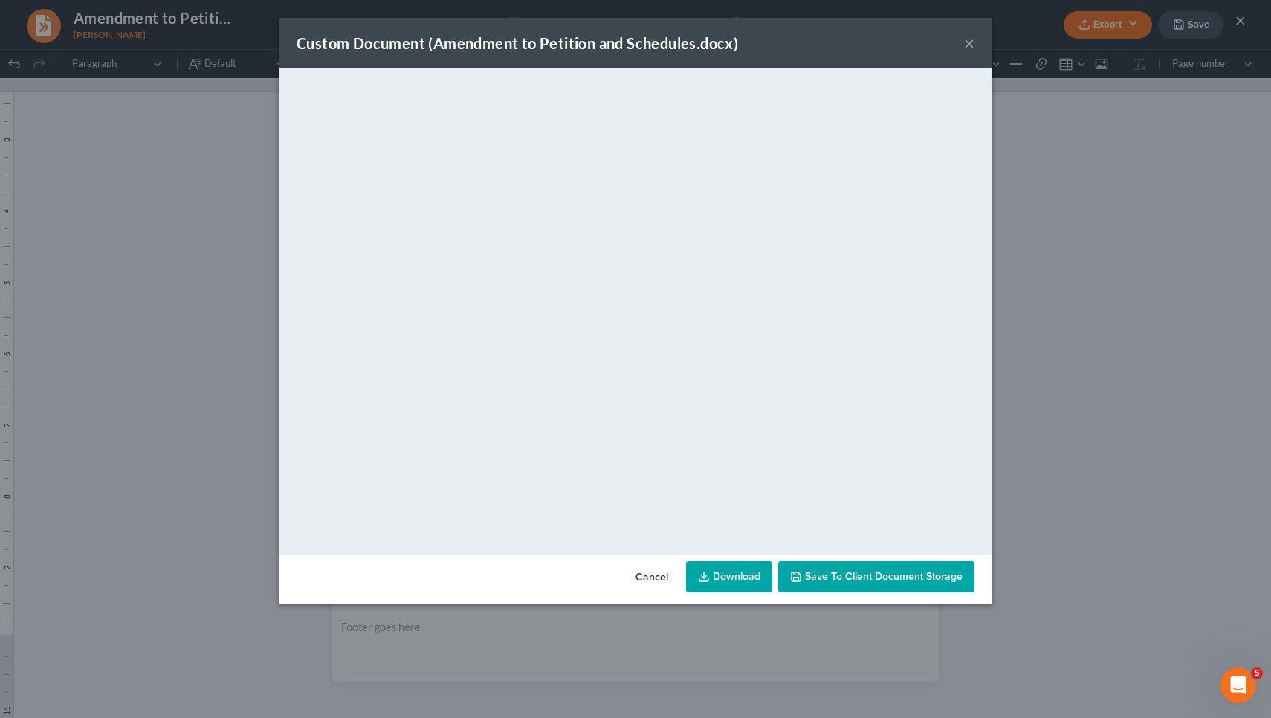
click at [969, 45] on button "×" at bounding box center [969, 43] width 10 height 18
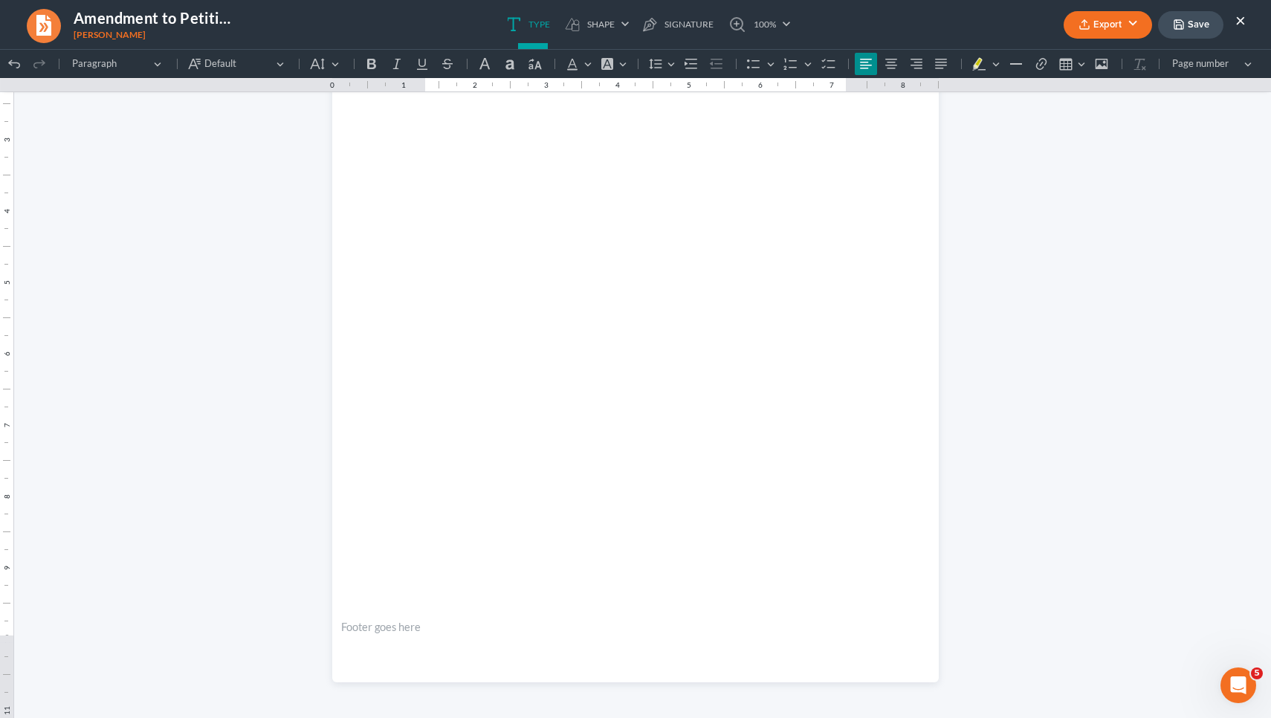
click at [1242, 16] on button "×" at bounding box center [1240, 20] width 10 height 18
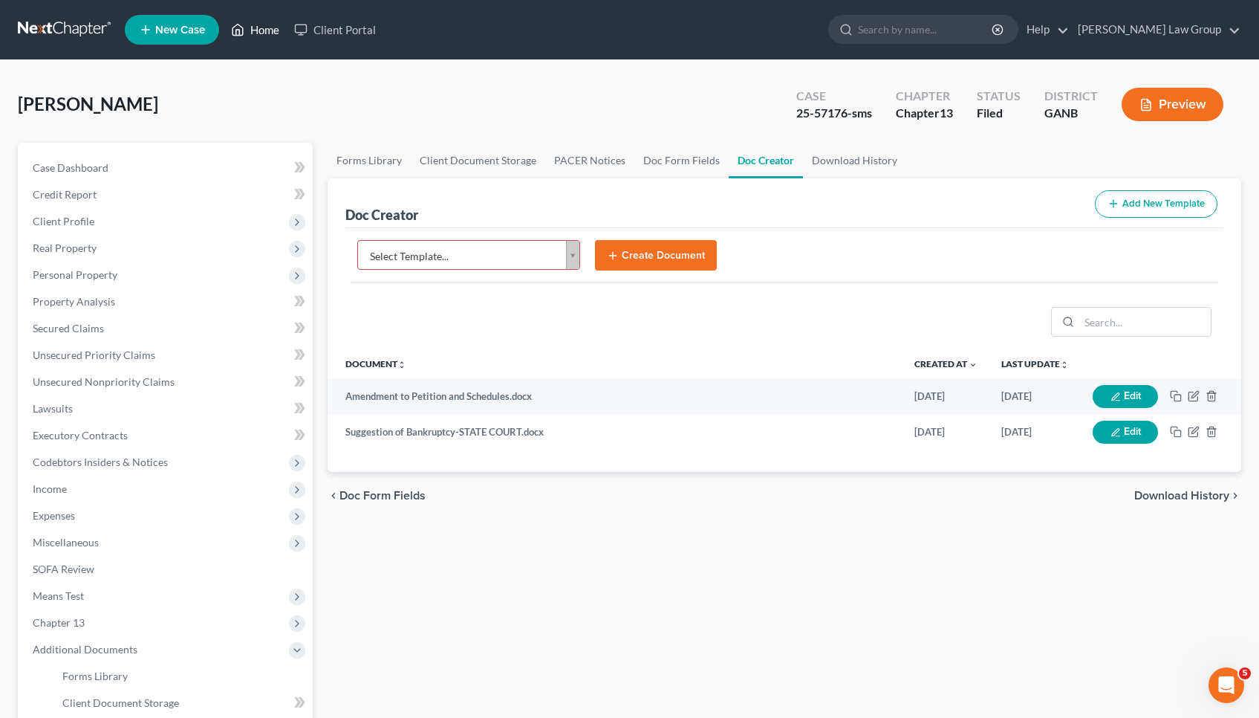
click at [271, 33] on link "Home" at bounding box center [255, 29] width 63 height 27
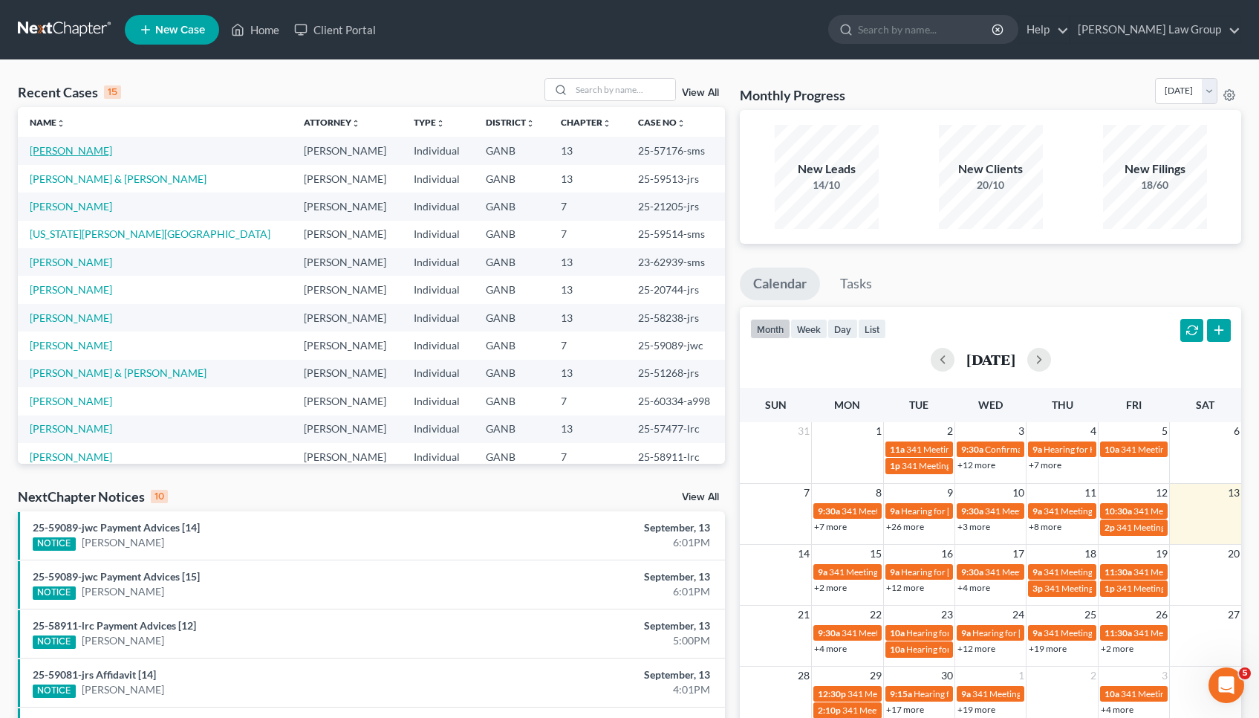
click at [97, 151] on link "[PERSON_NAME]" at bounding box center [71, 150] width 82 height 13
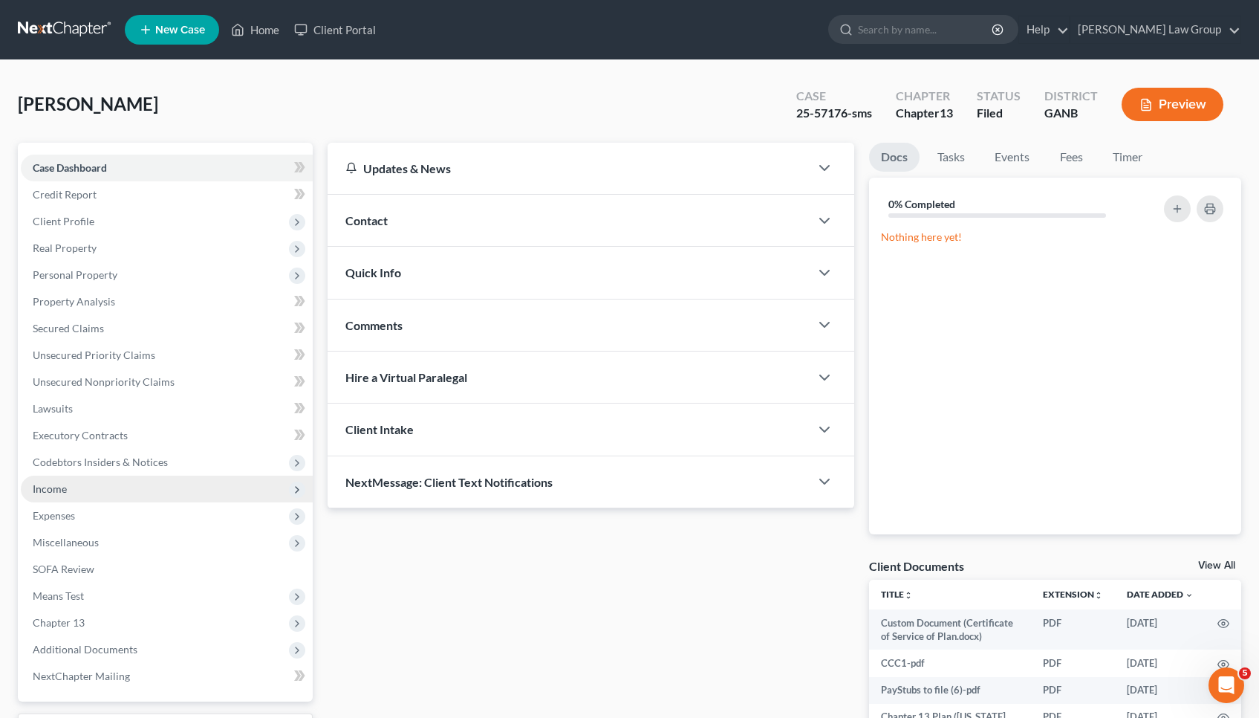
click at [70, 481] on span "Income" at bounding box center [167, 489] width 292 height 27
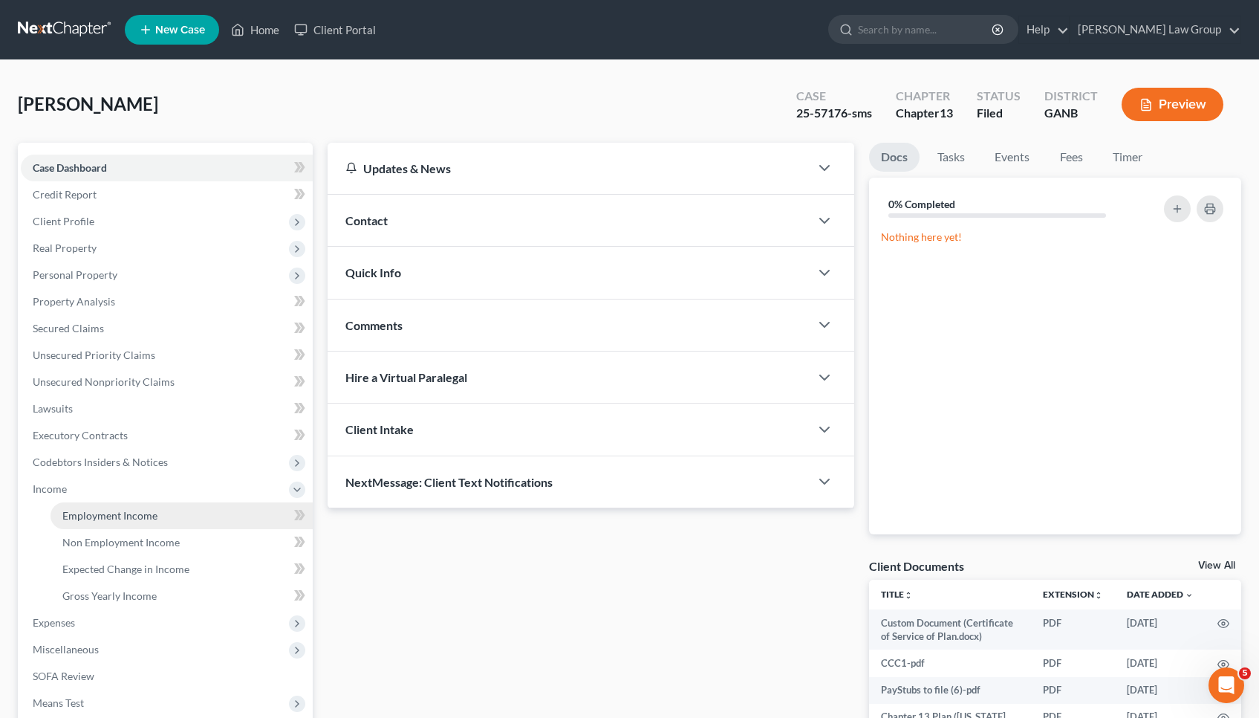
click at [98, 513] on span "Employment Income" at bounding box center [109, 515] width 95 height 13
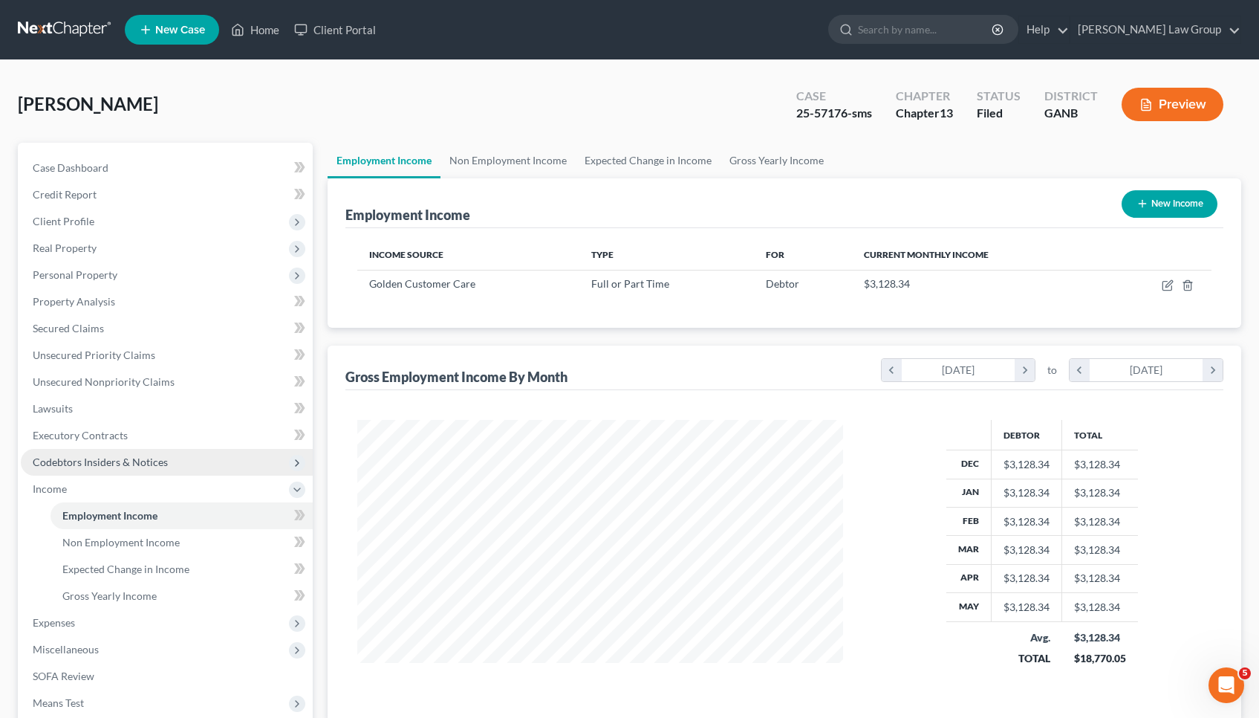
scroll to position [266, 516]
drag, startPoint x: 1007, startPoint y: 607, endPoint x: 1055, endPoint y: 609, distance: 48.3
click at [1055, 609] on td "$3,128.34" at bounding box center [1027, 607] width 71 height 28
copy div "3,128.34"
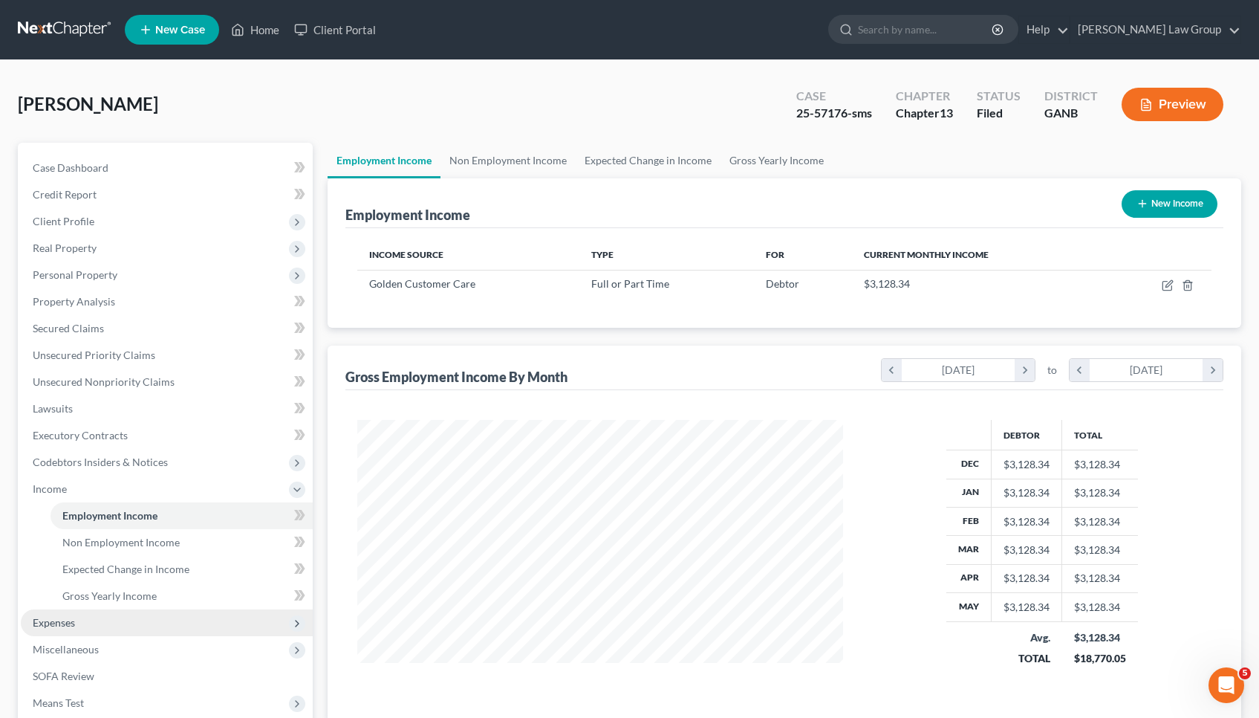
click at [113, 620] on span "Expenses" at bounding box center [167, 622] width 292 height 27
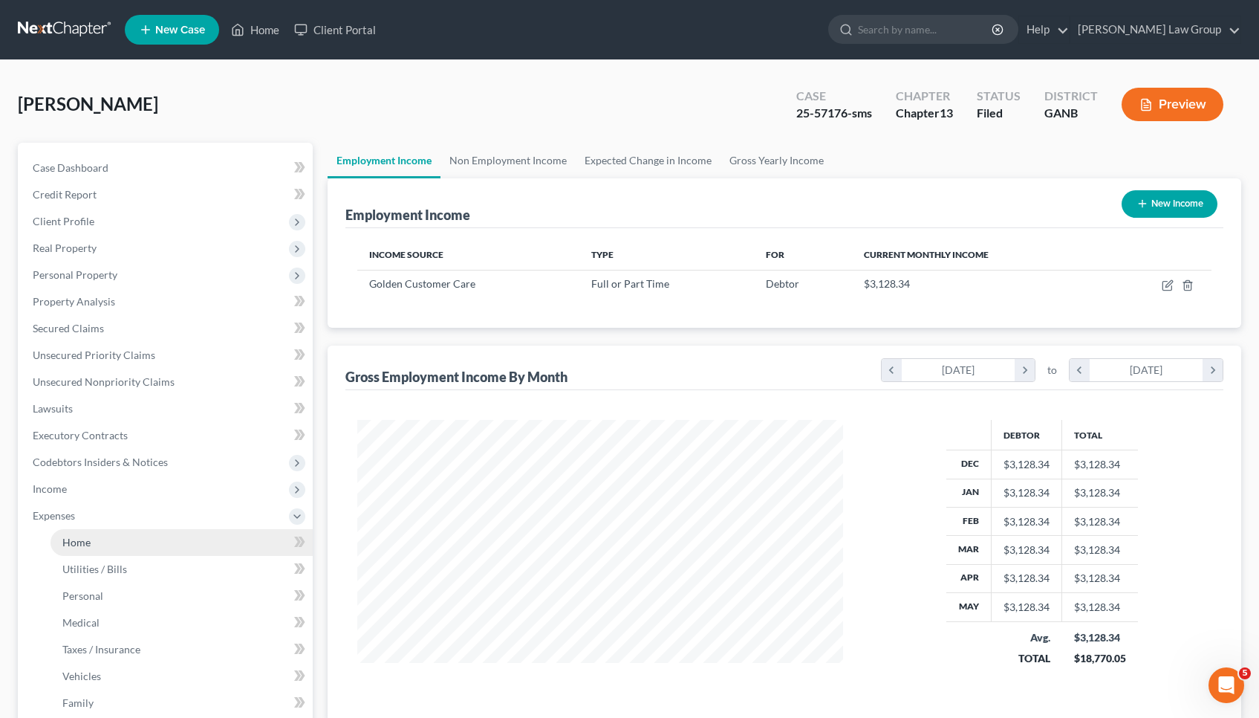
click at [109, 548] on link "Home" at bounding box center [182, 542] width 262 height 27
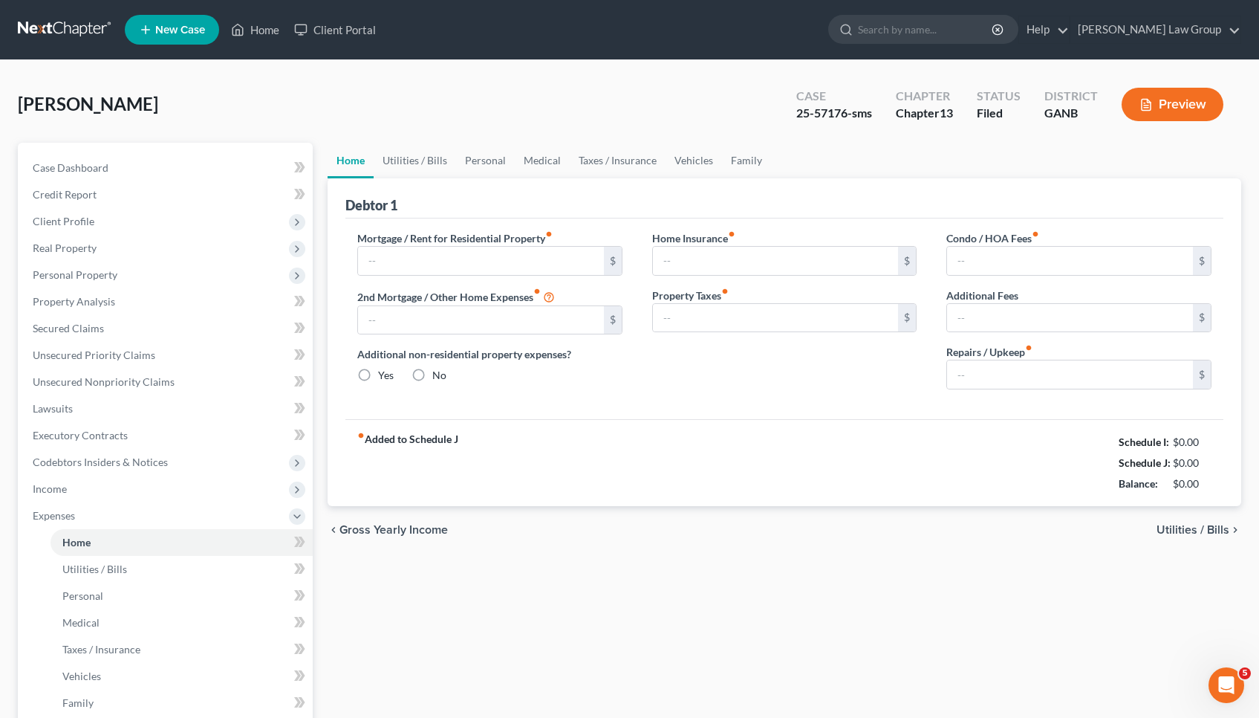
type input "1,000.00"
type input "0.00"
radio input "true"
type input "0.00"
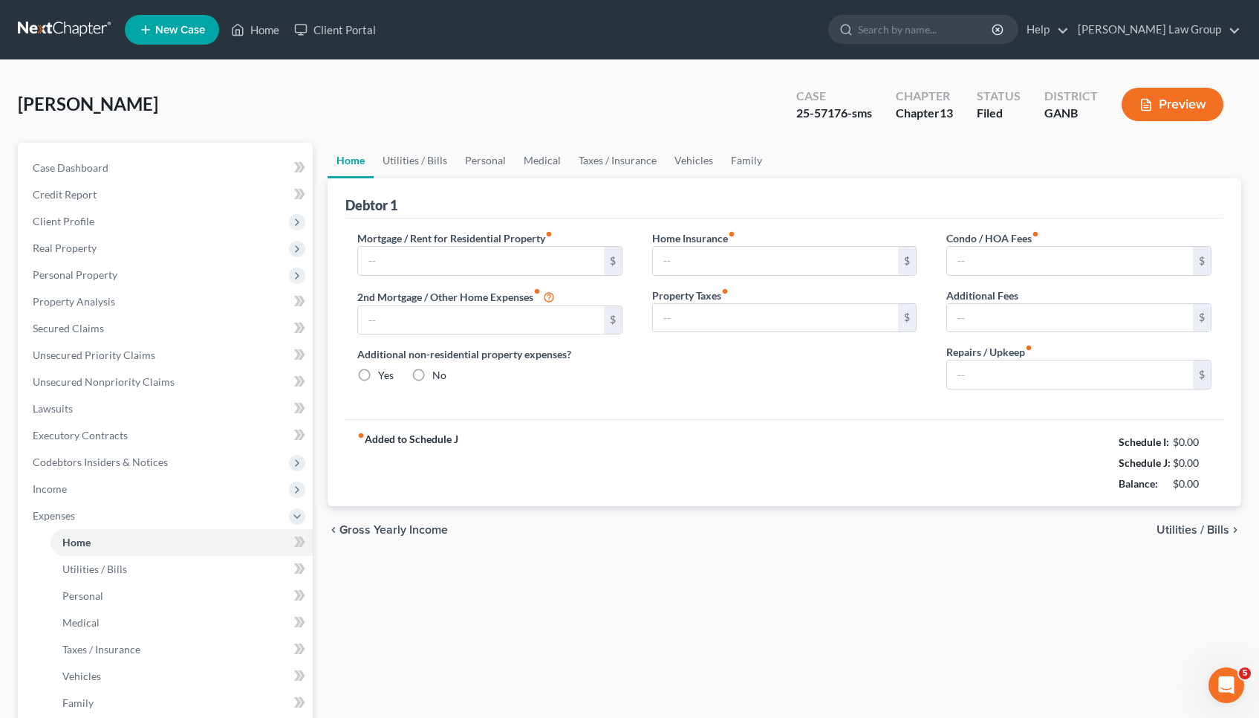
type input "0.00"
drag, startPoint x: 1210, startPoint y: 459, endPoint x: 1167, endPoint y: 461, distance: 43.2
click at [1167, 461] on div "$2,091.96" at bounding box center [1187, 462] width 49 height 15
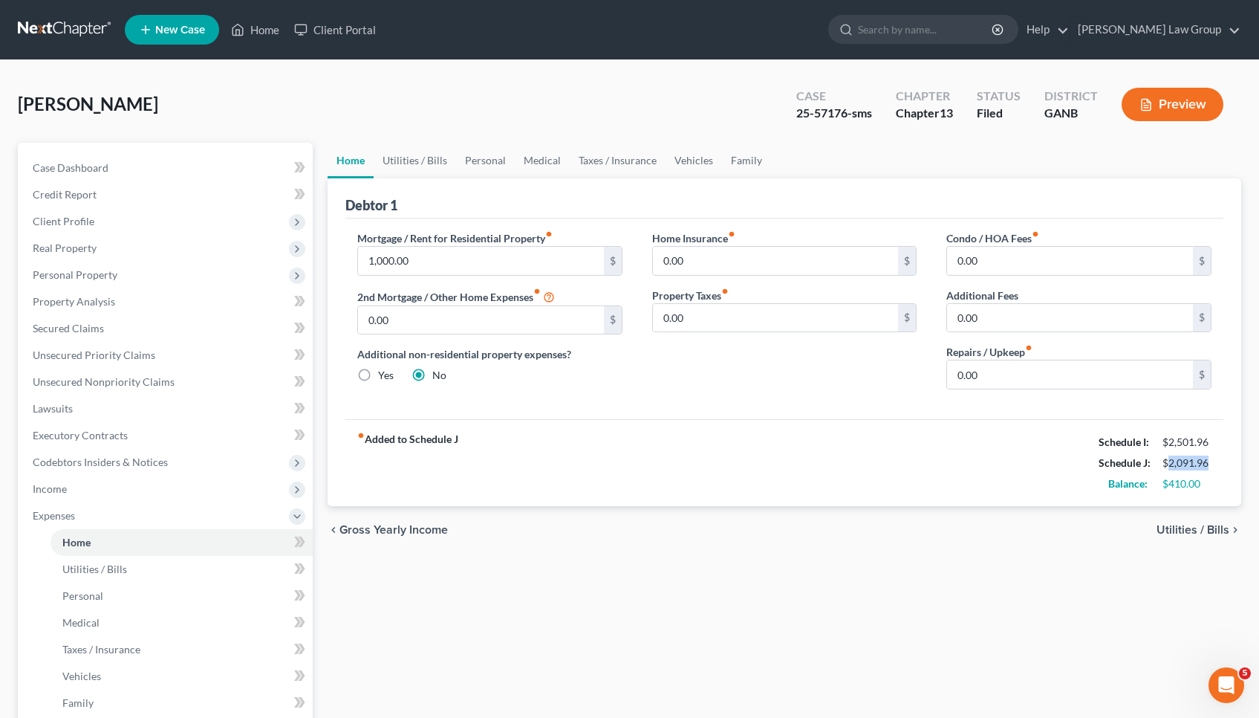
copy div "2,091.96"
